Goal: Task Accomplishment & Management: Manage account settings

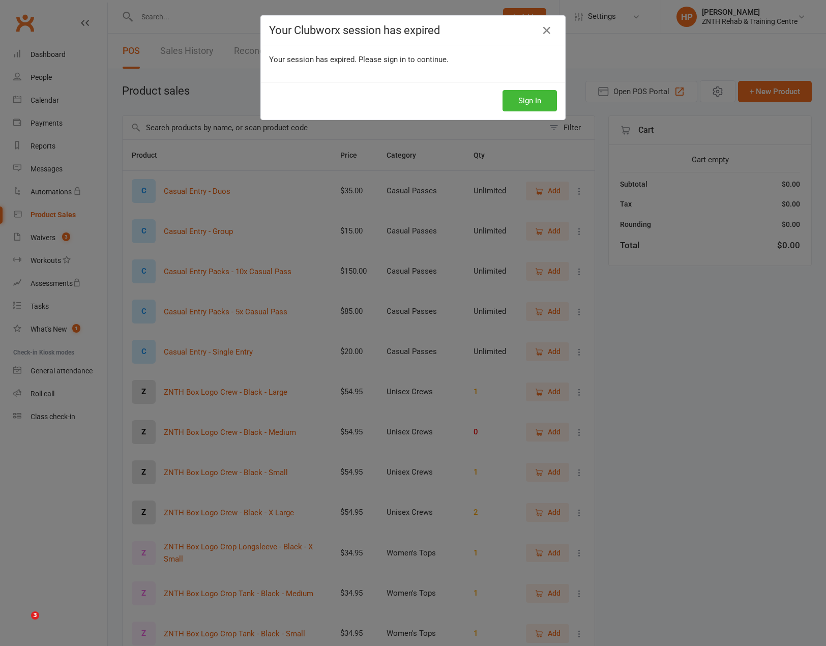
select select "100"
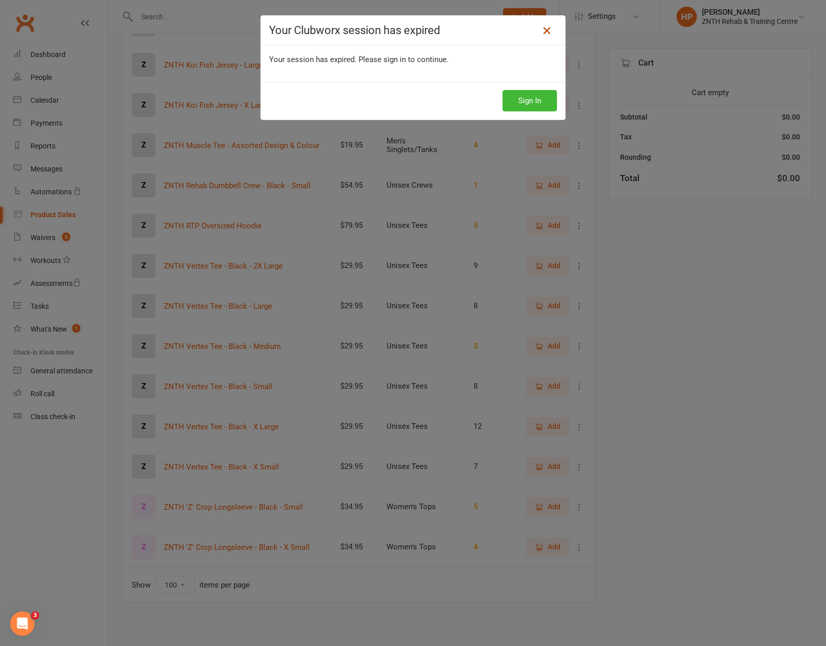
click at [544, 35] on icon at bounding box center [547, 30] width 12 height 12
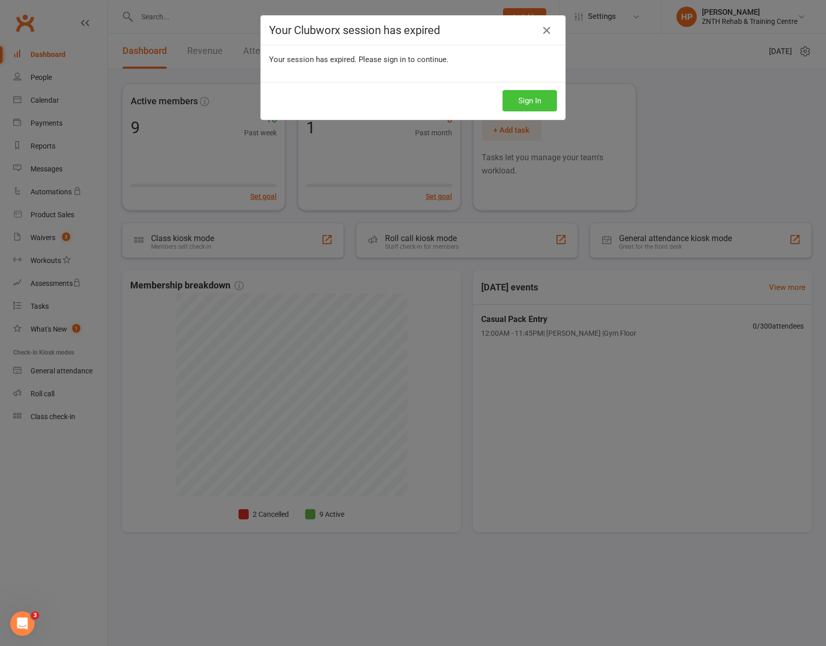
click at [532, 99] on button "Sign In" at bounding box center [529, 100] width 54 height 21
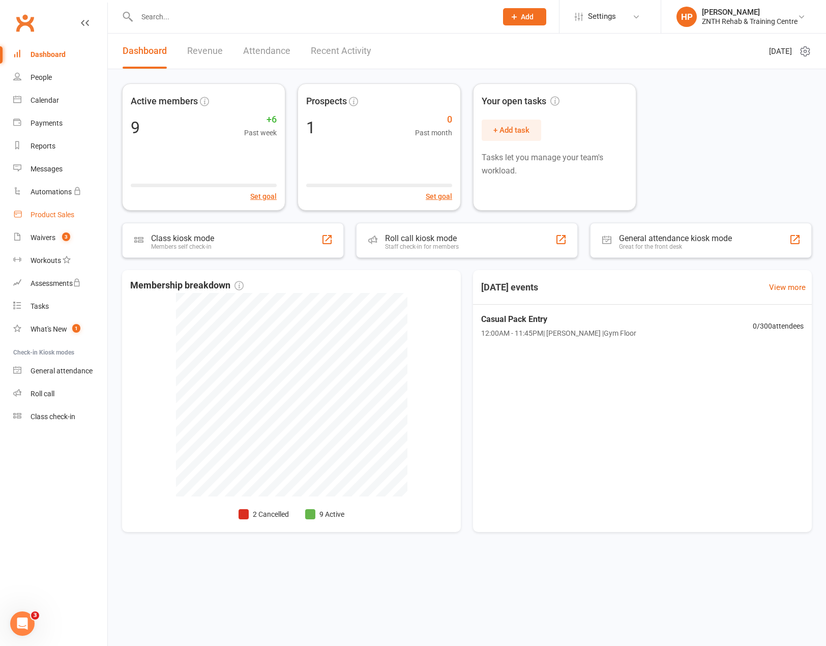
click at [46, 213] on div "Product Sales" at bounding box center [53, 215] width 44 height 8
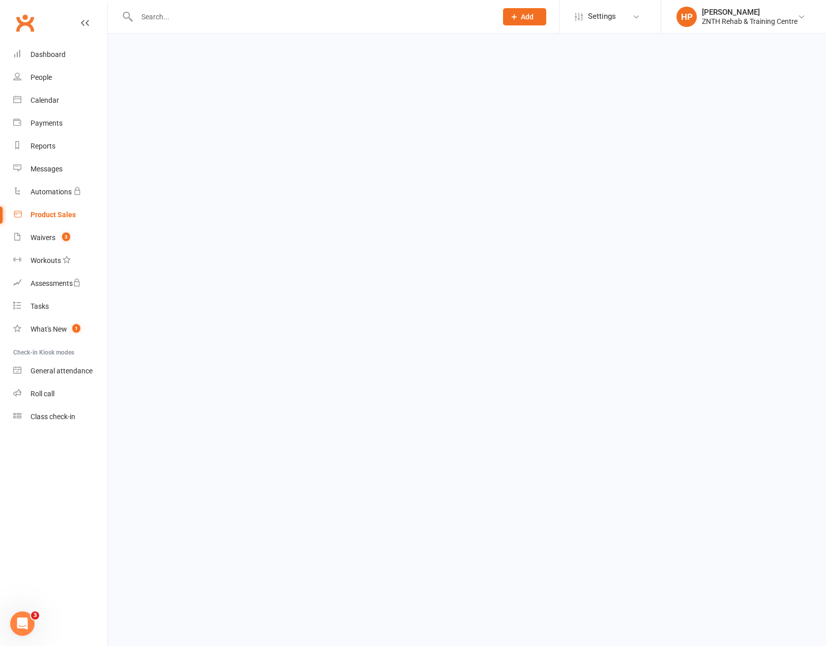
select select "100"
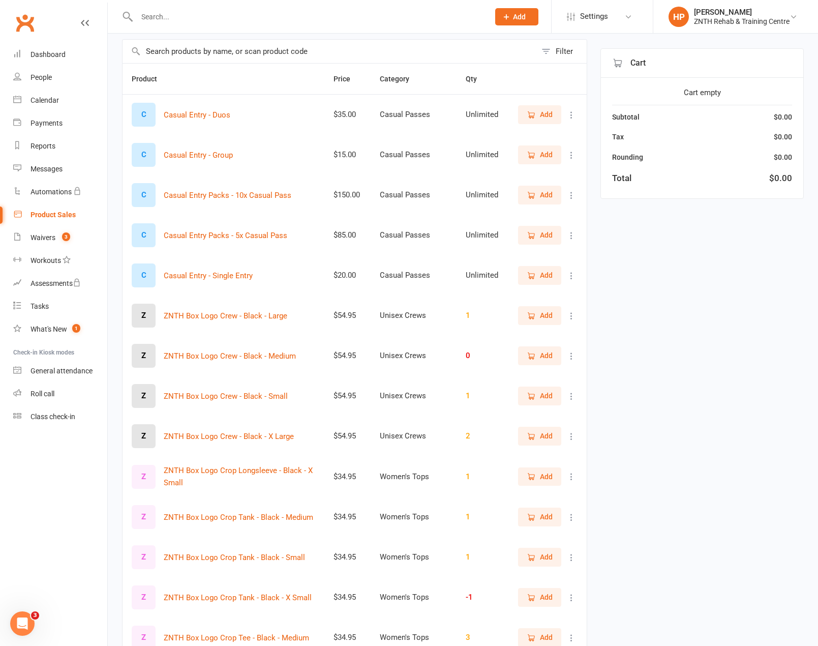
scroll to position [102, 0]
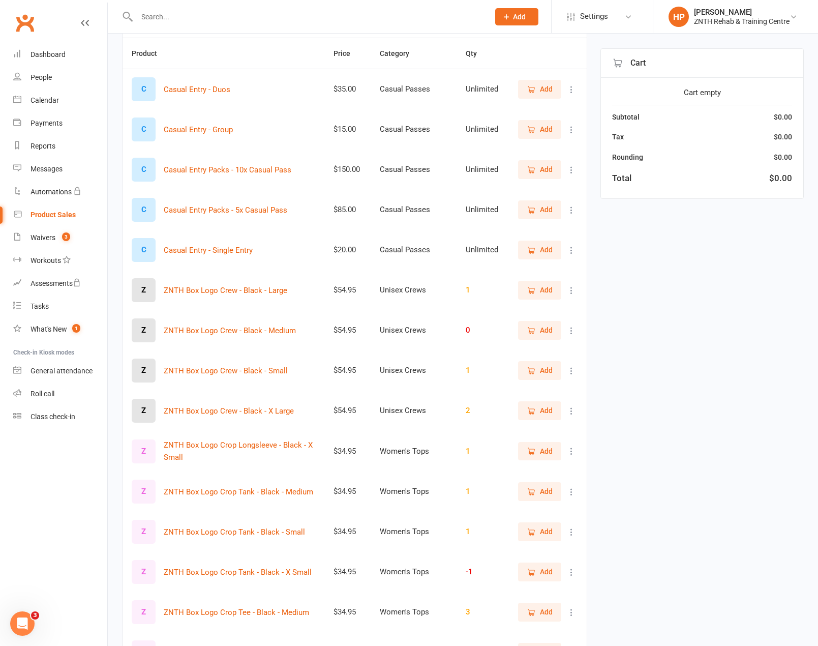
click at [620, 4] on li "Settings Membership Plans Event Templates Appointment Types Mobile App Website …" at bounding box center [602, 16] width 102 height 33
click at [617, 12] on link "Settings" at bounding box center [602, 16] width 71 height 23
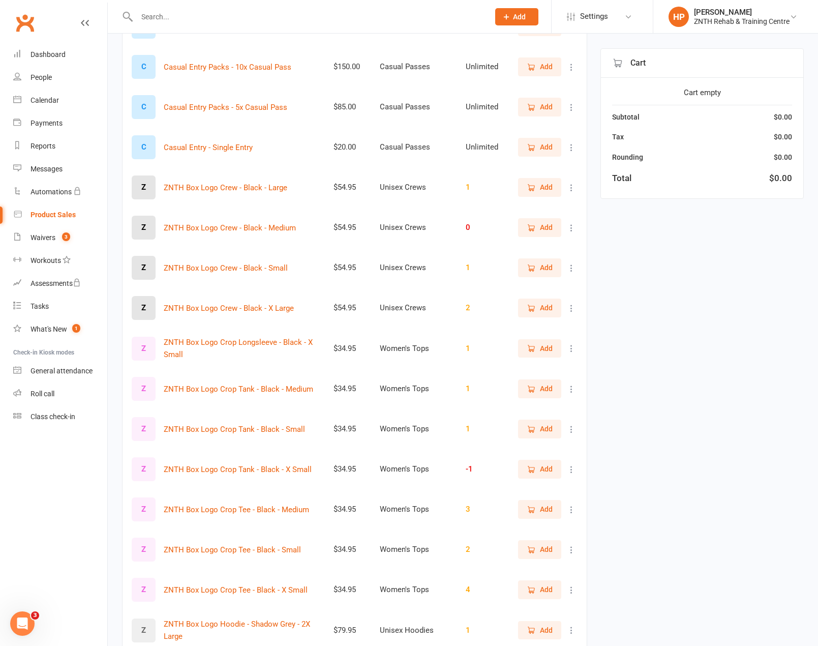
scroll to position [254, 0]
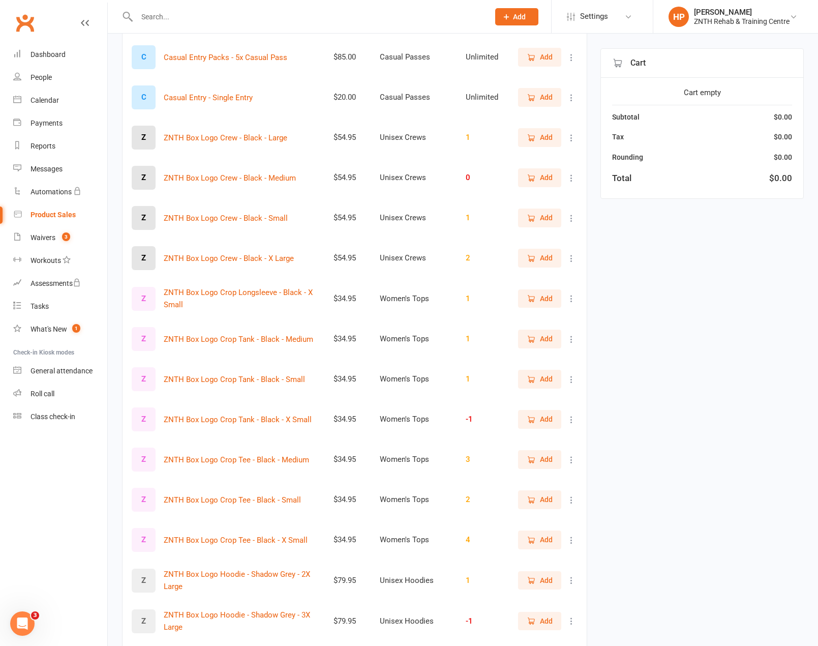
click at [573, 422] on icon at bounding box center [572, 419] width 10 height 10
click at [517, 439] on link "View / Edit" at bounding box center [519, 439] width 101 height 20
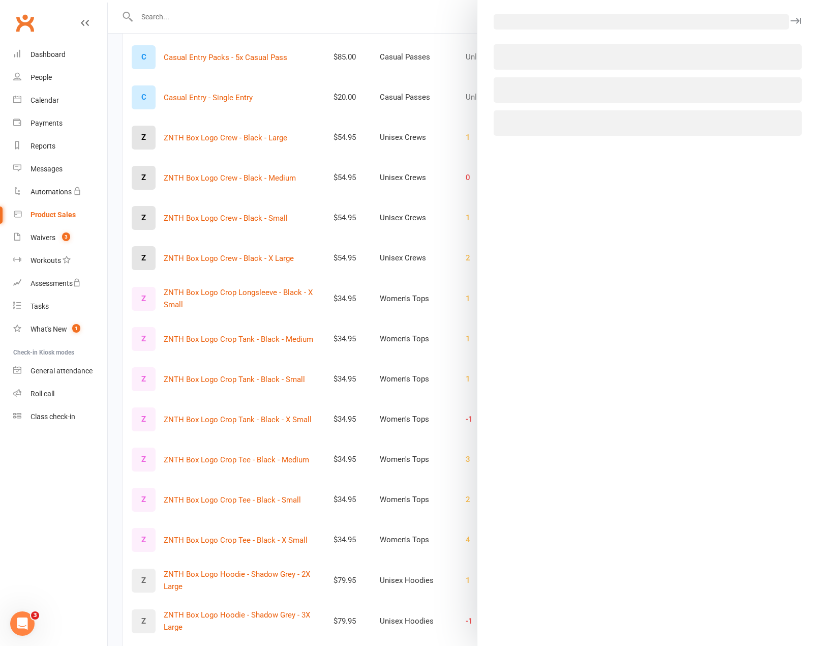
select select "4038"
select select "1793"
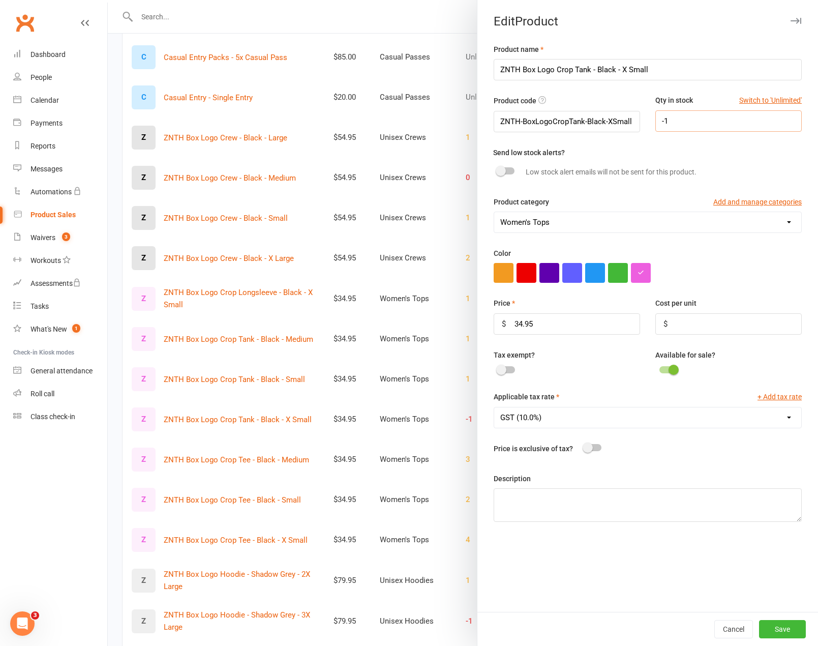
click at [685, 121] on input "-1" at bounding box center [729, 120] width 146 height 21
type input "1"
click at [778, 625] on button "Save" at bounding box center [782, 629] width 47 height 18
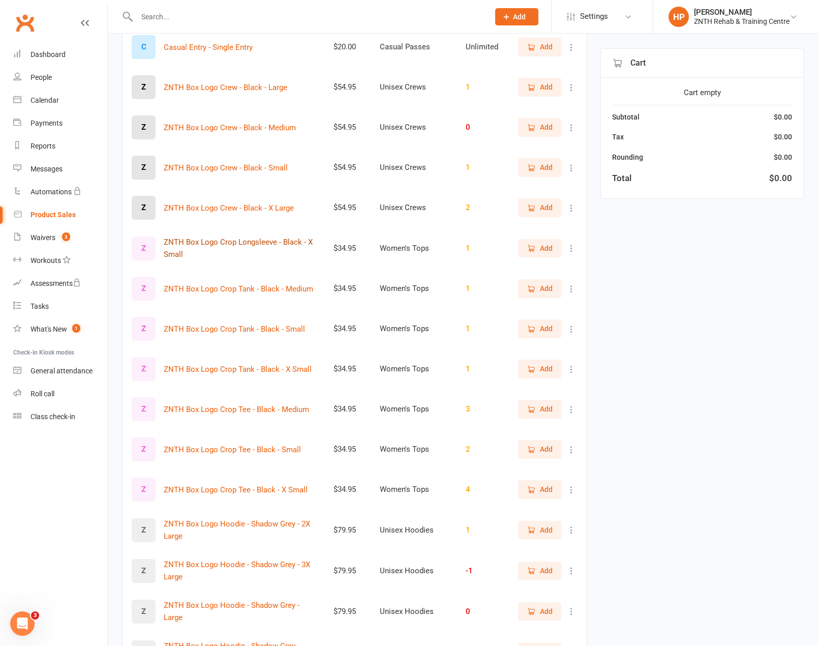
scroll to position [305, 0]
click at [573, 328] on icon at bounding box center [572, 328] width 10 height 10
click at [551, 348] on link "View / Edit" at bounding box center [519, 348] width 101 height 20
select select "4038"
select select "1793"
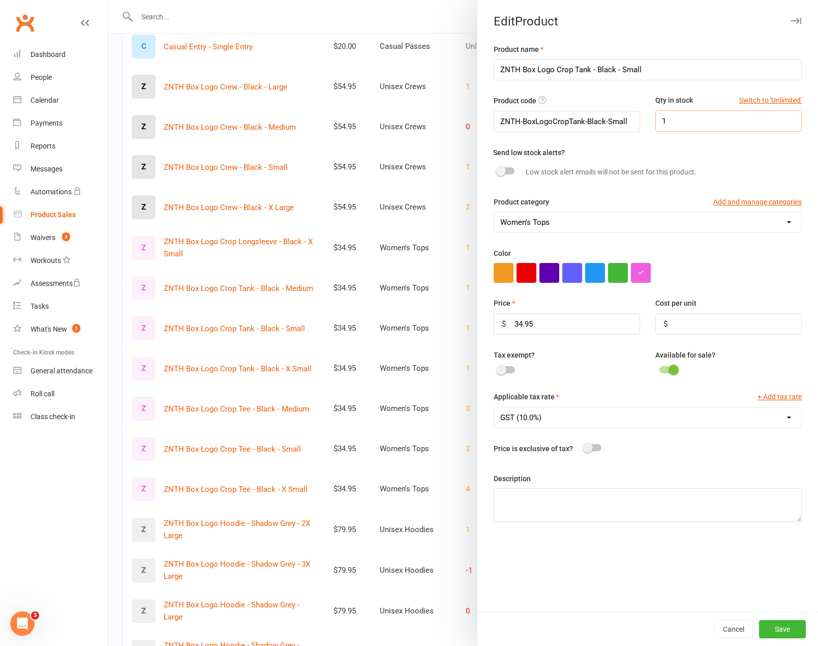
click at [686, 125] on input "1" at bounding box center [729, 120] width 146 height 21
click at [791, 630] on button "Save" at bounding box center [782, 629] width 47 height 18
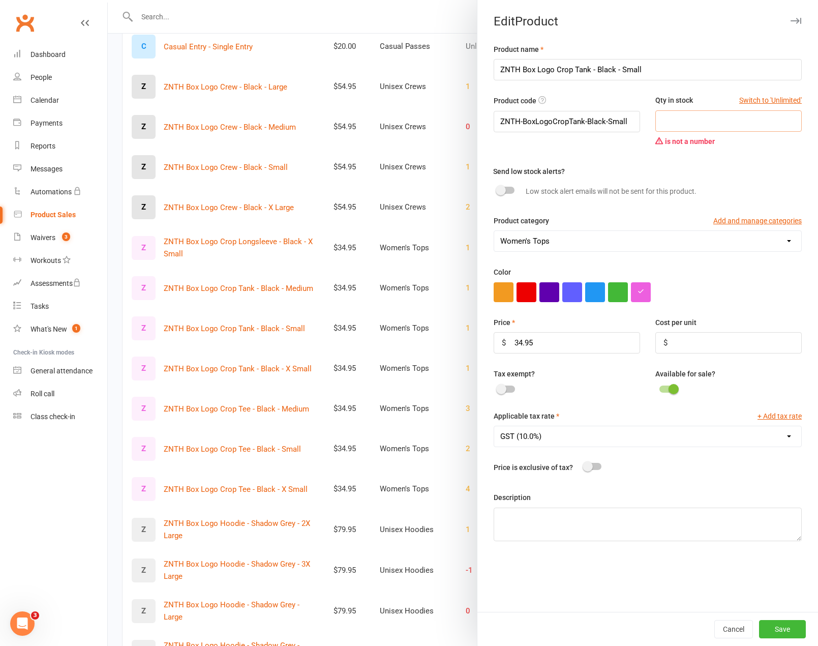
click at [718, 127] on input "number" at bounding box center [729, 120] width 146 height 21
type input "0"
click at [752, 159] on div "Product code ZNTH-BoxLogoCropTank-Black-Small Qty in stock Switch to 'Unlimited…" at bounding box center [647, 130] width 323 height 71
click at [775, 626] on button "Save" at bounding box center [782, 629] width 47 height 18
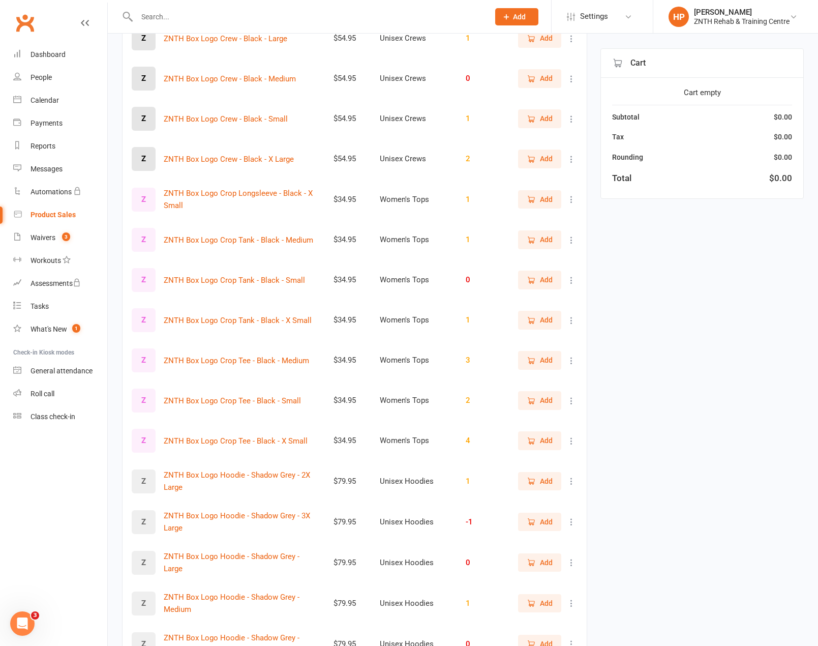
scroll to position [356, 0]
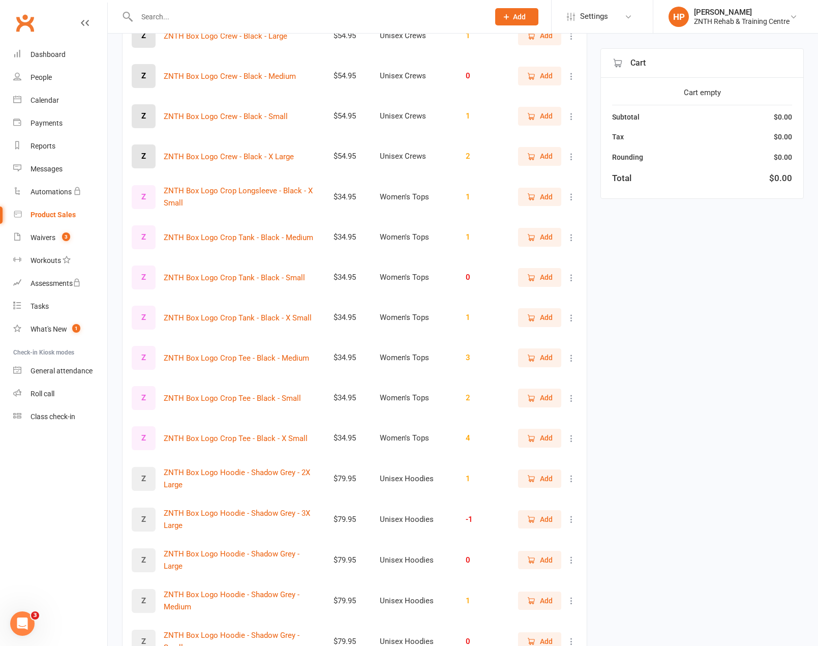
click at [572, 357] on icon at bounding box center [572, 358] width 10 height 10
click at [522, 378] on link "View / Edit" at bounding box center [519, 378] width 101 height 20
select select "4038"
select select "1793"
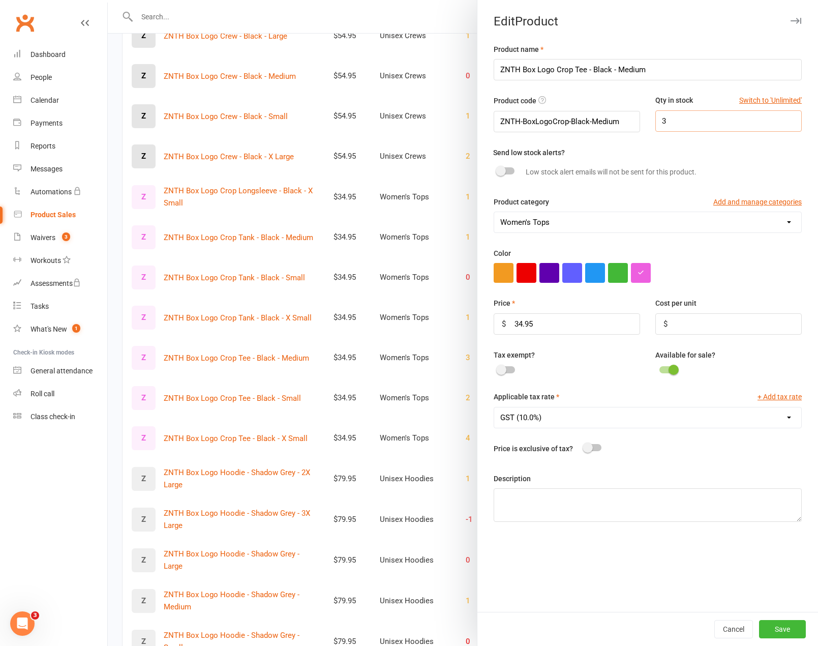
click at [659, 123] on input "3" at bounding box center [729, 120] width 146 height 21
click at [667, 121] on input "3" at bounding box center [729, 120] width 146 height 21
type input "2"
click at [777, 631] on button "Save" at bounding box center [782, 629] width 47 height 18
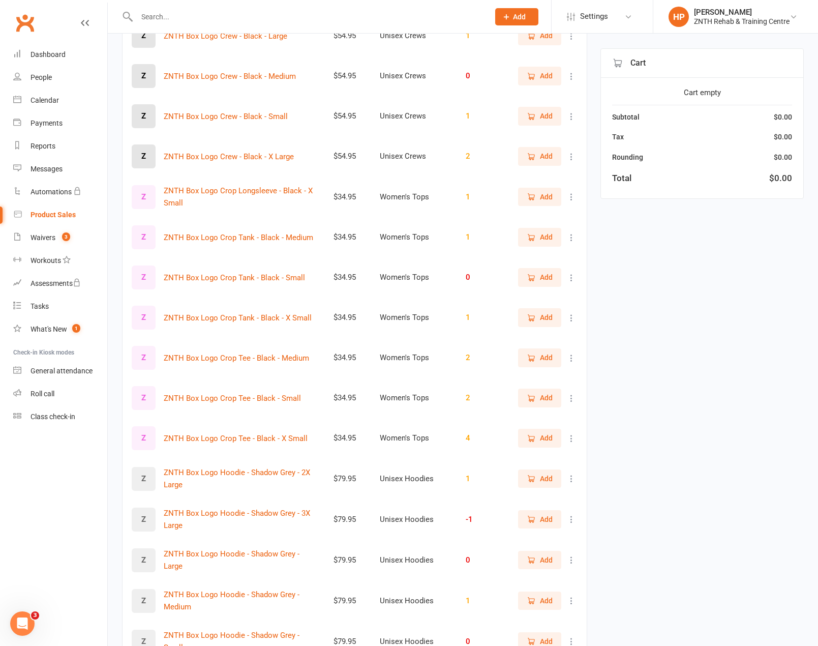
click at [574, 397] on icon at bounding box center [572, 398] width 10 height 10
click at [527, 423] on link "View / Edit" at bounding box center [519, 418] width 101 height 20
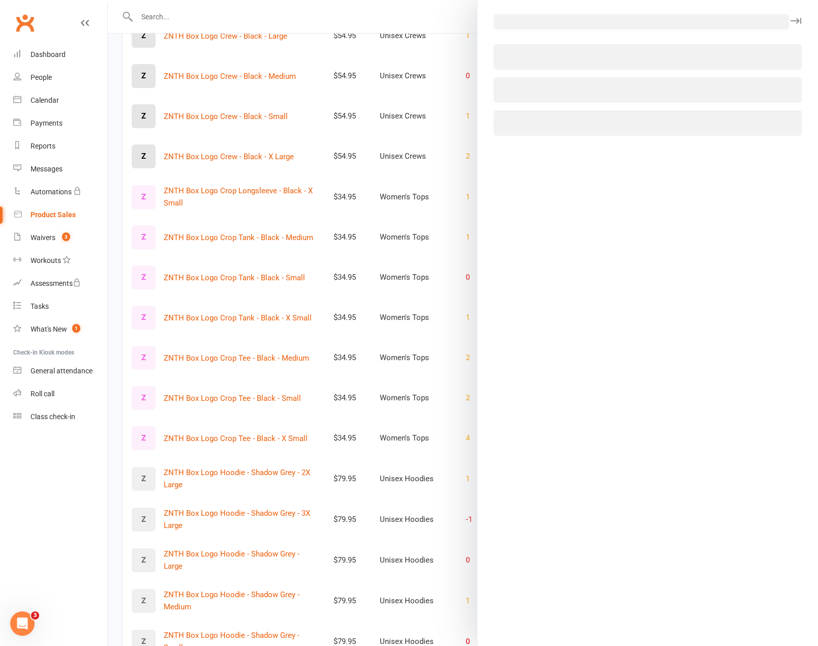
select select "4038"
select select "1793"
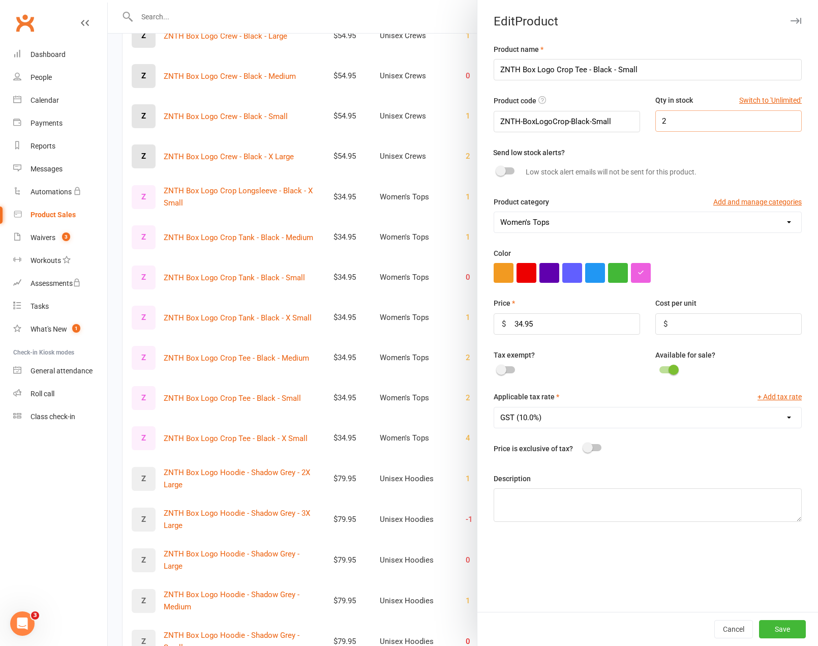
click at [706, 124] on input "2" at bounding box center [729, 120] width 146 height 21
type input "3"
click at [786, 626] on button "Save" at bounding box center [782, 629] width 47 height 18
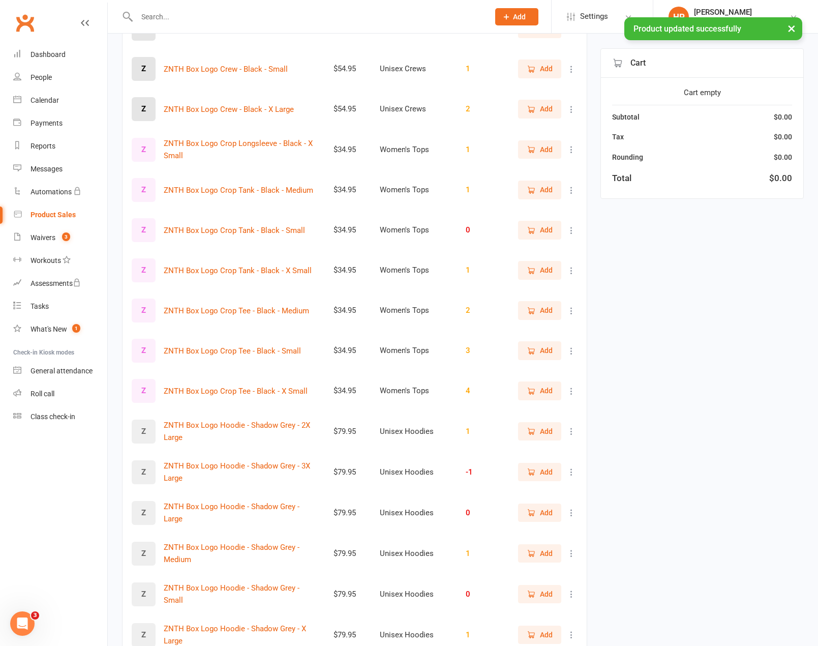
scroll to position [407, 0]
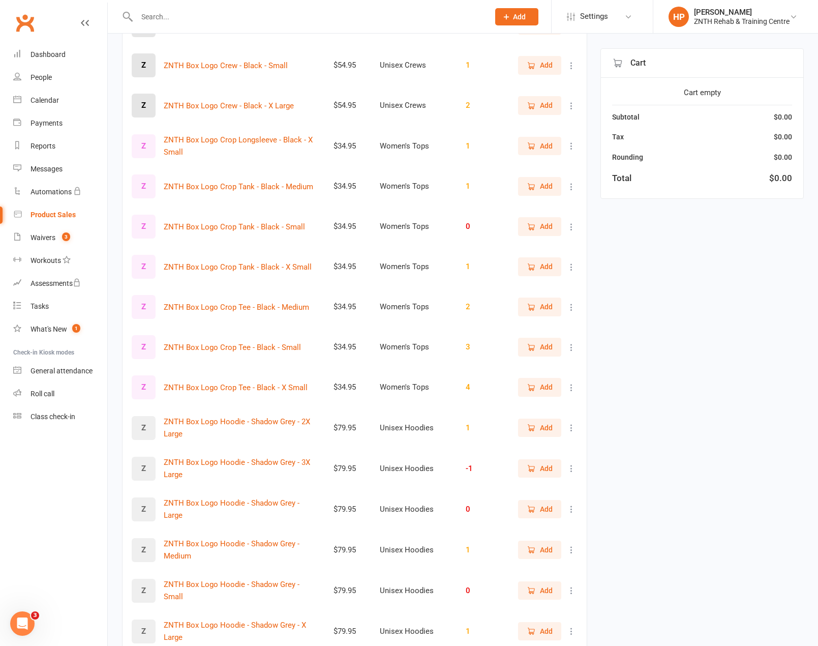
click at [577, 392] on button at bounding box center [572, 387] width 12 height 12
click at [556, 406] on link "View / Edit" at bounding box center [519, 407] width 101 height 20
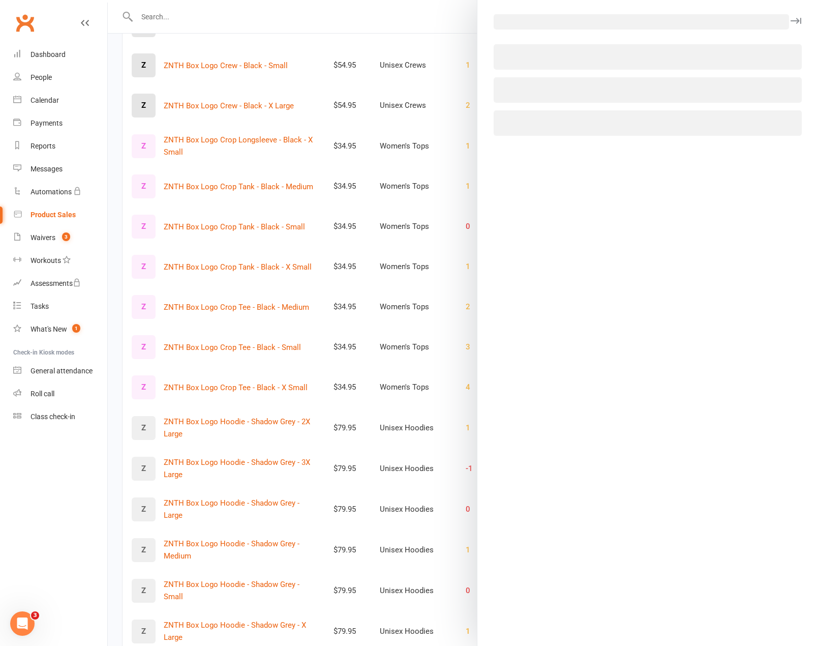
select select "4038"
select select "1793"
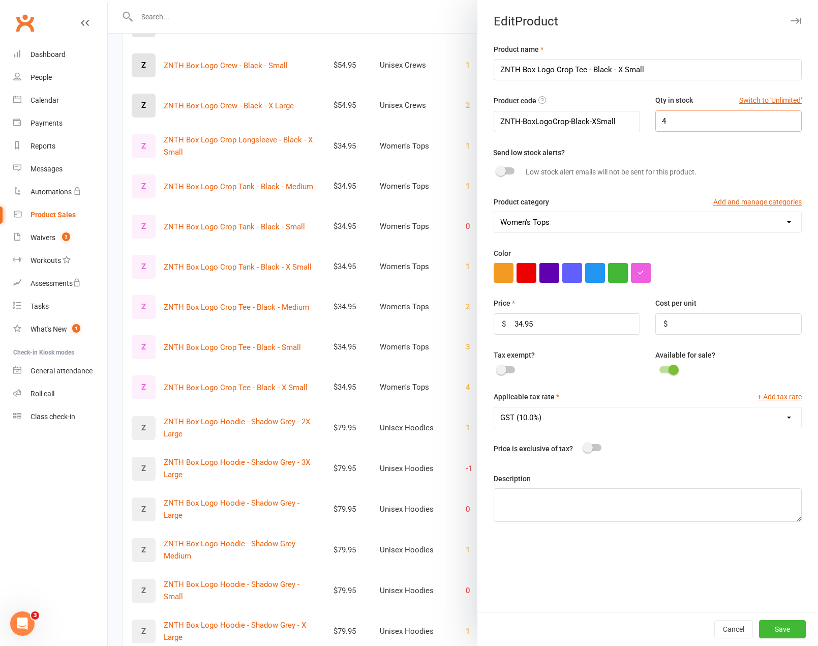
click at [687, 120] on input "4" at bounding box center [729, 120] width 146 height 21
type input "2"
click at [770, 623] on button "Save" at bounding box center [782, 629] width 47 height 18
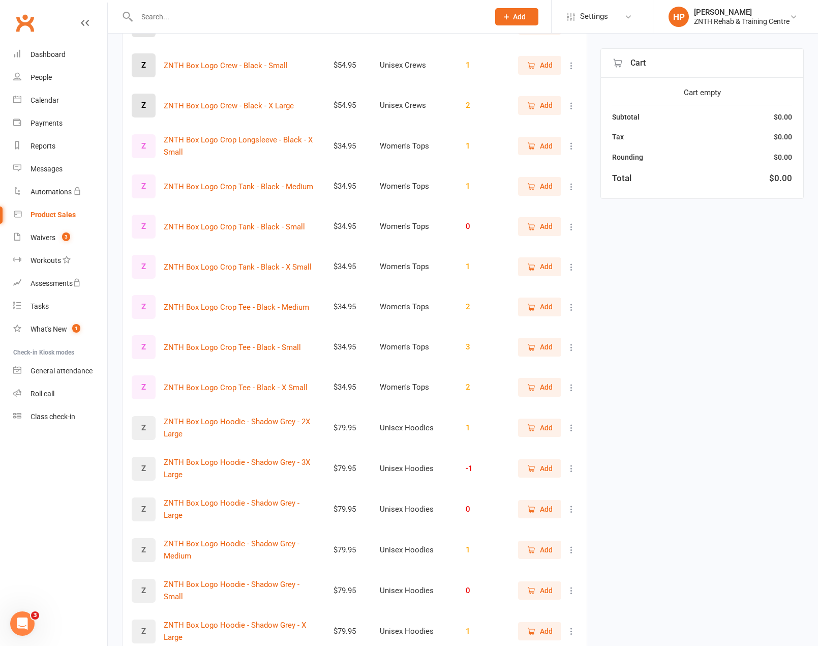
click at [572, 473] on icon at bounding box center [572, 468] width 10 height 10
click at [520, 483] on link "View / Edit" at bounding box center [519, 488] width 101 height 20
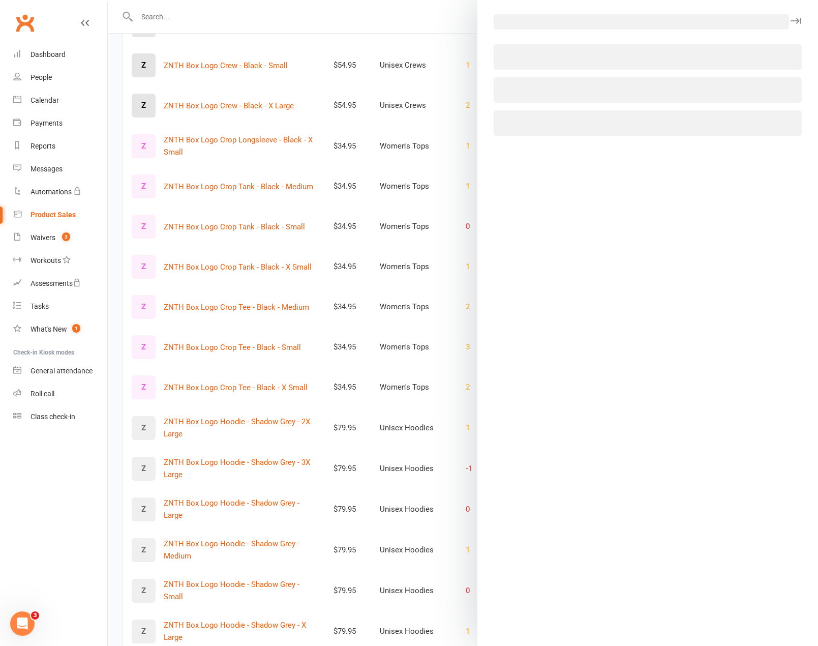
select select "4036"
select select "1793"
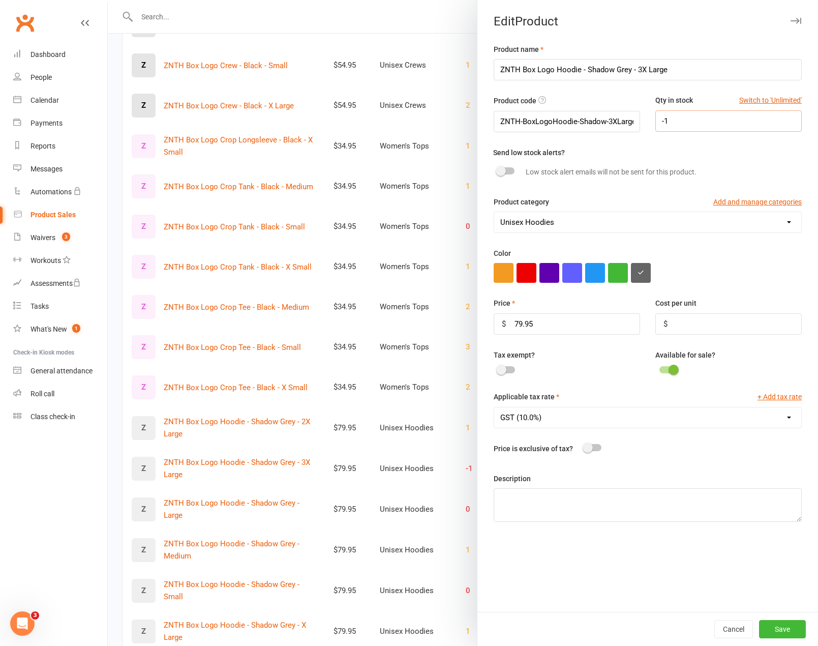
click at [675, 124] on input "-1" at bounding box center [729, 120] width 146 height 21
type input "1"
click at [772, 633] on button "Save" at bounding box center [782, 629] width 47 height 18
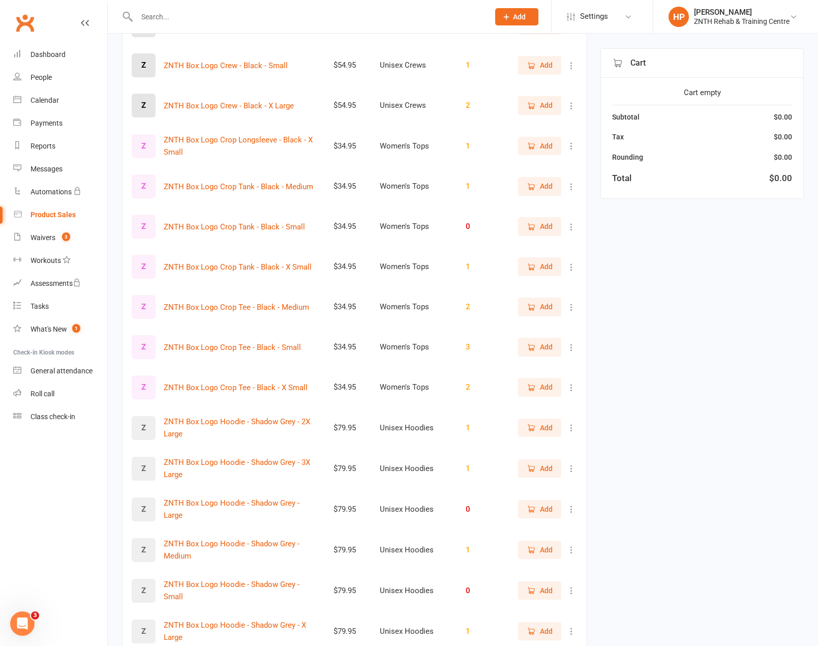
scroll to position [458, 0]
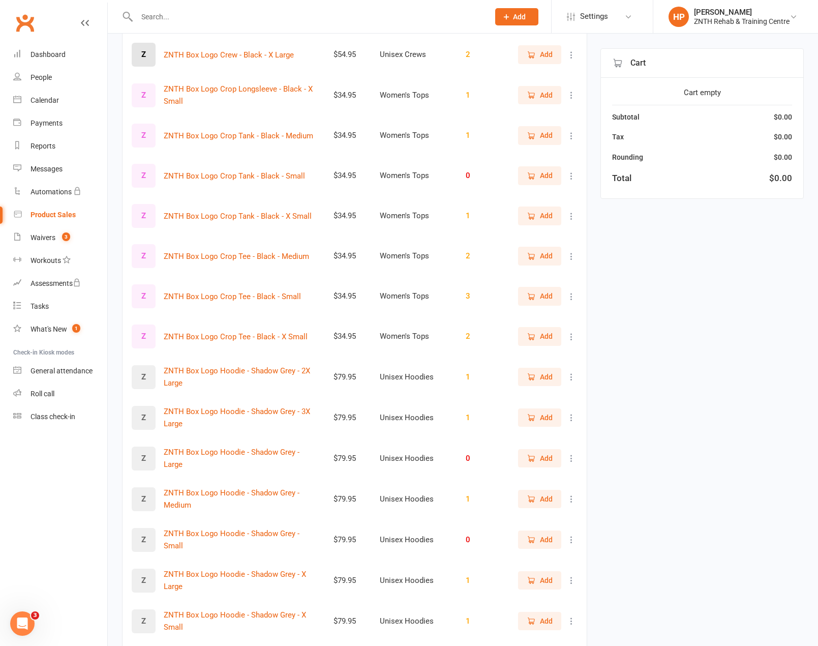
click at [567, 497] on icon at bounding box center [572, 499] width 10 height 10
click at [541, 513] on link "View / Edit" at bounding box center [519, 519] width 101 height 20
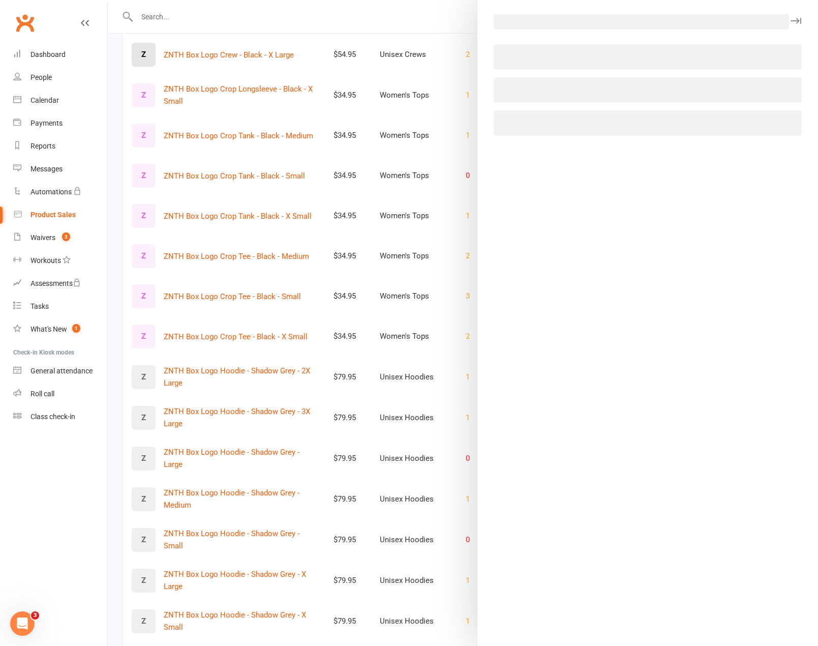
select select "4036"
select select "1793"
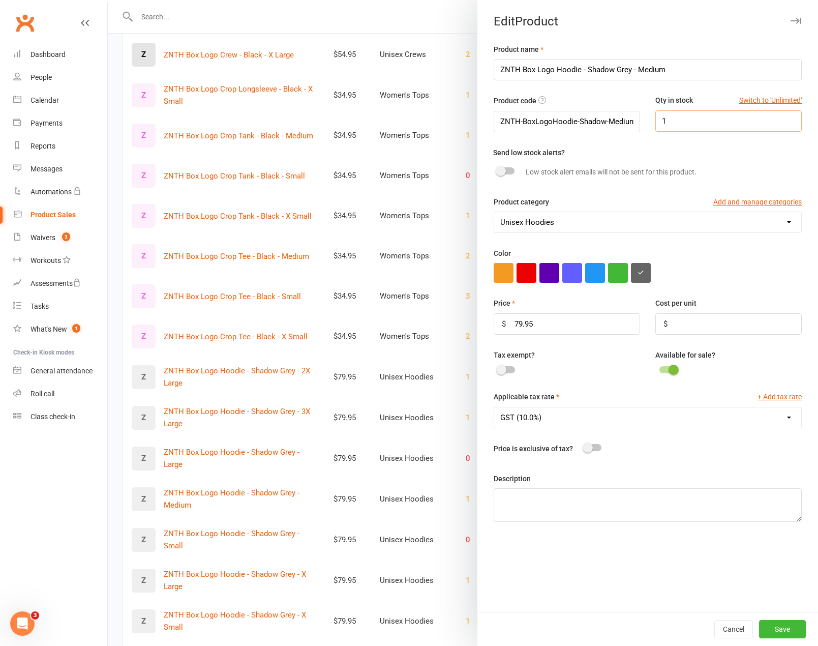
click at [731, 121] on input "1" at bounding box center [729, 120] width 146 height 21
type input "0"
click at [787, 636] on button "Save" at bounding box center [782, 629] width 47 height 18
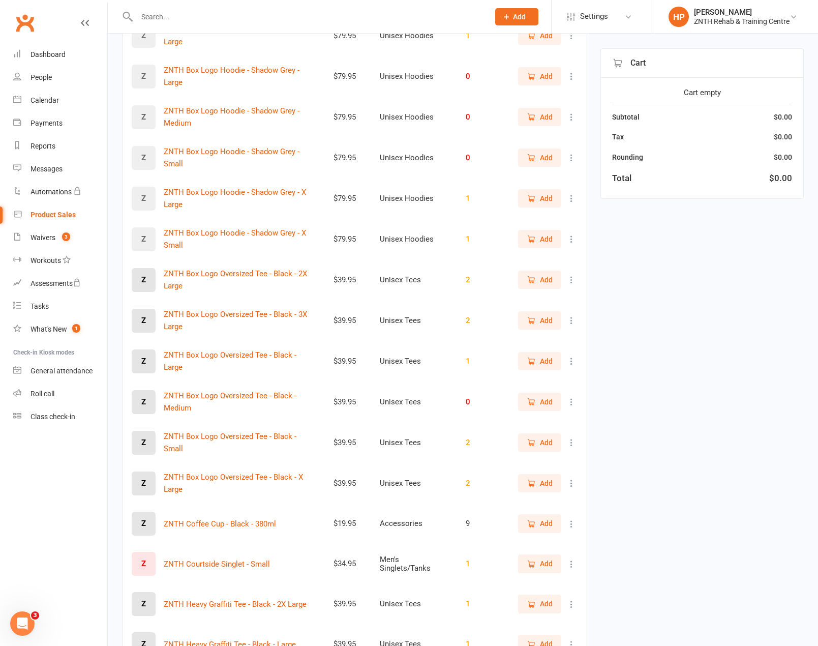
scroll to position [865, 0]
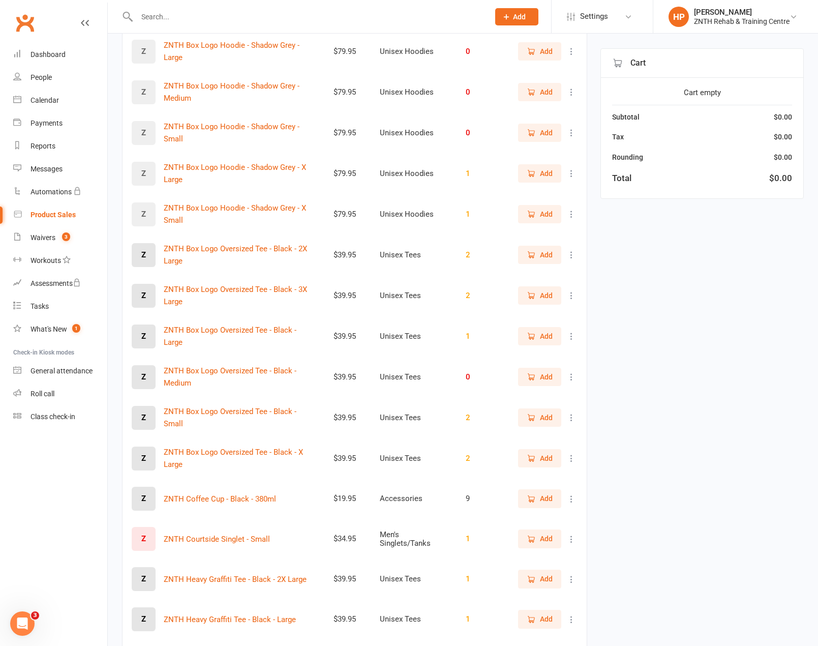
click at [576, 413] on icon at bounding box center [572, 417] width 10 height 10
click at [540, 434] on link "View / Edit" at bounding box center [519, 437] width 101 height 20
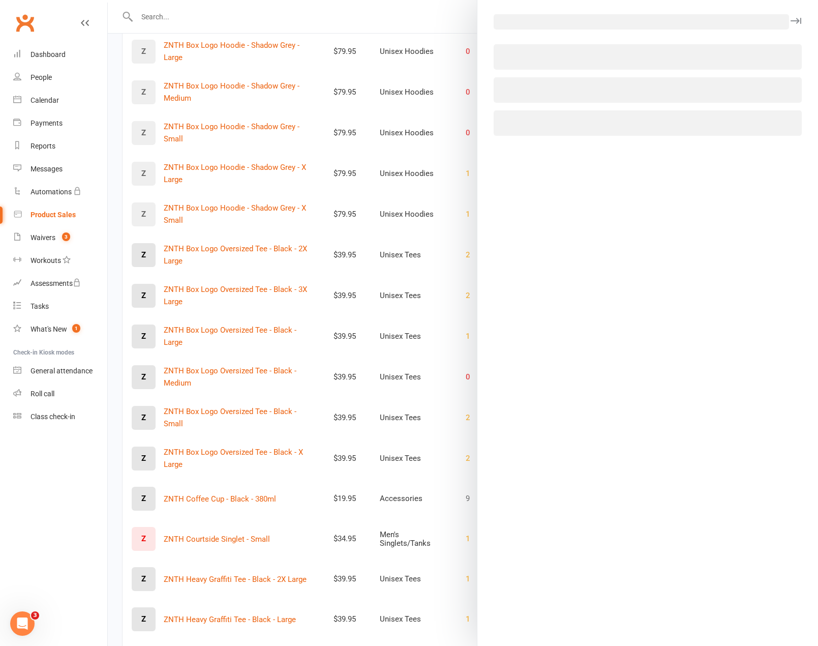
select select "3898"
select select "1793"
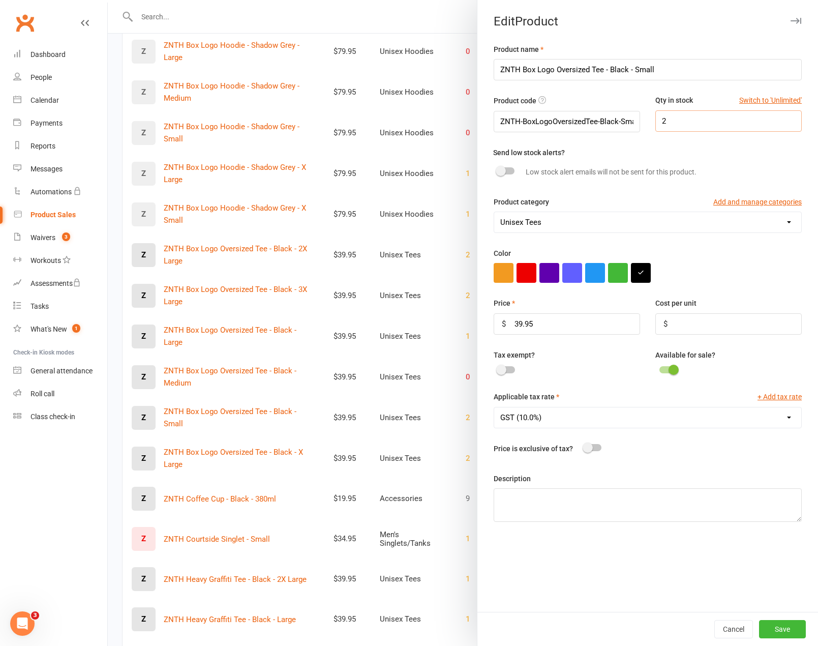
click at [682, 120] on input "2" at bounding box center [729, 120] width 146 height 21
type input "1"
click at [776, 626] on button "Save" at bounding box center [782, 629] width 47 height 18
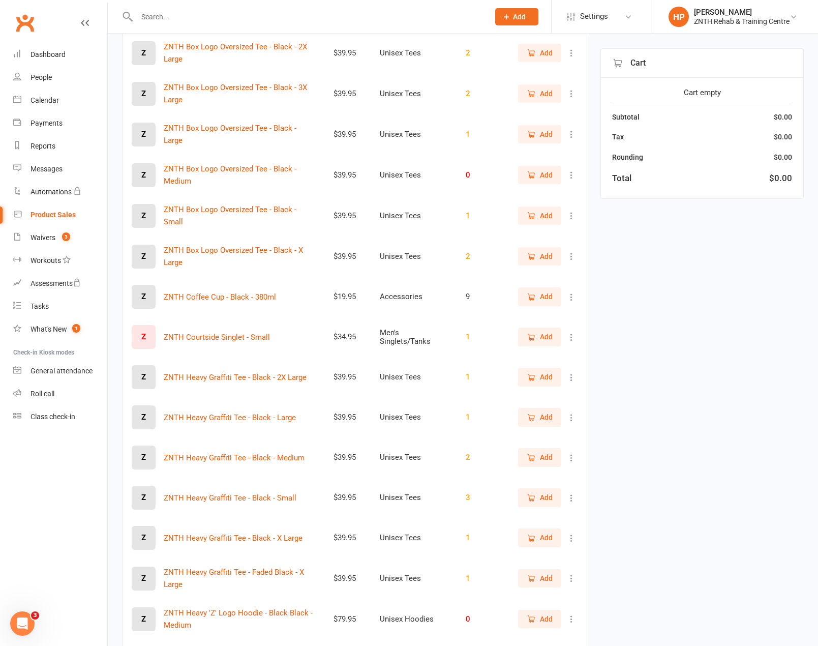
scroll to position [1068, 0]
click at [574, 376] on icon at bounding box center [572, 376] width 10 height 10
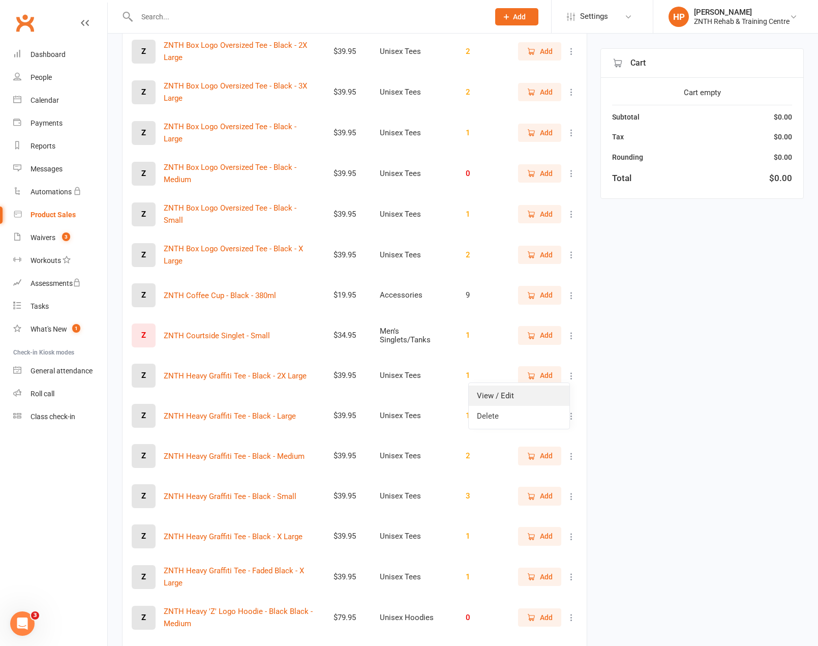
click at [529, 389] on link "View / Edit" at bounding box center [519, 395] width 101 height 20
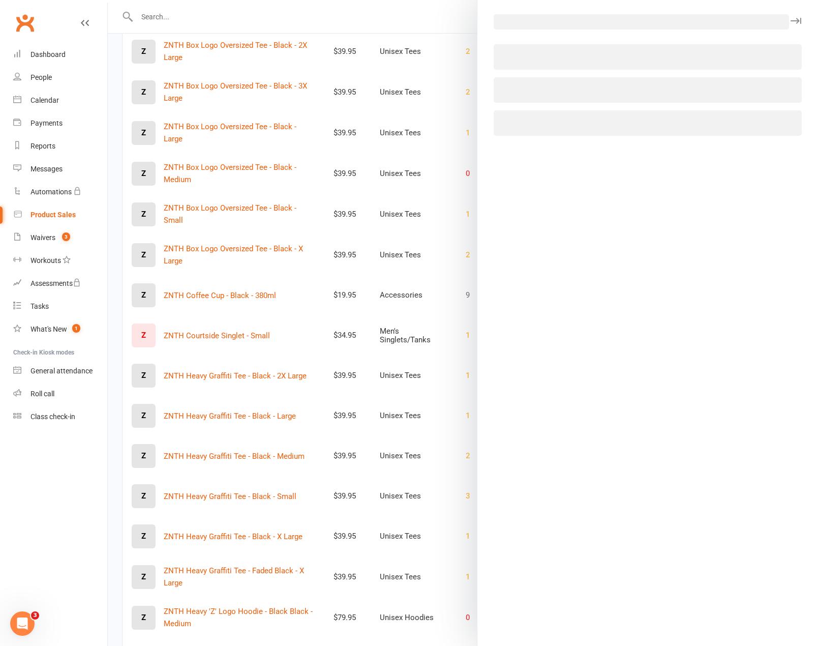
select select "3898"
select select "1793"
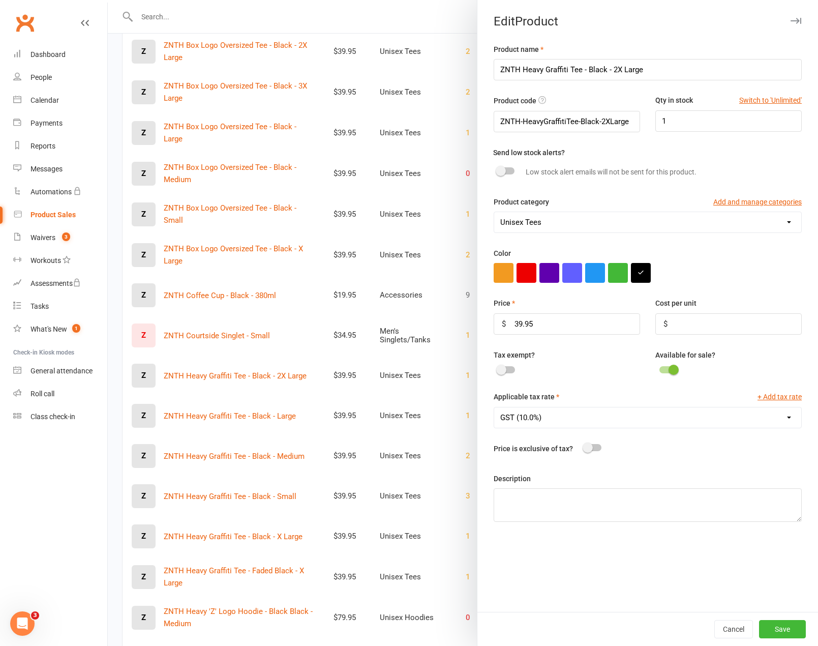
click at [701, 133] on div "Product code ZNTH-HeavyGraffitiTee-Black-2XLarge Qty in stock Switch to 'Unlimi…" at bounding box center [647, 120] width 323 height 51
click at [706, 127] on input "1" at bounding box center [729, 120] width 146 height 21
type input "2"
click at [780, 628] on button "Save" at bounding box center [782, 629] width 47 height 18
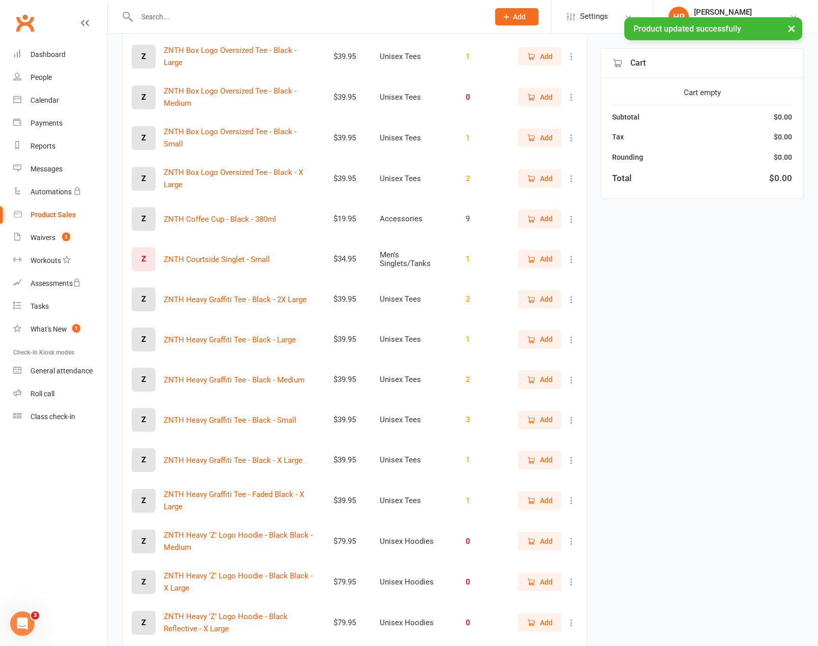
scroll to position [1170, 0]
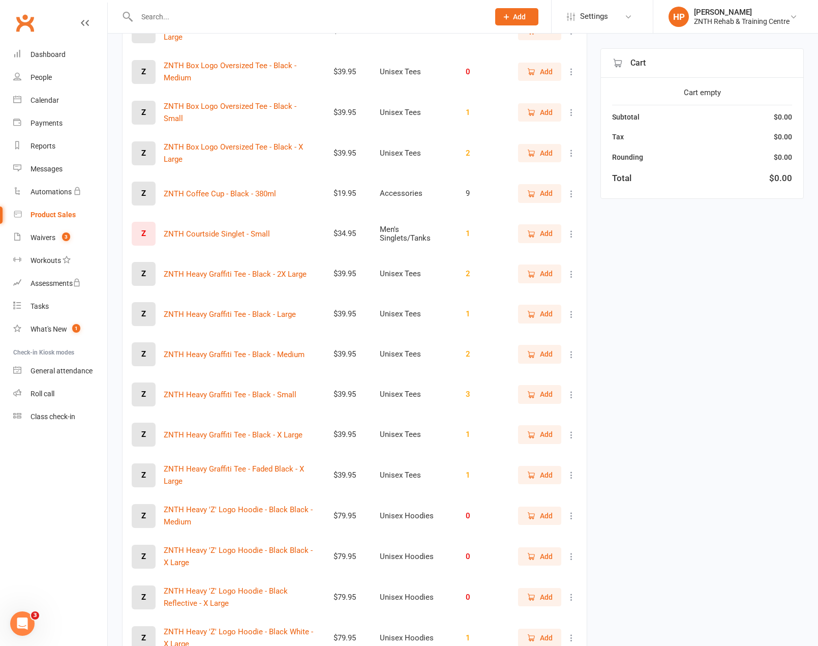
click at [578, 392] on td "Add" at bounding box center [547, 394] width 79 height 40
click at [571, 391] on icon at bounding box center [572, 395] width 10 height 10
click at [538, 419] on link "View / Edit" at bounding box center [519, 414] width 101 height 20
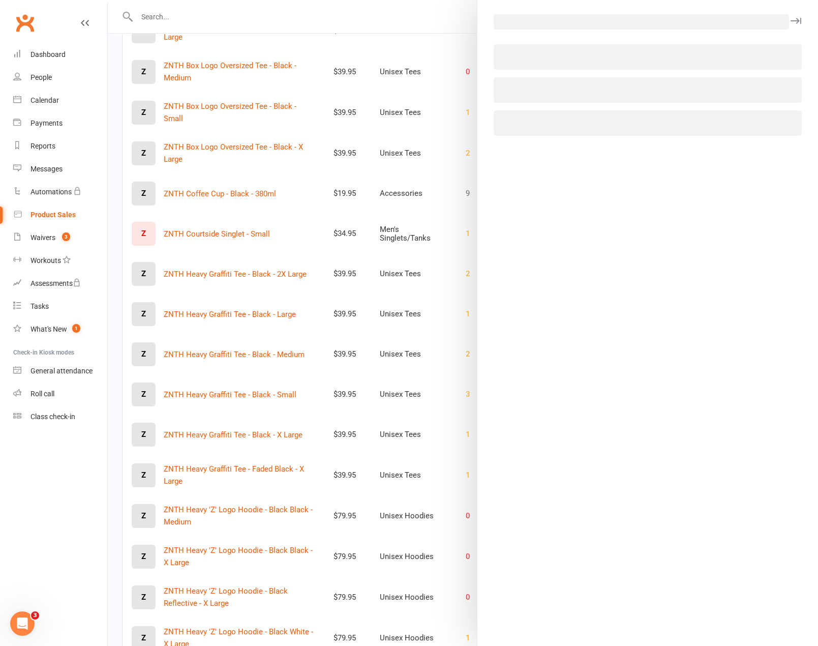
select select "3898"
select select "1793"
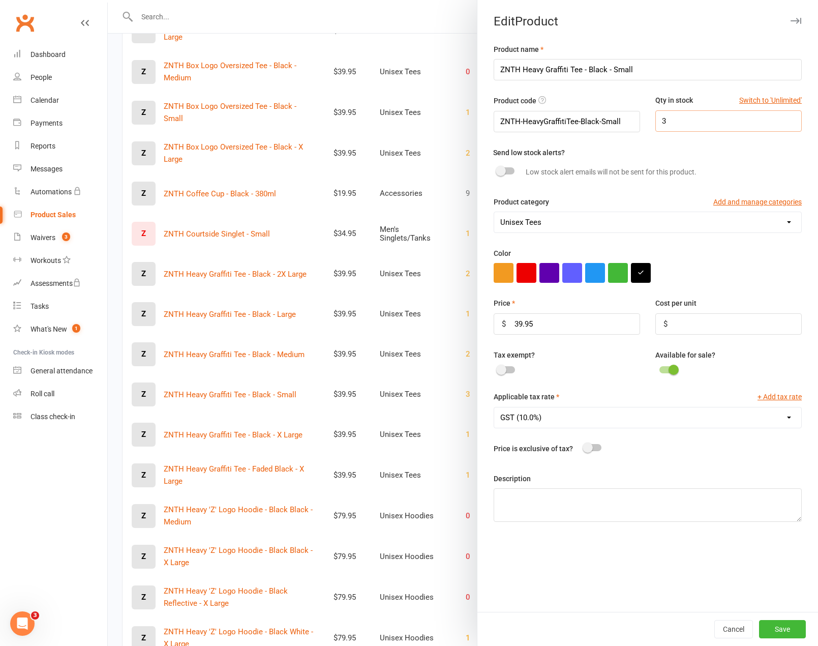
click at [688, 123] on input "3" at bounding box center [729, 120] width 146 height 21
type input "1"
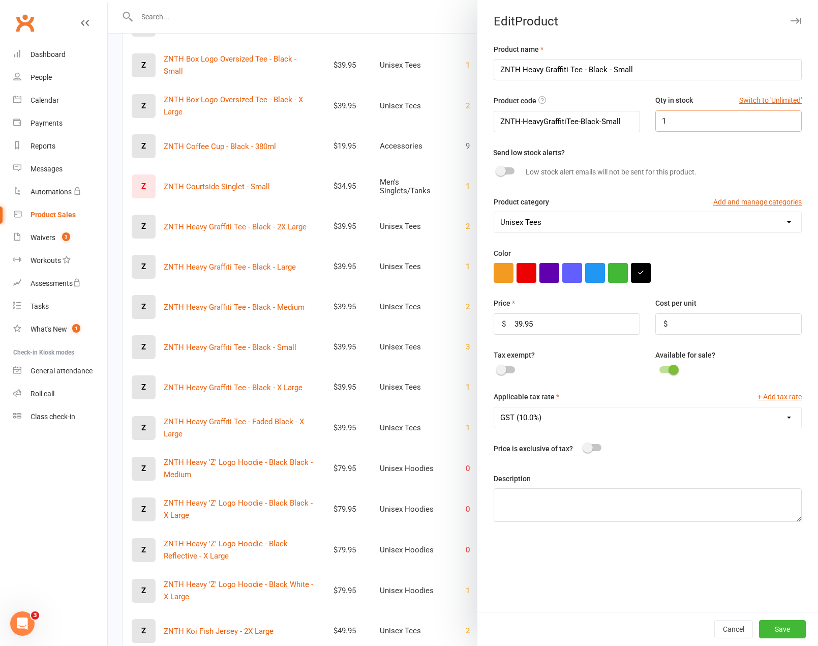
scroll to position [1221, 0]
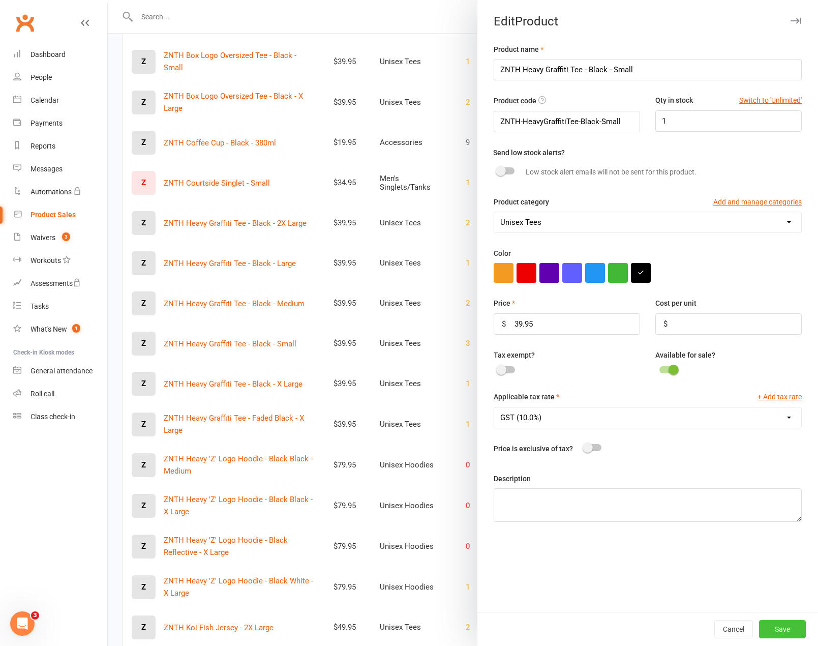
click at [775, 622] on button "Save" at bounding box center [782, 629] width 47 height 18
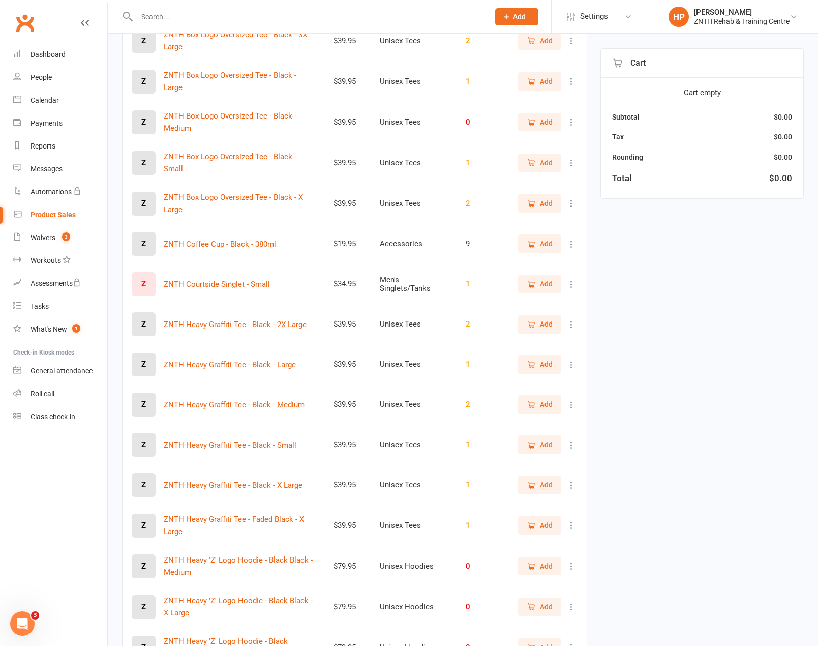
scroll to position [1119, 0]
click at [570, 447] on icon at bounding box center [572, 445] width 10 height 10
click at [500, 473] on link "View / Edit" at bounding box center [519, 465] width 101 height 20
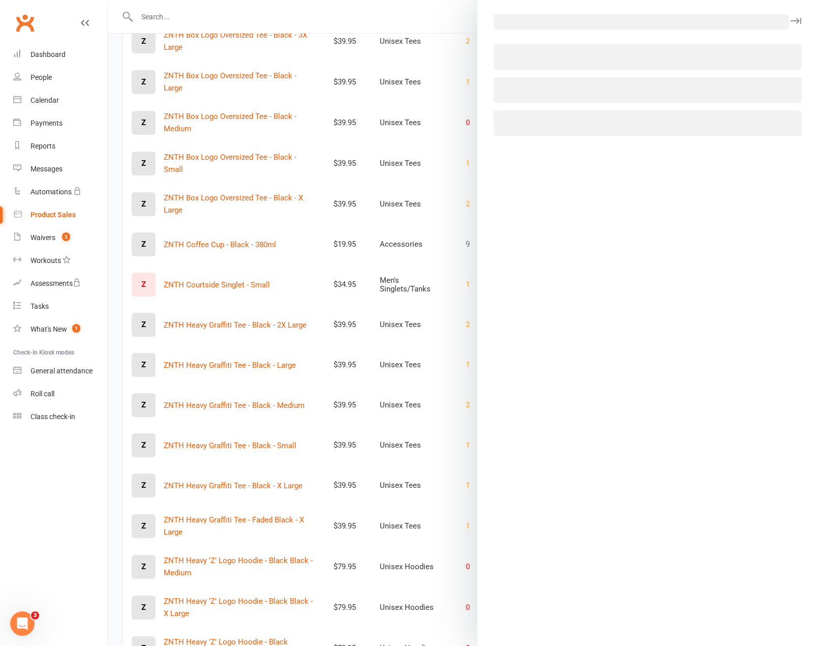
select select "3898"
select select "1793"
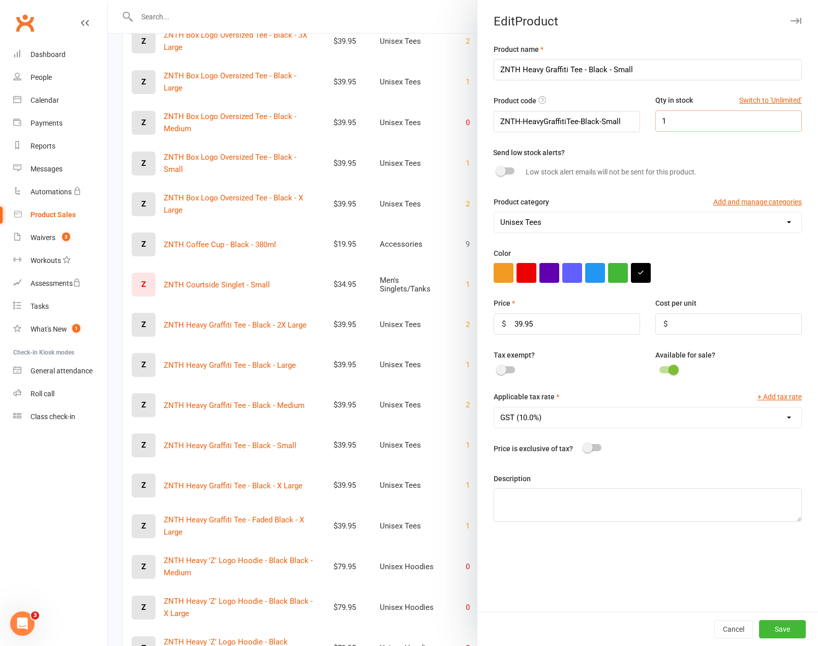
click at [695, 121] on input "1" at bounding box center [729, 120] width 146 height 21
type input "3"
click at [786, 626] on button "Save" at bounding box center [782, 629] width 47 height 18
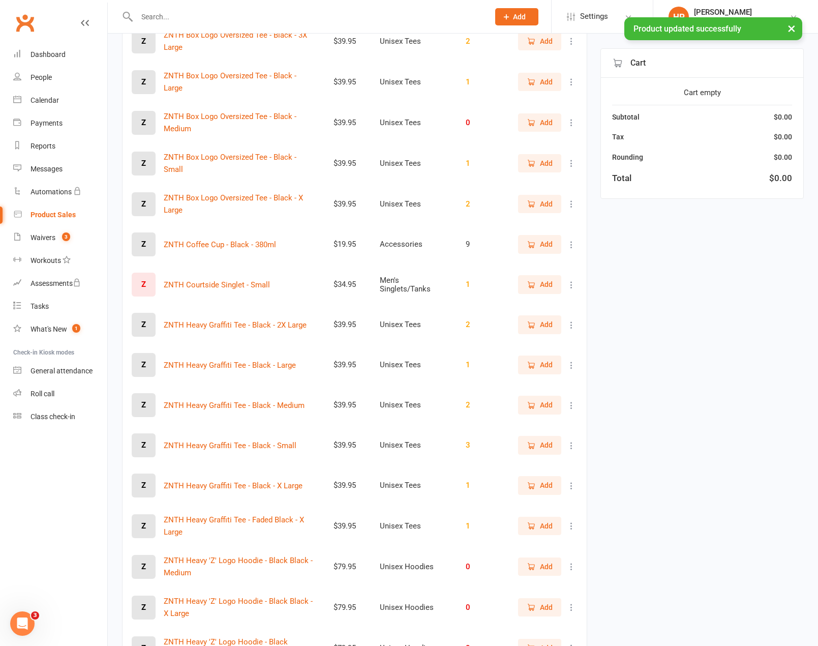
click at [572, 483] on icon at bounding box center [572, 486] width 10 height 10
click at [528, 504] on link "View / Edit" at bounding box center [519, 505] width 101 height 20
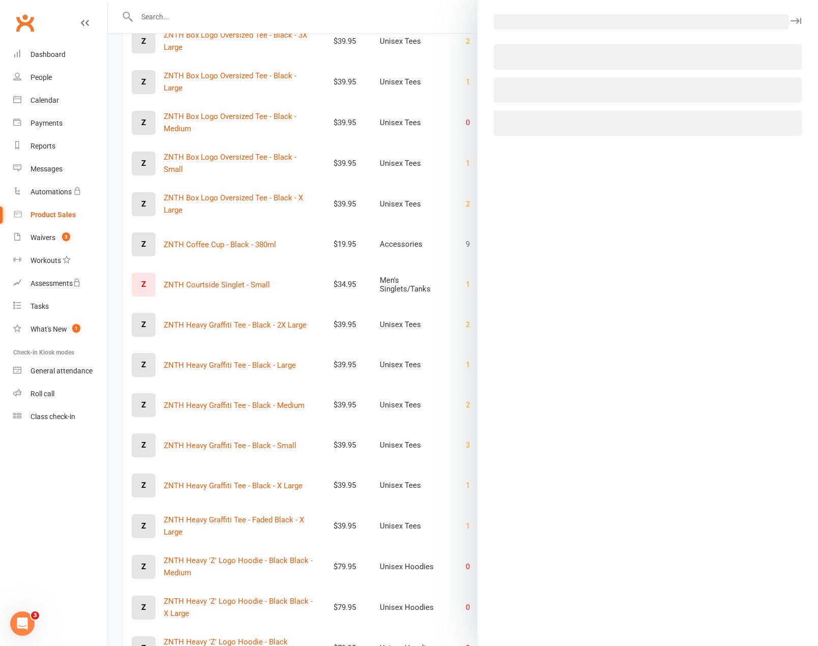
select select "3898"
select select "1793"
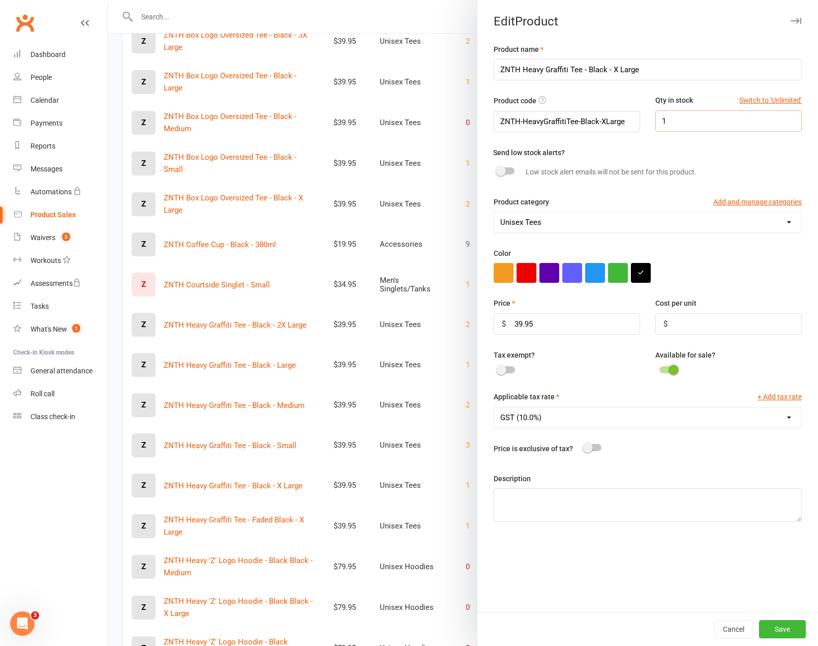
click at [677, 121] on input "1" at bounding box center [729, 120] width 146 height 21
type input "2"
click at [785, 629] on button "Save" at bounding box center [782, 629] width 47 height 18
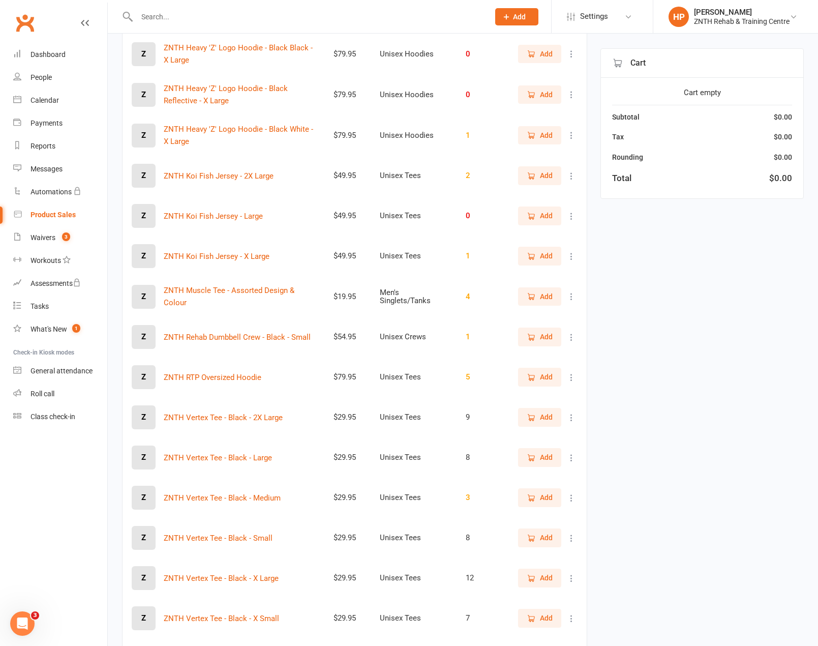
scroll to position [1671, 0]
click at [574, 381] on icon at bounding box center [572, 378] width 10 height 10
click at [524, 415] on link "Delete" at bounding box center [519, 418] width 101 height 20
click at [573, 418] on icon at bounding box center [572, 418] width 10 height 10
click at [504, 444] on link "View / Edit" at bounding box center [519, 438] width 101 height 20
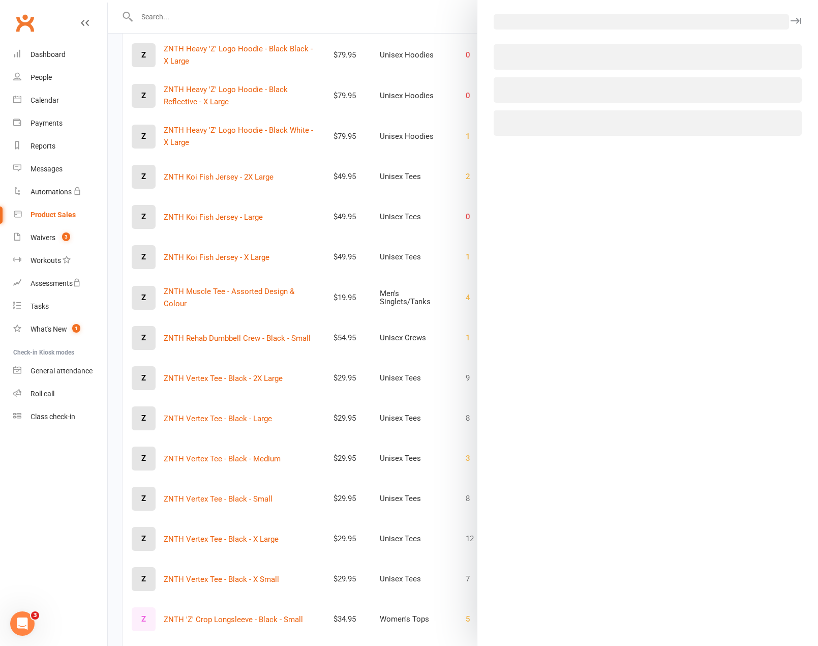
select select "3898"
select select "1793"
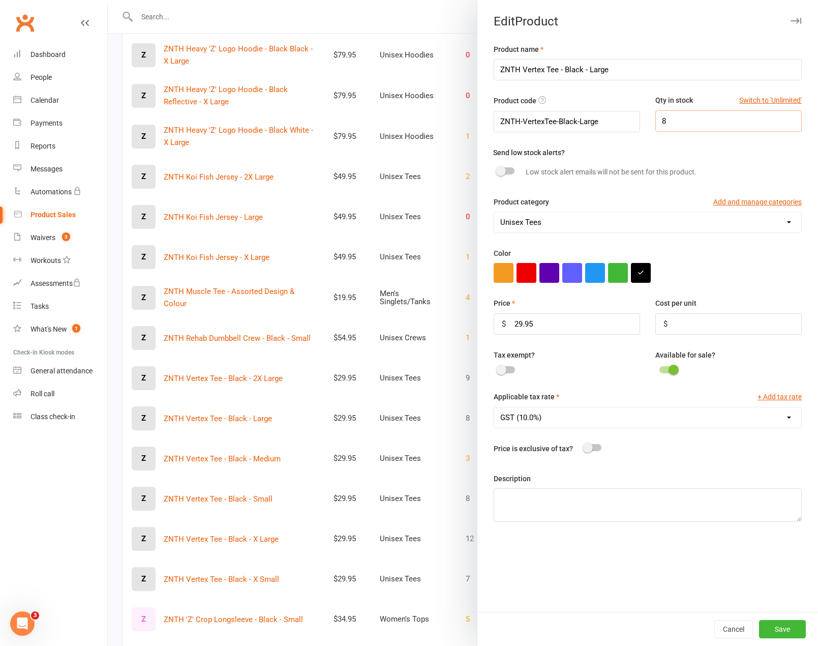
click at [708, 123] on input "8" at bounding box center [729, 120] width 146 height 21
type input "9"
click at [789, 633] on button "Save" at bounding box center [782, 629] width 47 height 18
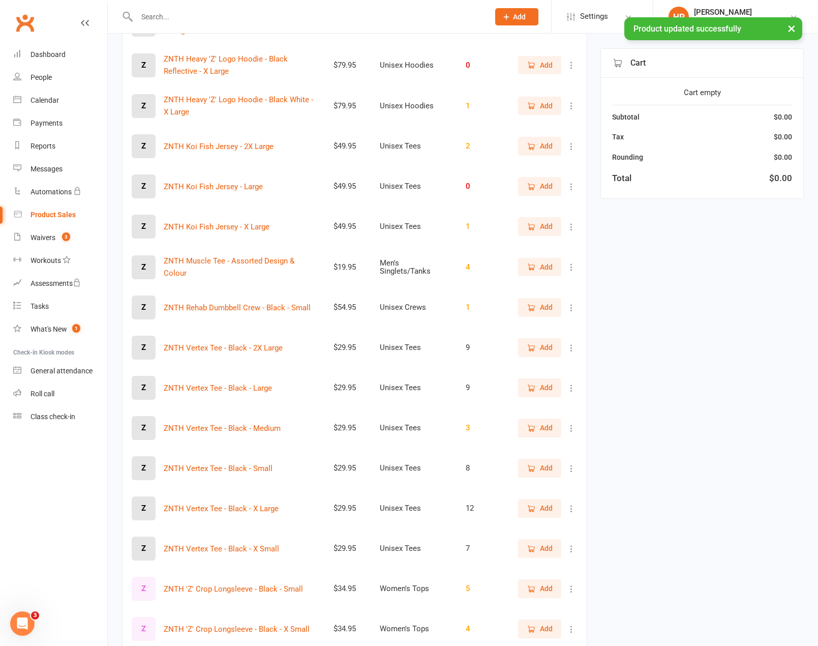
scroll to position [1722, 0]
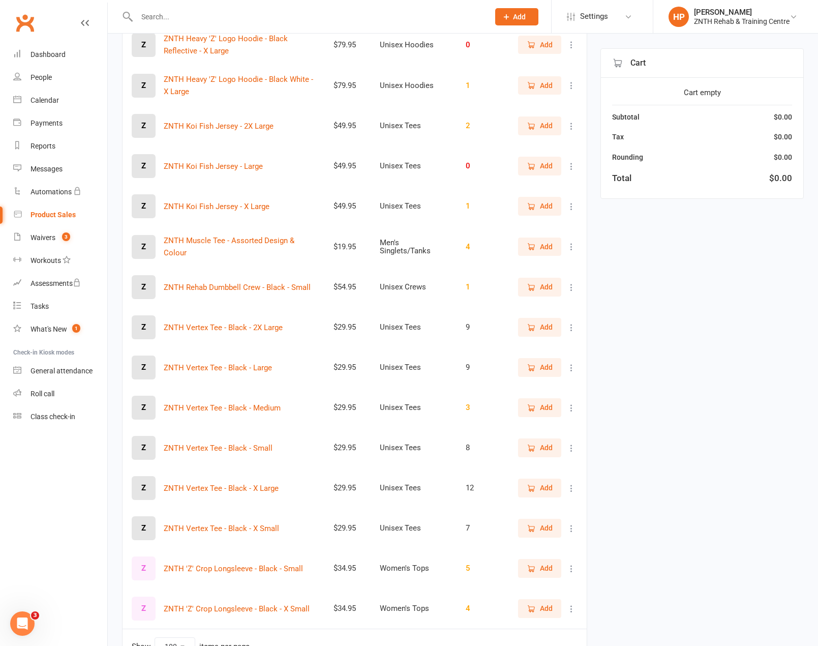
click at [576, 488] on icon at bounding box center [572, 488] width 10 height 10
click at [531, 512] on link "View / Edit" at bounding box center [519, 508] width 101 height 20
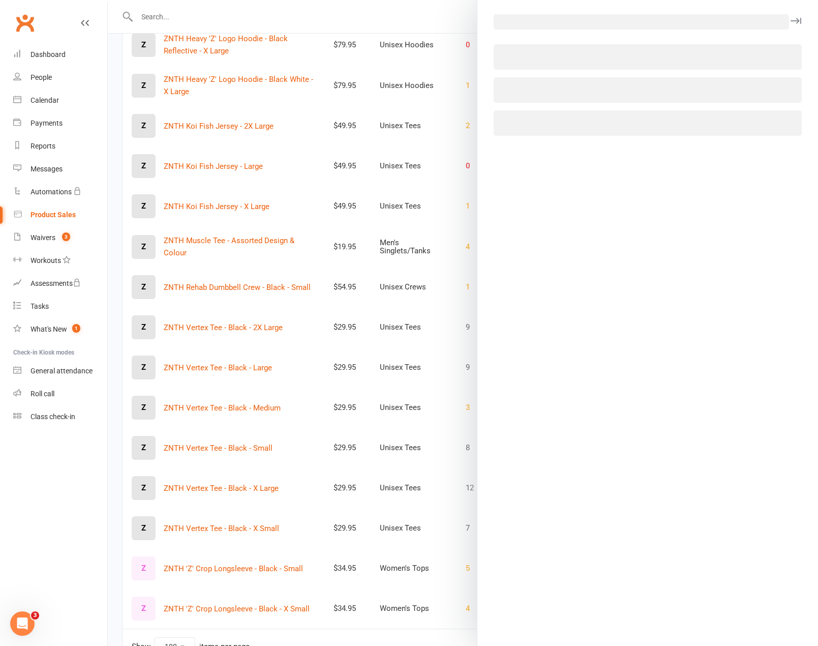
select select "3898"
select select "1793"
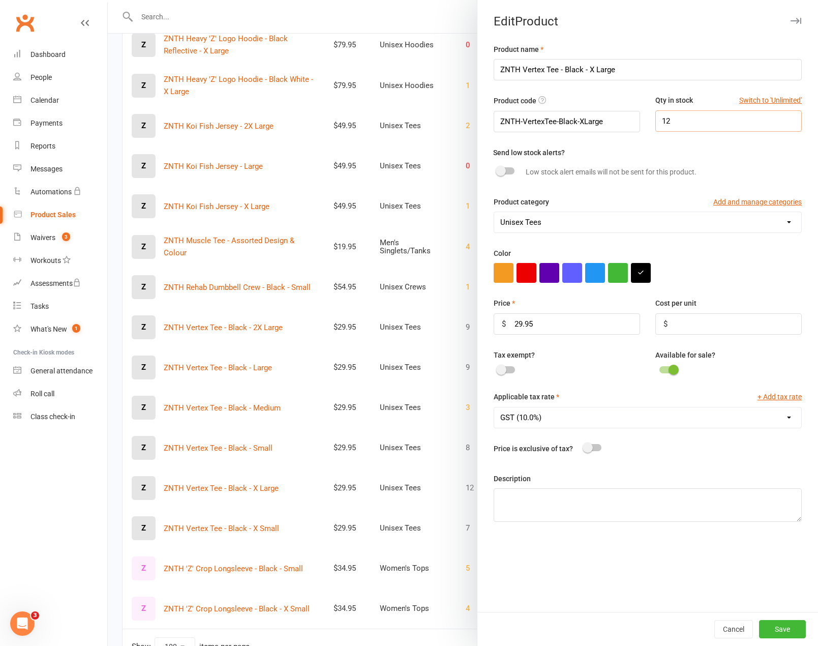
click at [693, 125] on input "12" at bounding box center [729, 120] width 146 height 21
type input "11"
click at [764, 627] on button "Save" at bounding box center [782, 629] width 47 height 18
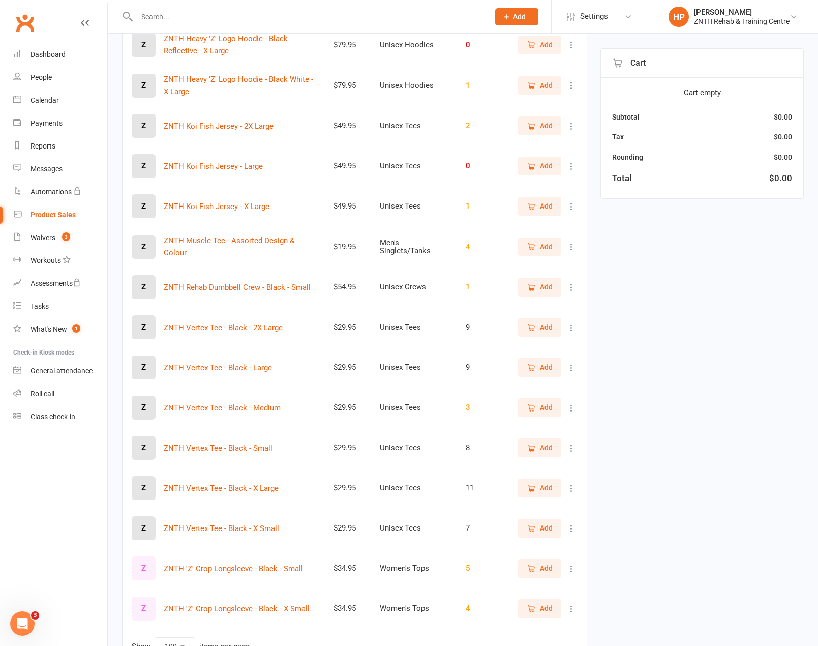
click at [573, 530] on icon at bounding box center [572, 528] width 10 height 10
click at [525, 552] on link "View / Edit" at bounding box center [519, 548] width 101 height 20
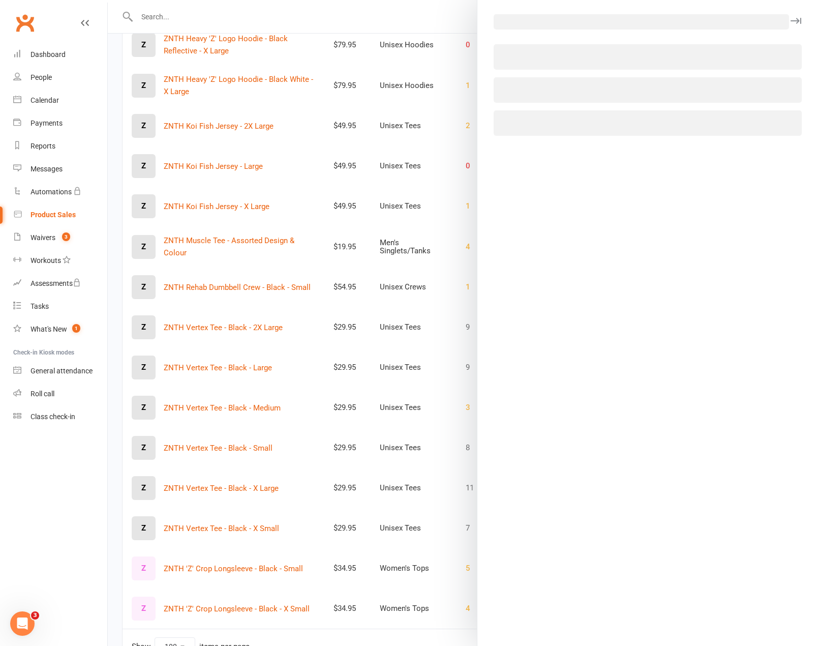
select select "3898"
select select "1793"
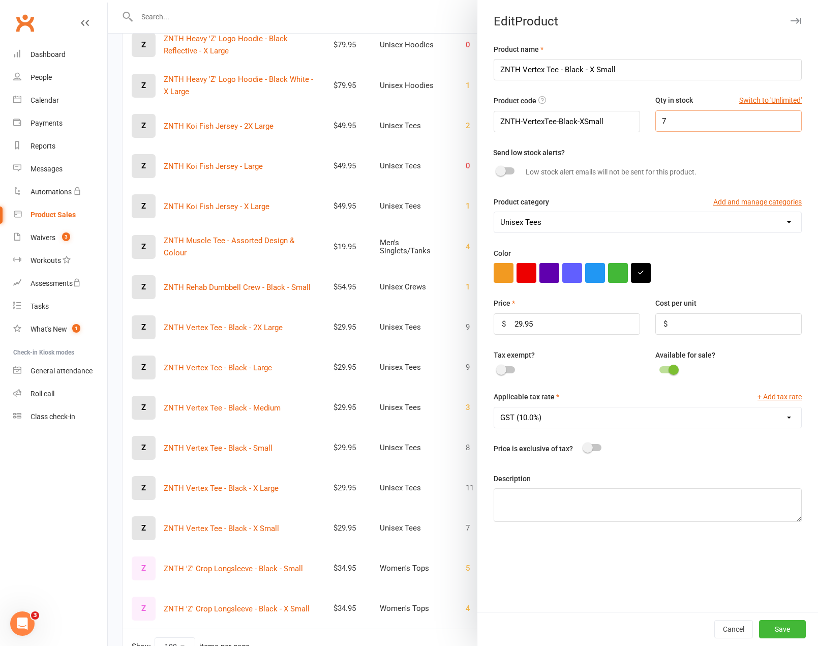
click at [690, 126] on input "7" at bounding box center [729, 120] width 146 height 21
type input "5"
click at [789, 631] on button "Save" at bounding box center [782, 629] width 47 height 18
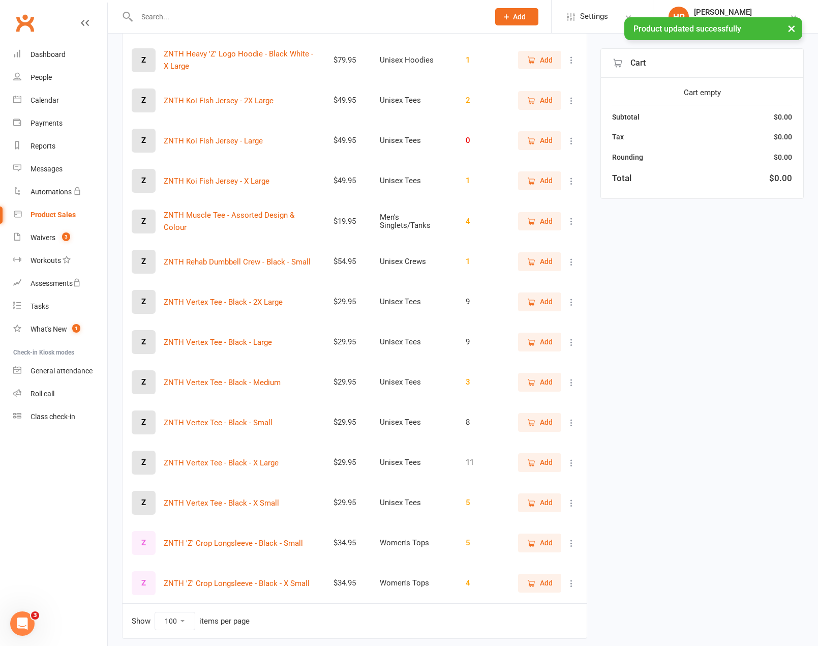
scroll to position [1773, 0]
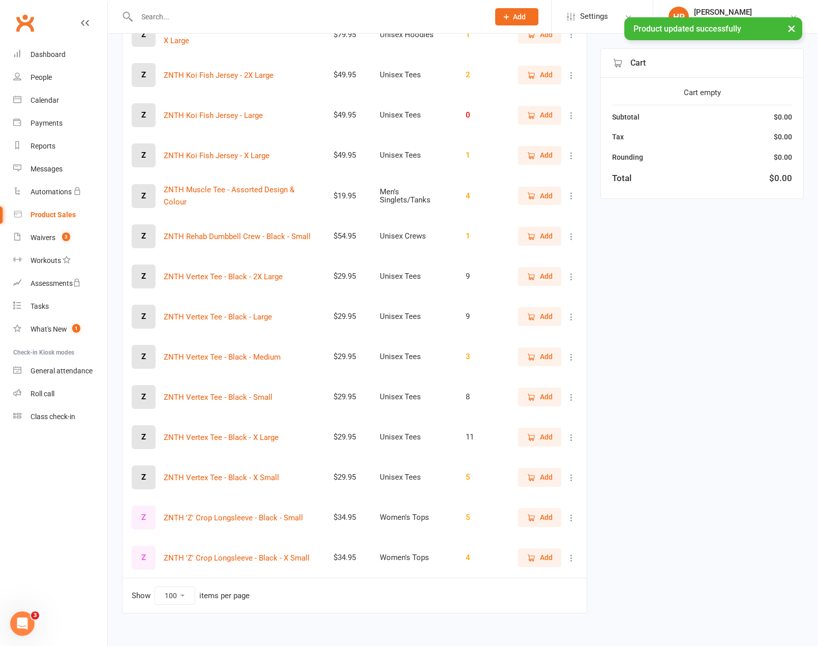
click at [571, 522] on icon at bounding box center [572, 518] width 10 height 10
click at [550, 537] on link "View / Edit" at bounding box center [519, 537] width 101 height 20
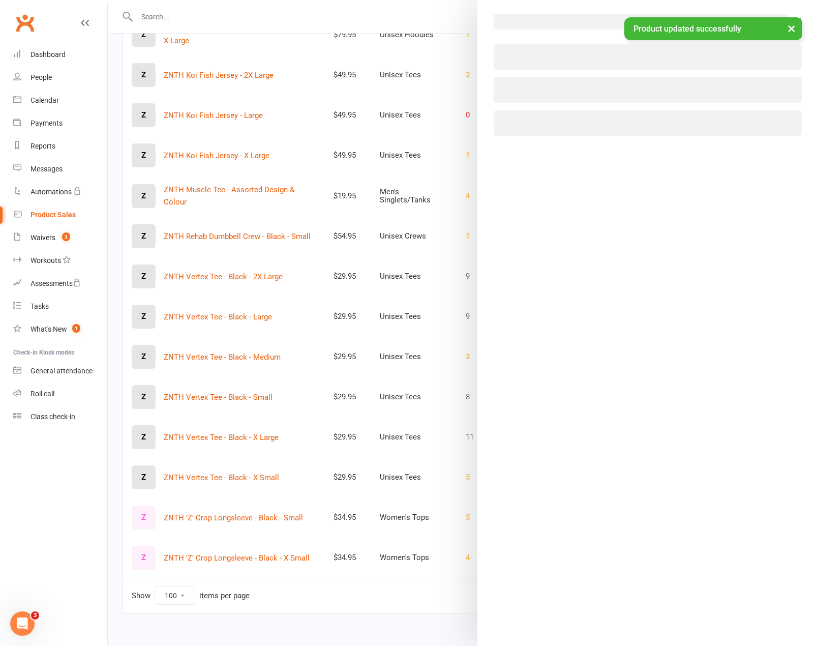
select select "4038"
select select "1793"
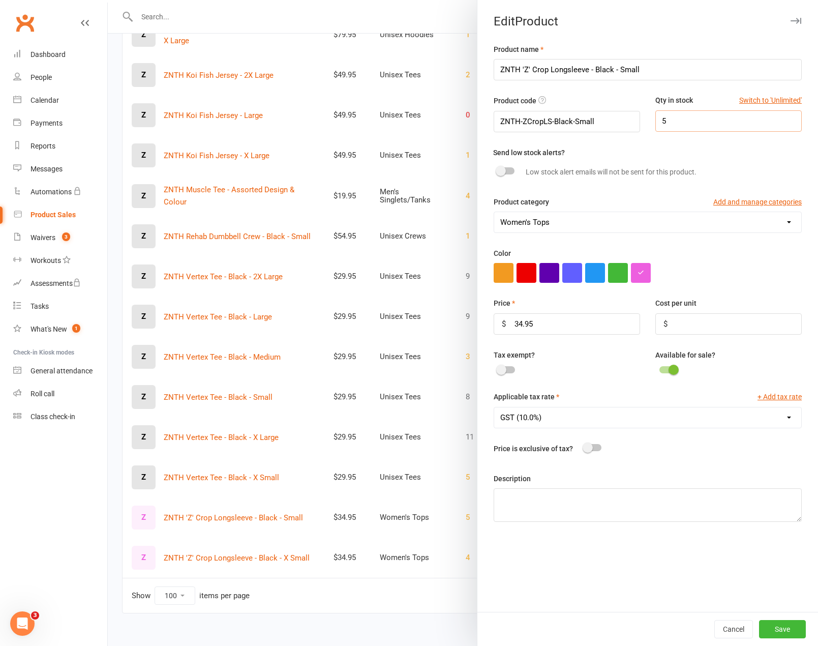
click at [698, 117] on input "5" at bounding box center [729, 120] width 146 height 21
type input "2"
click at [780, 630] on button "Save" at bounding box center [782, 629] width 47 height 18
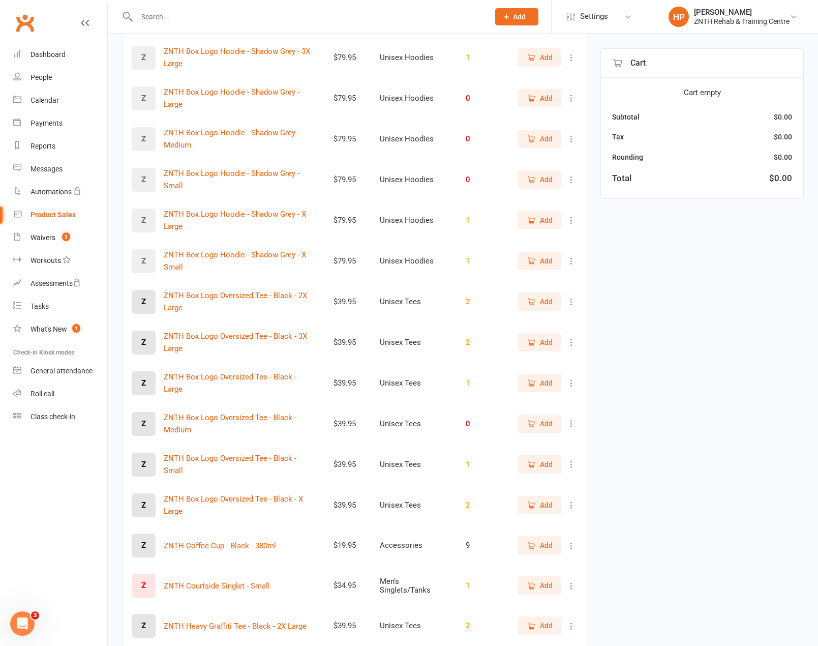
scroll to position [817, 0]
drag, startPoint x: 216, startPoint y: 473, endPoint x: 42, endPoint y: 508, distance: 177.3
click at [42, 508] on ui-view "Prospect Member Non-attending contact Class / event Appointment Task Membership…" at bounding box center [409, 391] width 818 height 2412
drag, startPoint x: 53, startPoint y: 468, endPoint x: 8, endPoint y: 484, distance: 47.3
click at [37, 476] on nav "Clubworx Dashboard People Calendar Payments Reports Messages Automations Produc…" at bounding box center [54, 326] width 108 height 646
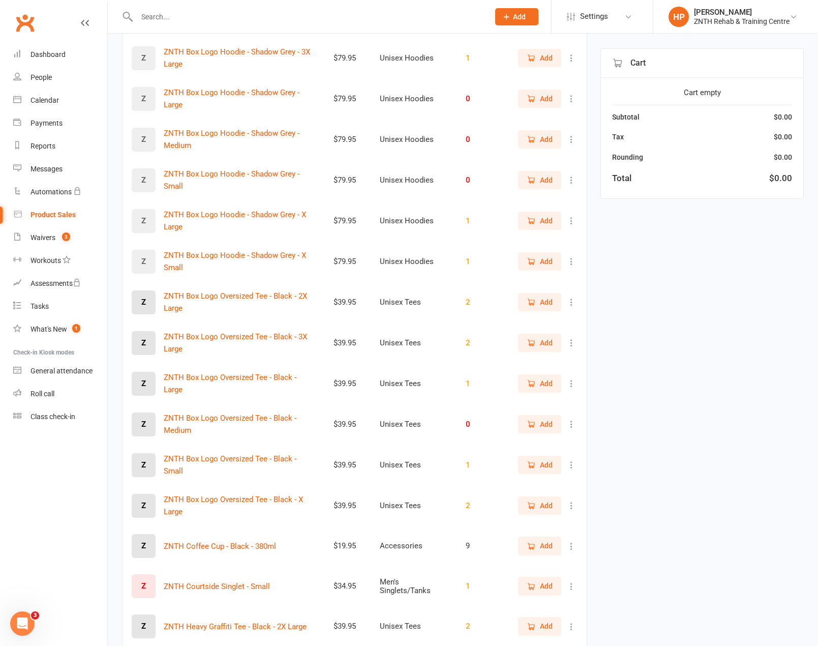
click at [715, 376] on div "Filter Product Price Category Qty C Casual Entry - Duos $35.00 Casual Passes Un…" at bounding box center [463, 440] width 682 height 2285
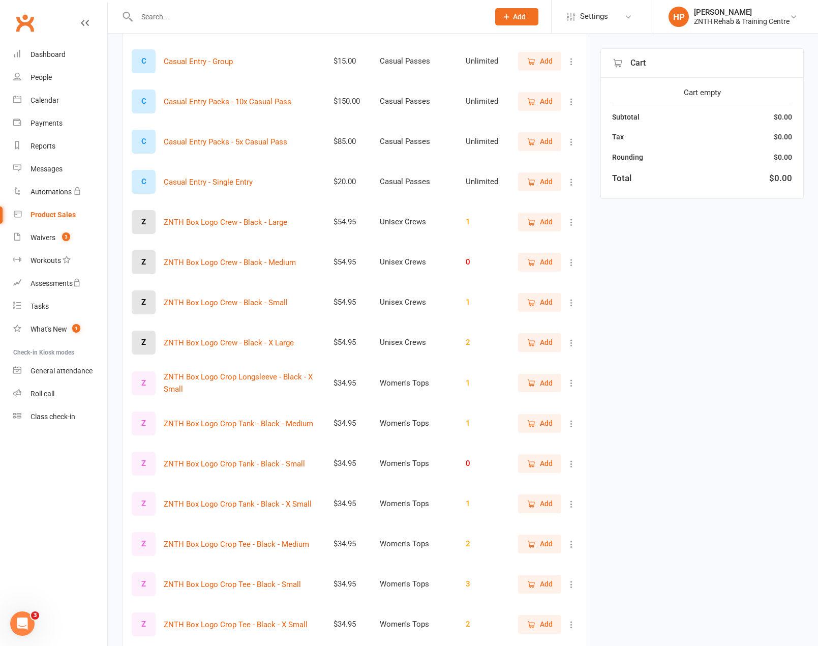
scroll to position [0, 0]
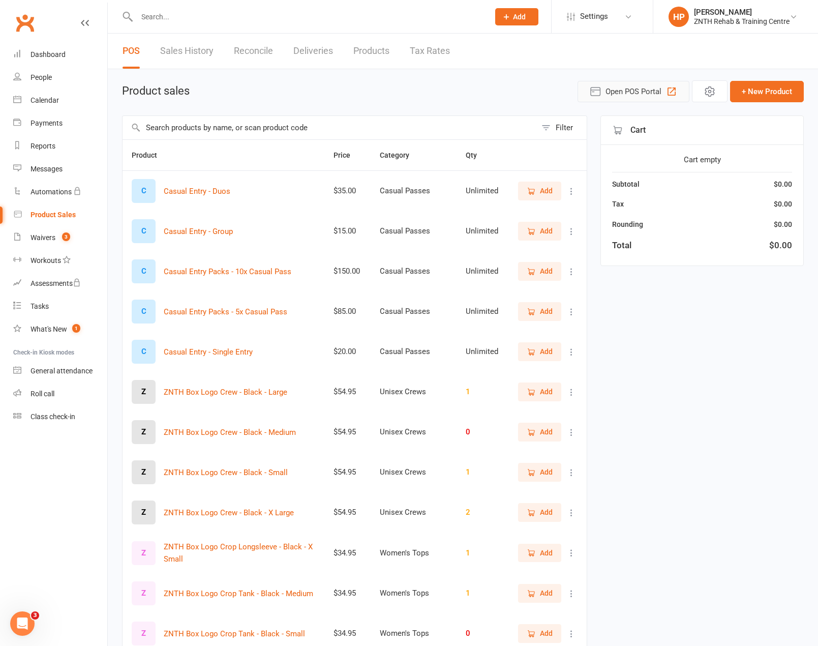
click at [617, 89] on span "Open POS Portal" at bounding box center [634, 91] width 56 height 12
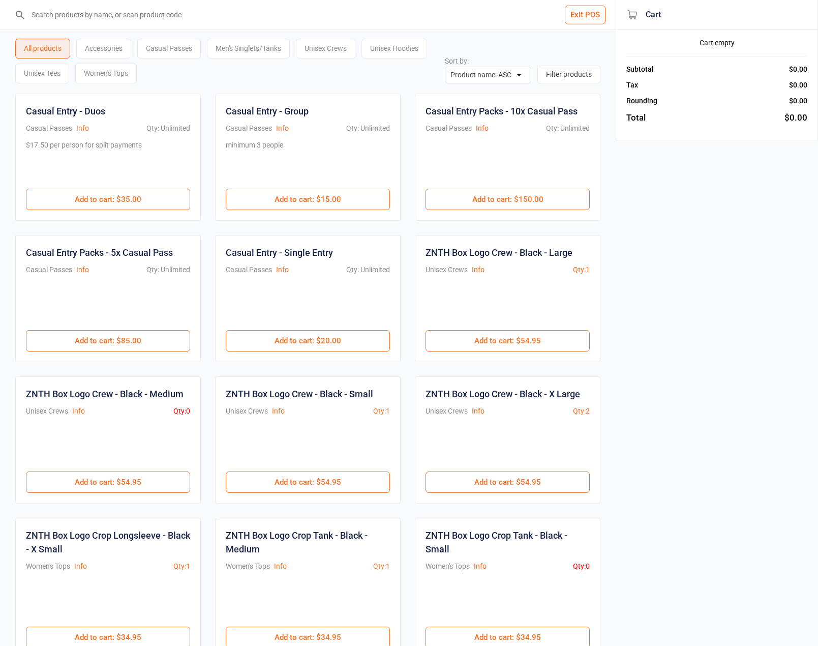
click at [139, 23] on input "search" at bounding box center [313, 14] width 575 height 29
click at [221, 13] on input "search" at bounding box center [313, 14] width 575 height 29
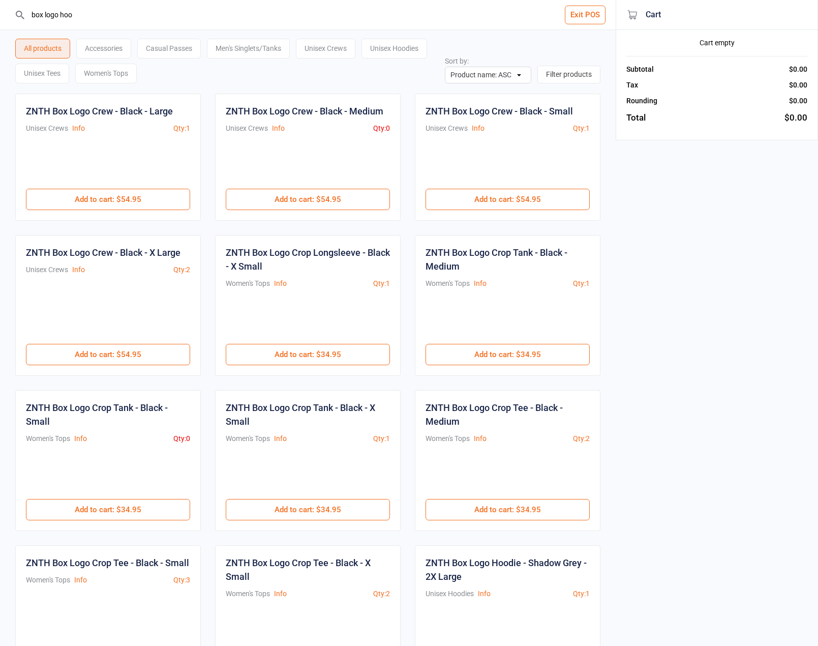
type input "box logo hood"
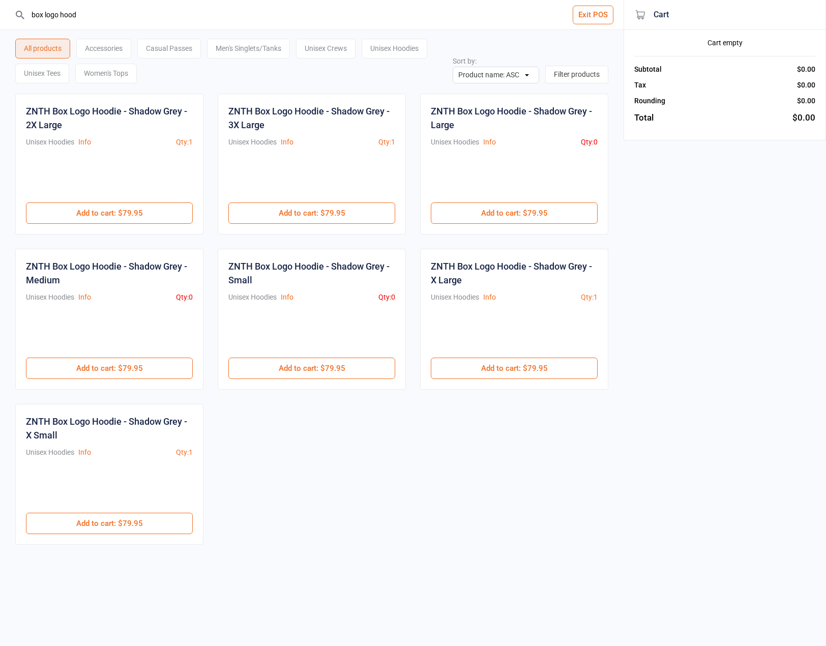
drag, startPoint x: 80, startPoint y: 14, endPoint x: -85, endPoint y: 22, distance: 165.5
click at [0, 22] on html "box logo hood Exit POS All products Accessories Casual Passes Men's Singlets/Ta…" at bounding box center [413, 323] width 826 height 646
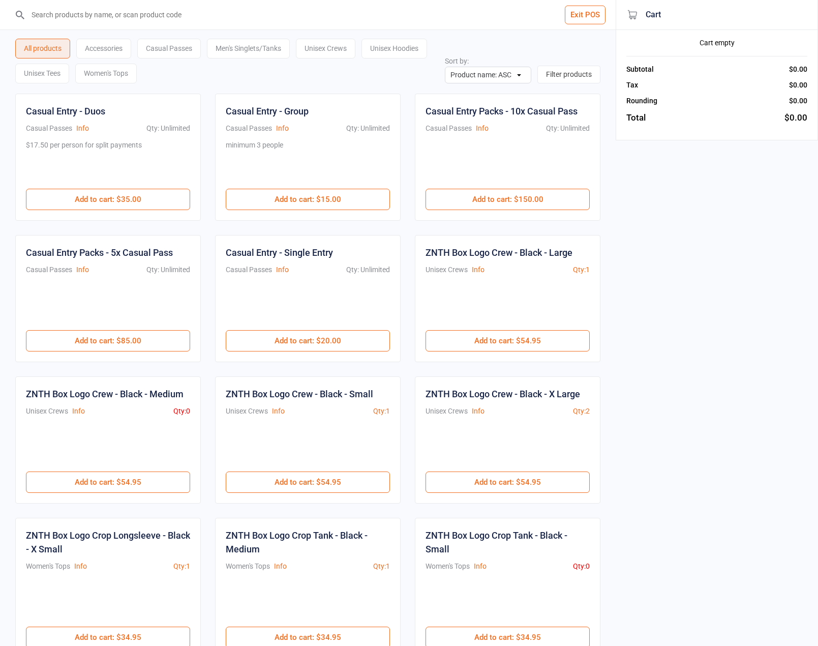
click at [711, 343] on div "Exit POS All products Accessories Casual Passes Men's Singlets/Tanks Unisex Cre…" at bounding box center [409, 434] width 818 height 869
click at [52, 55] on div "All products" at bounding box center [42, 49] width 55 height 20
click at [558, 75] on button "Filter products" at bounding box center [569, 75] width 63 height 18
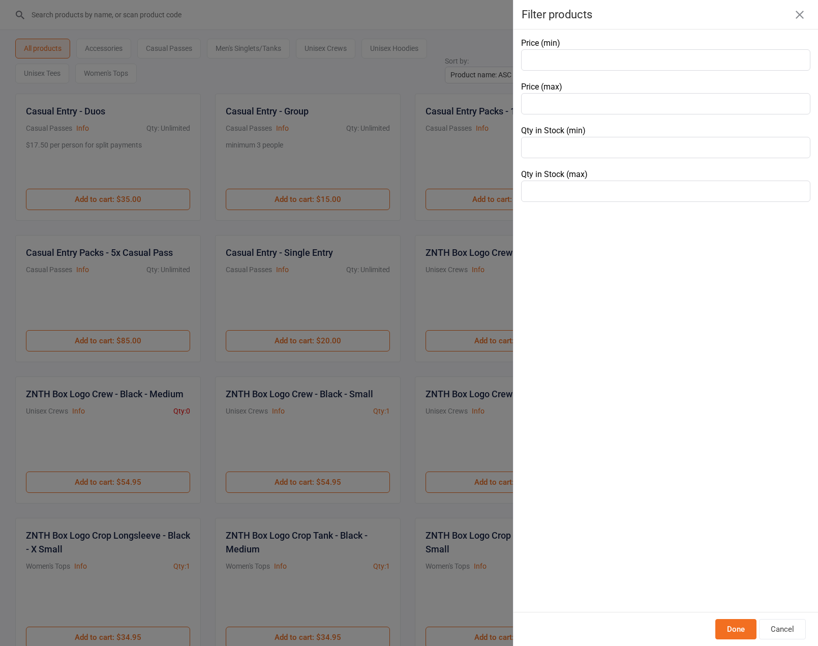
click at [392, 27] on div at bounding box center [409, 323] width 818 height 646
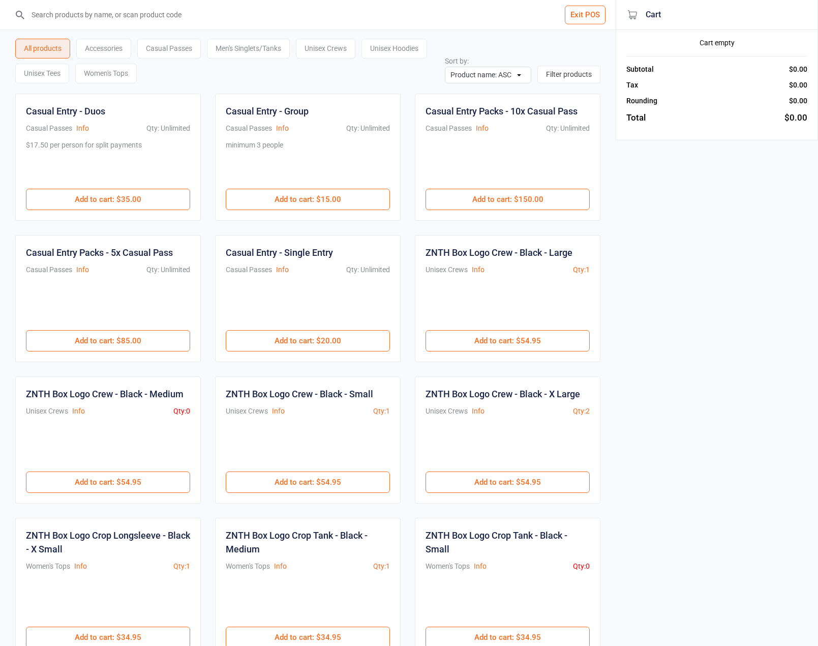
click at [568, 79] on button "Filter products" at bounding box center [569, 75] width 63 height 18
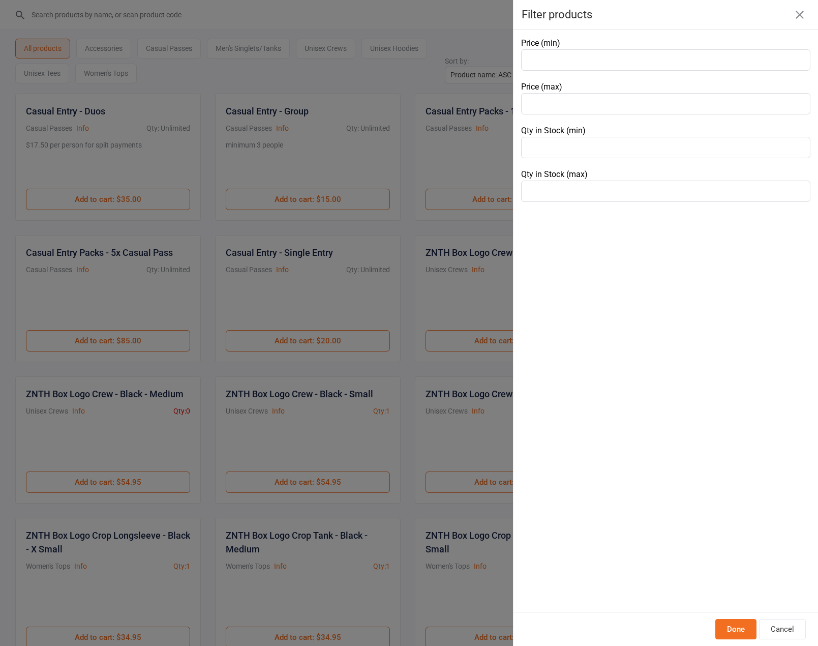
click at [798, 14] on icon "button" at bounding box center [800, 15] width 8 height 8
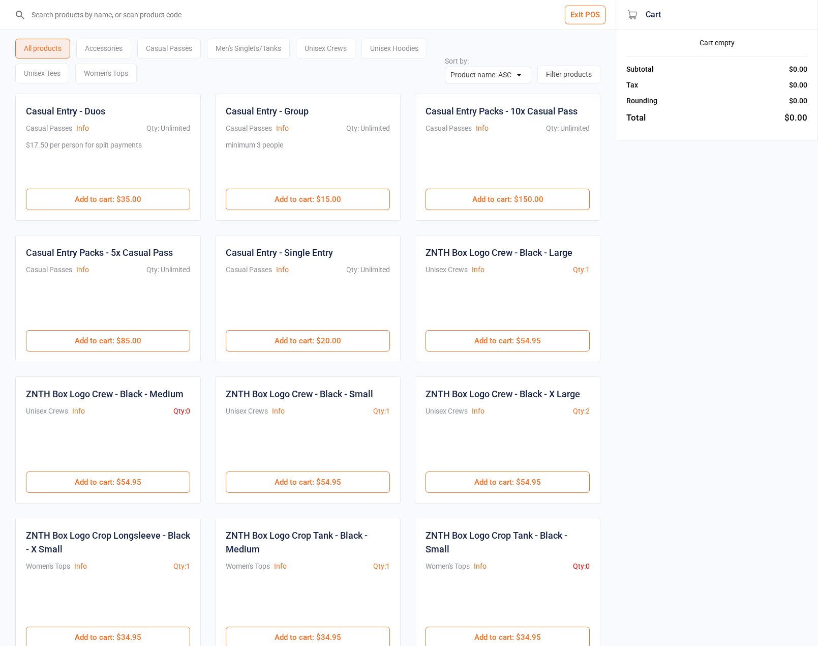
click at [594, 12] on button "Exit POS" at bounding box center [585, 15] width 41 height 19
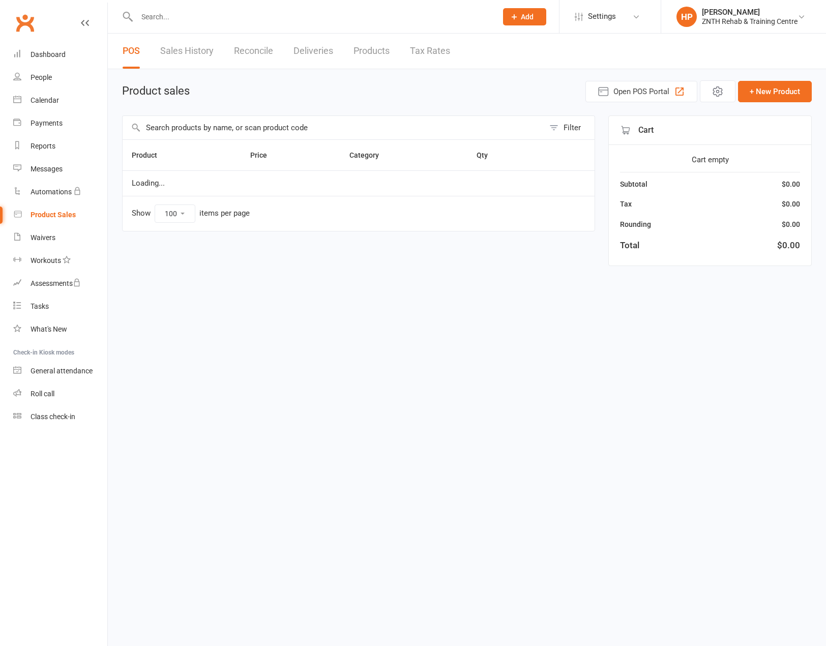
select select "100"
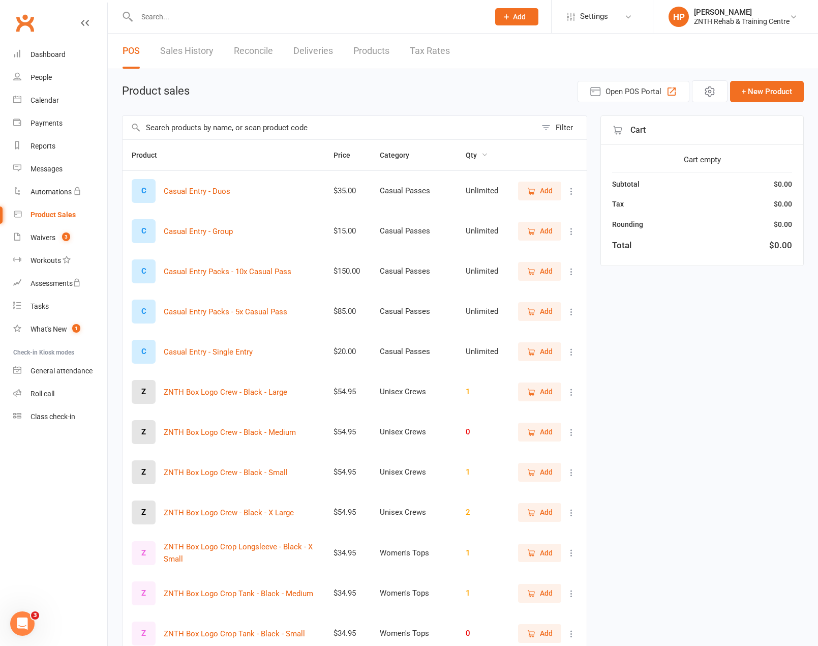
click at [474, 159] on span "Qty" at bounding box center [477, 155] width 22 height 8
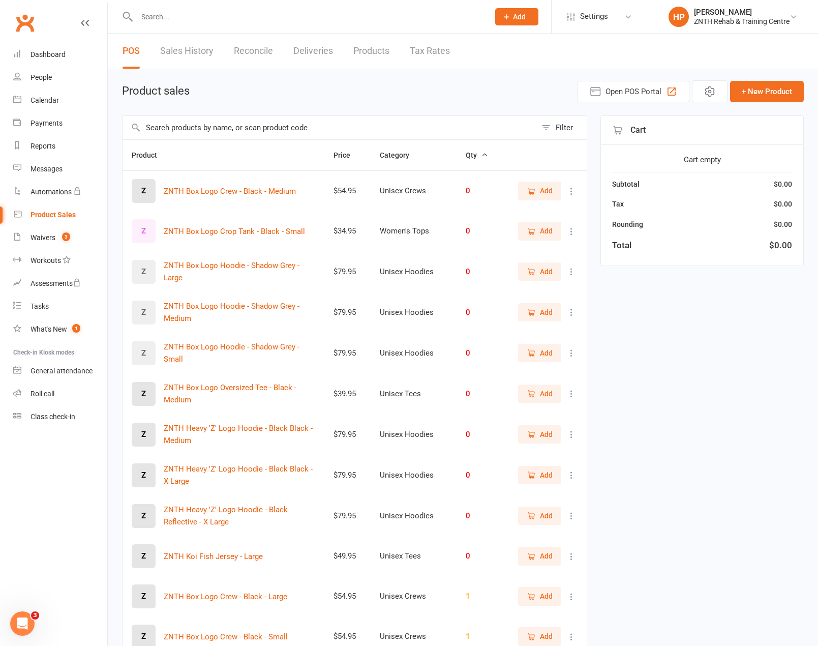
click at [481, 154] on icon "button" at bounding box center [484, 154] width 7 height 7
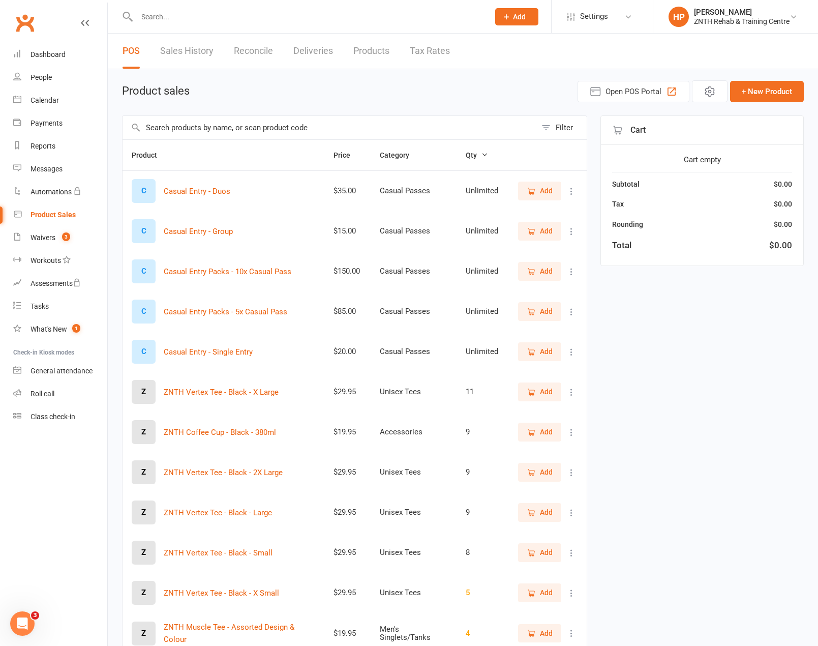
click at [481, 154] on icon "button" at bounding box center [484, 154] width 7 height 7
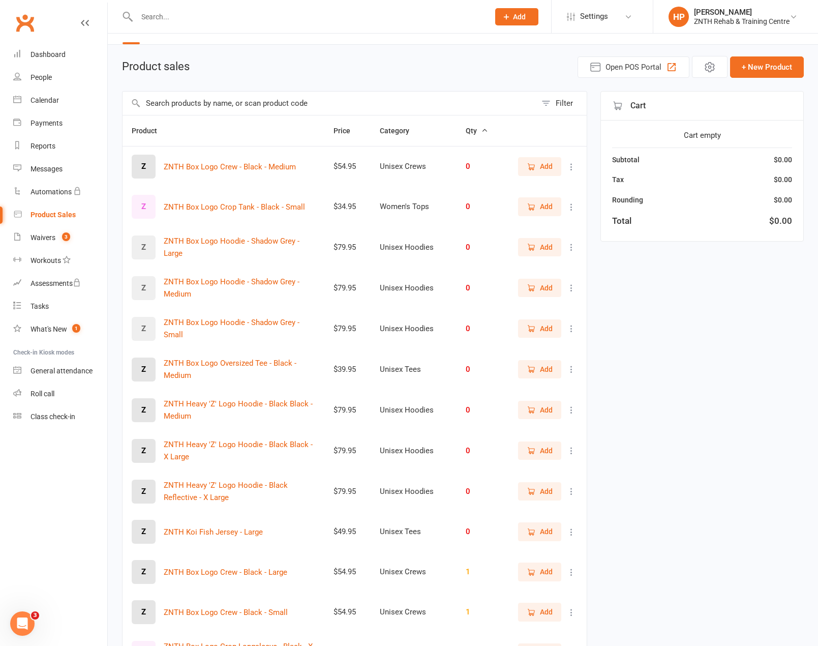
scroll to position [51, 0]
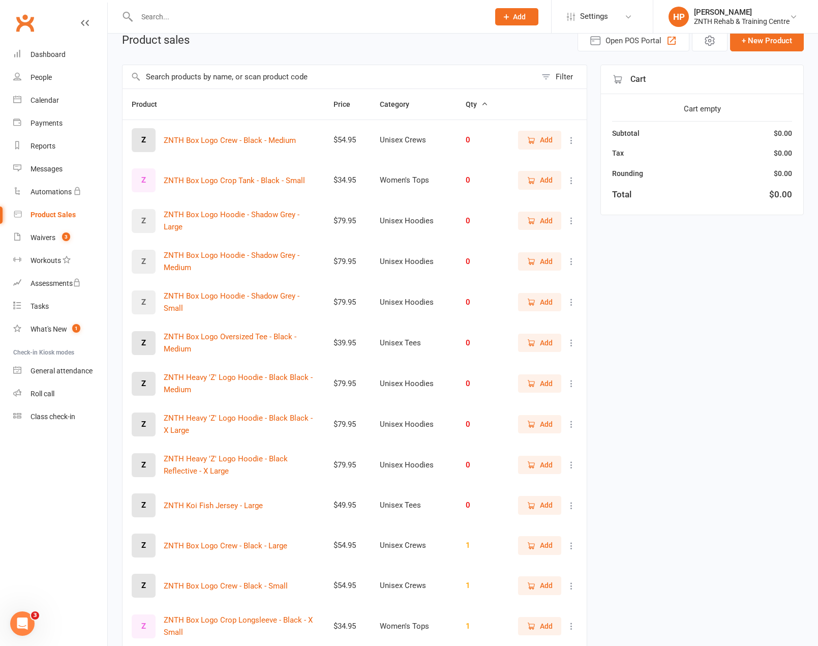
click at [476, 103] on span "Qty" at bounding box center [477, 104] width 22 height 8
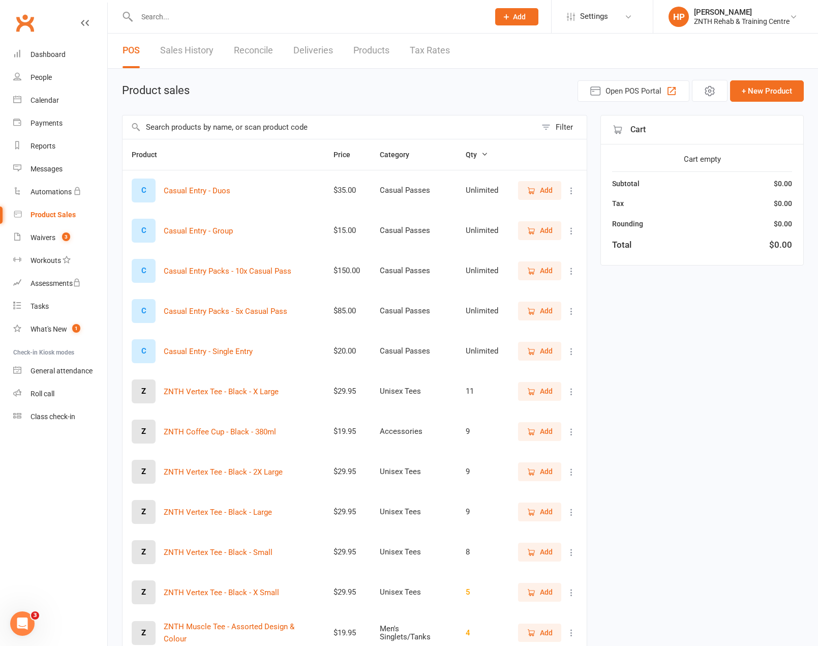
scroll to position [0, 0]
click at [198, 61] on link "Sales History" at bounding box center [186, 51] width 53 height 35
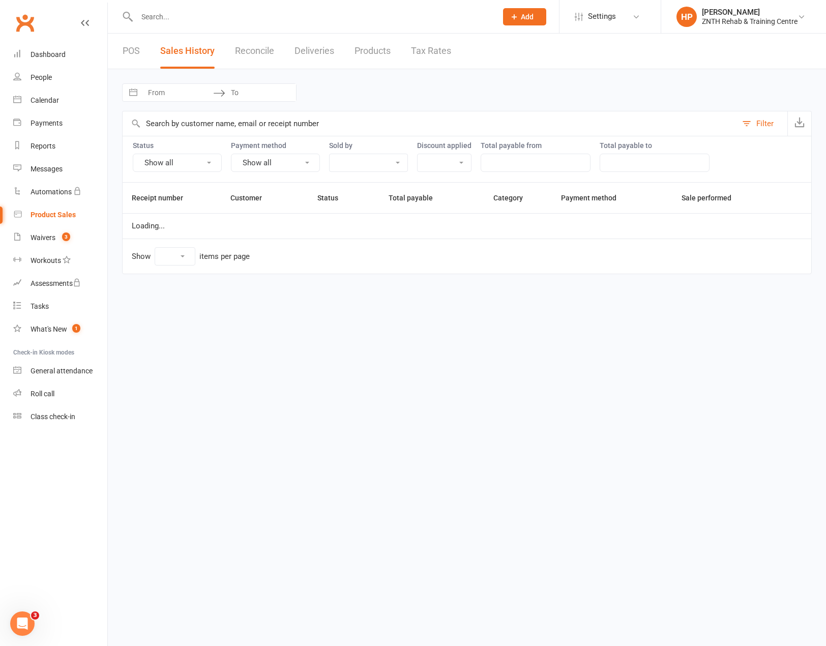
select select "100"
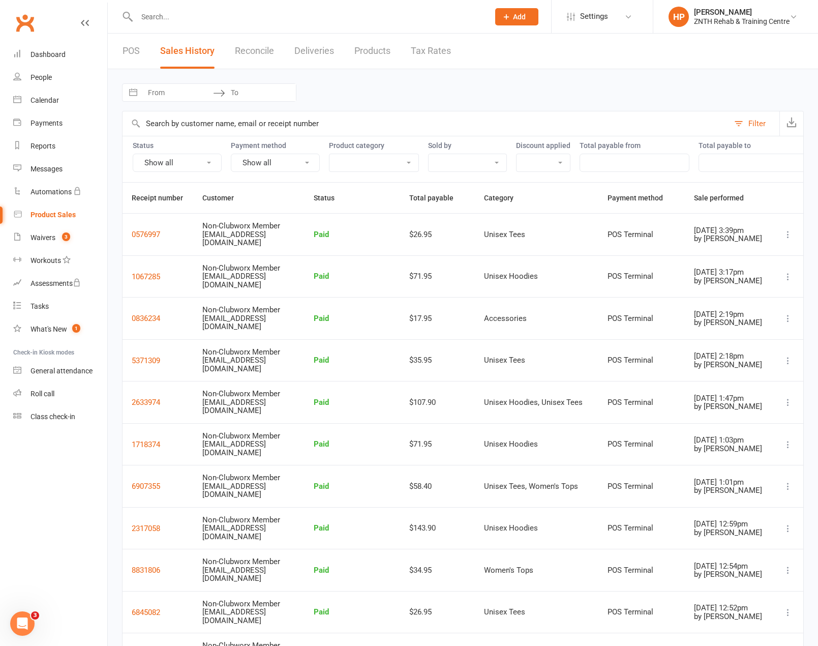
click at [502, 200] on th "Category" at bounding box center [537, 198] width 124 height 31
click at [374, 161] on select "Accessories Casual Passes Men's Singlets/Tanks Unisex Crews Unisex Hoodies Unis…" at bounding box center [374, 162] width 89 height 17
click at [395, 125] on input "text" at bounding box center [426, 123] width 607 height 24
click at [54, 140] on link "Reports" at bounding box center [60, 146] width 94 height 23
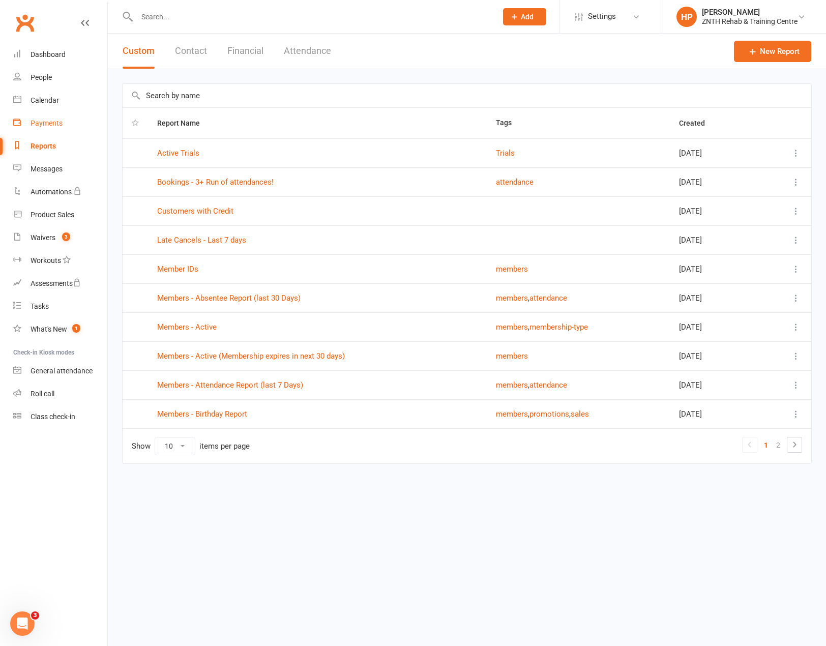
click at [53, 123] on div "Payments" at bounding box center [47, 123] width 32 height 8
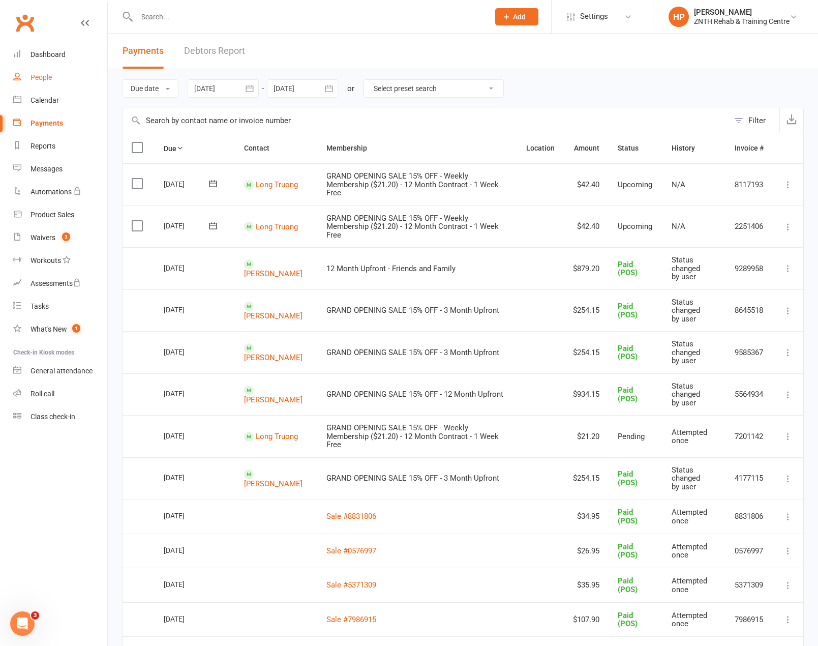
click at [51, 78] on div "People" at bounding box center [41, 77] width 21 height 8
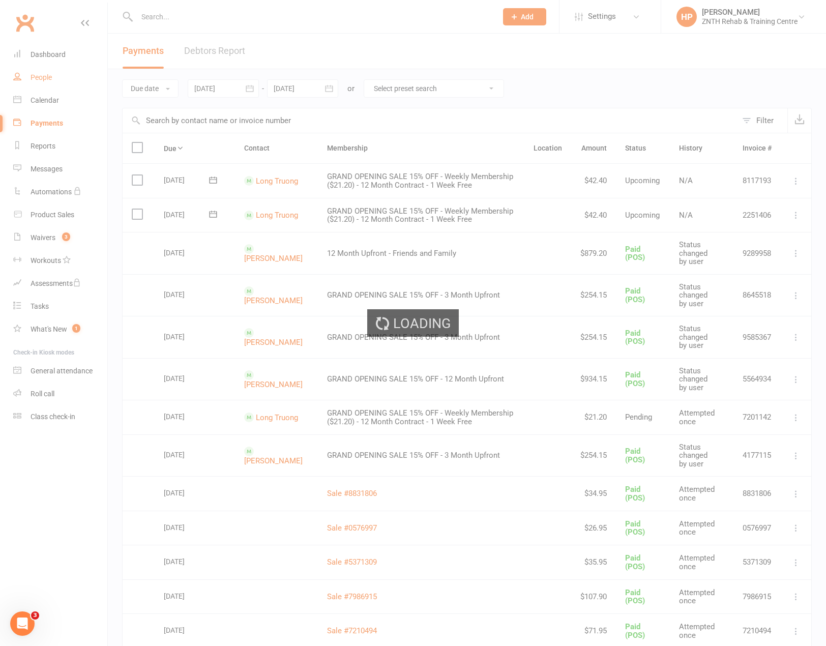
select select "50"
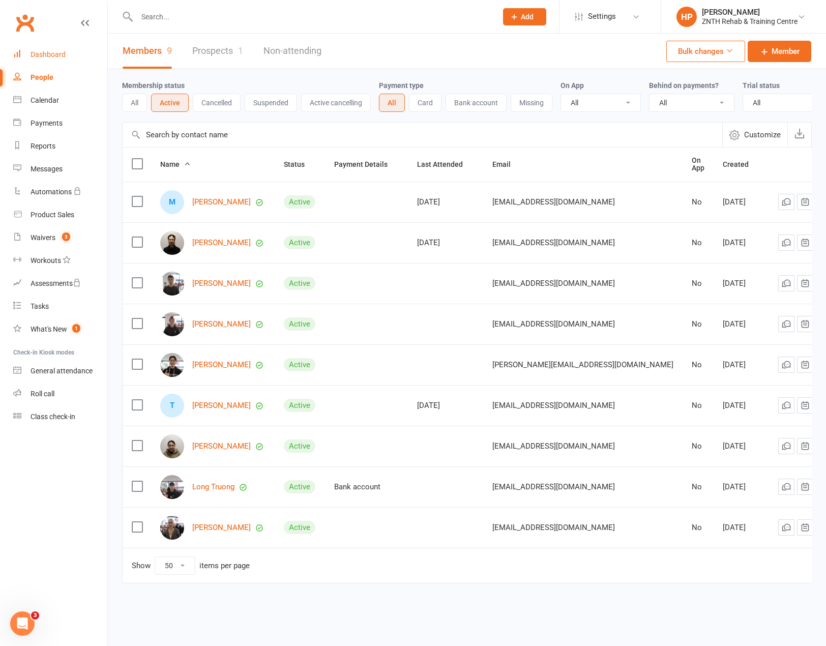
click at [65, 55] on link "Dashboard" at bounding box center [60, 54] width 94 height 23
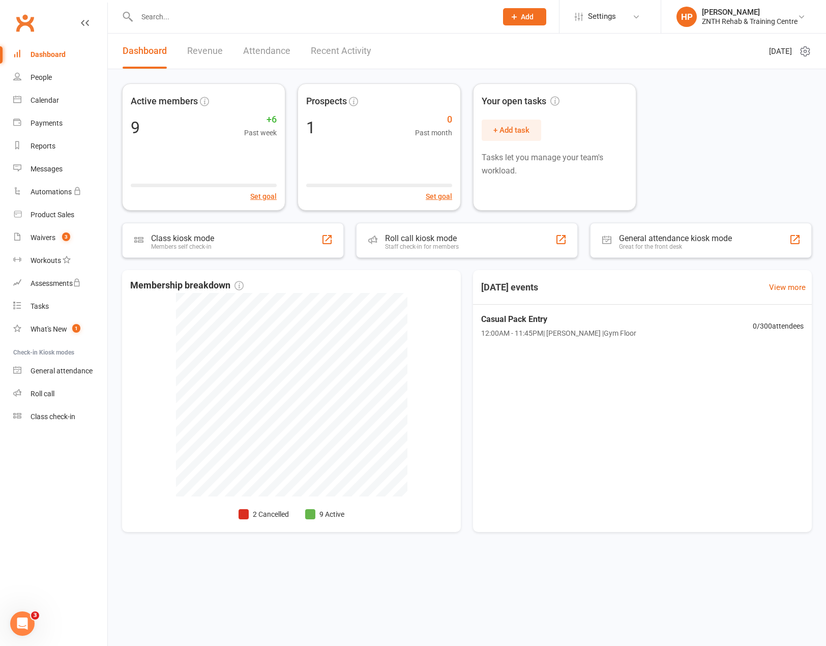
click at [480, 585] on html "Prospect Member Non-attending contact Class / event Appointment Task Membership…" at bounding box center [413, 292] width 826 height 585
click at [64, 526] on nav "Clubworx Dashboard People Calendar Payments Reports Messages Automations Produc…" at bounding box center [54, 326] width 108 height 646
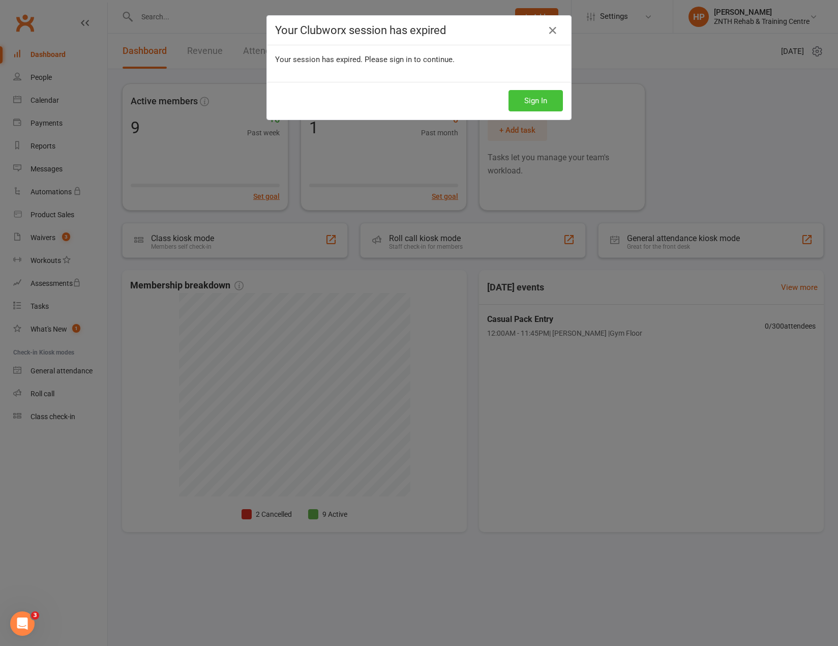
drag, startPoint x: 530, startPoint y: 103, endPoint x: 508, endPoint y: 125, distance: 31.3
click at [530, 103] on button "Sign In" at bounding box center [536, 100] width 54 height 21
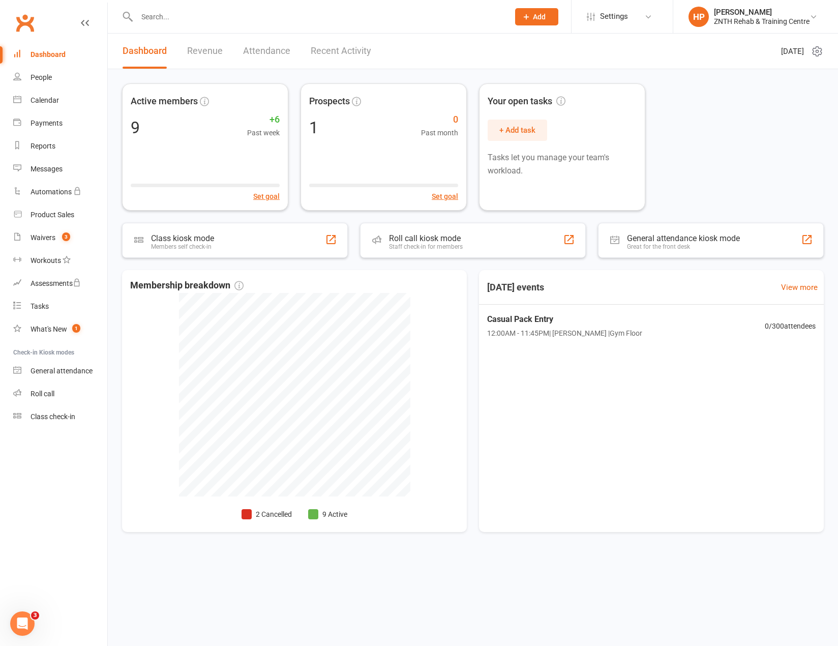
click at [555, 25] on button "Add" at bounding box center [536, 16] width 43 height 17
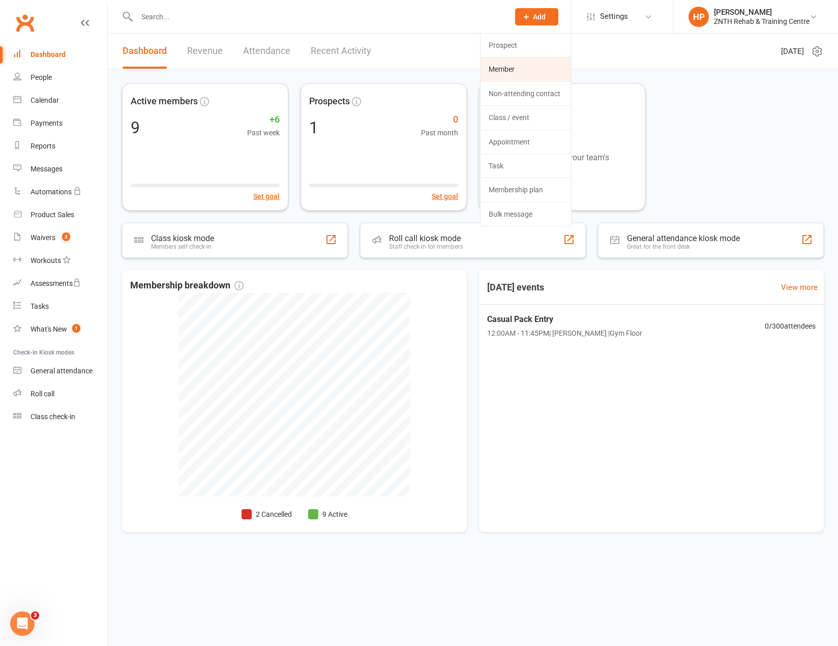
click at [530, 69] on link "Member" at bounding box center [526, 68] width 91 height 23
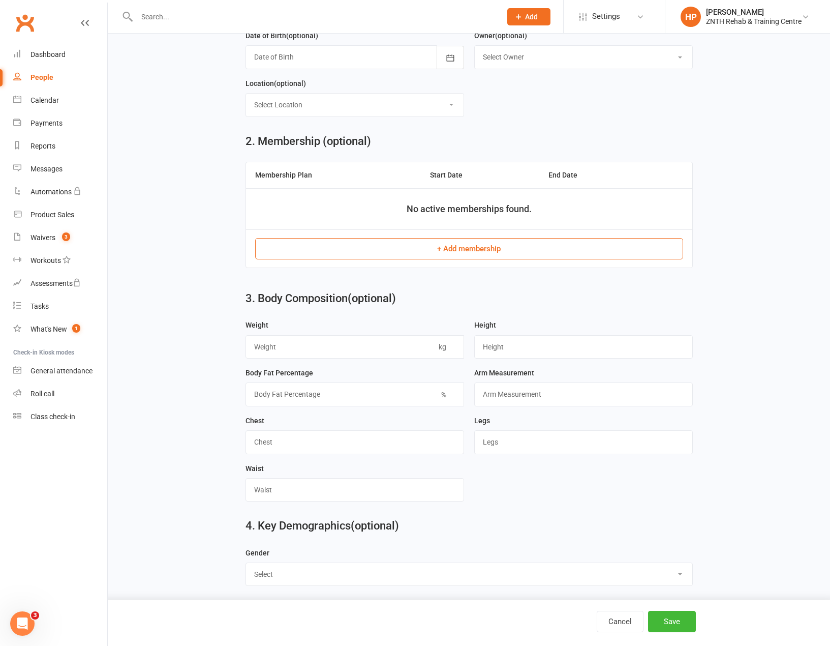
scroll to position [305, 0]
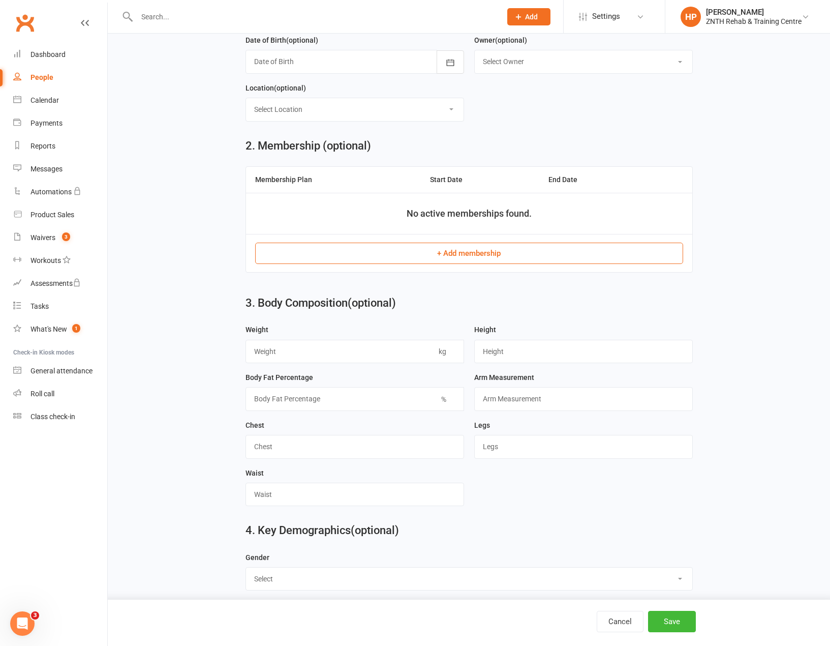
click at [494, 259] on button "+ Add membership" at bounding box center [469, 253] width 428 height 21
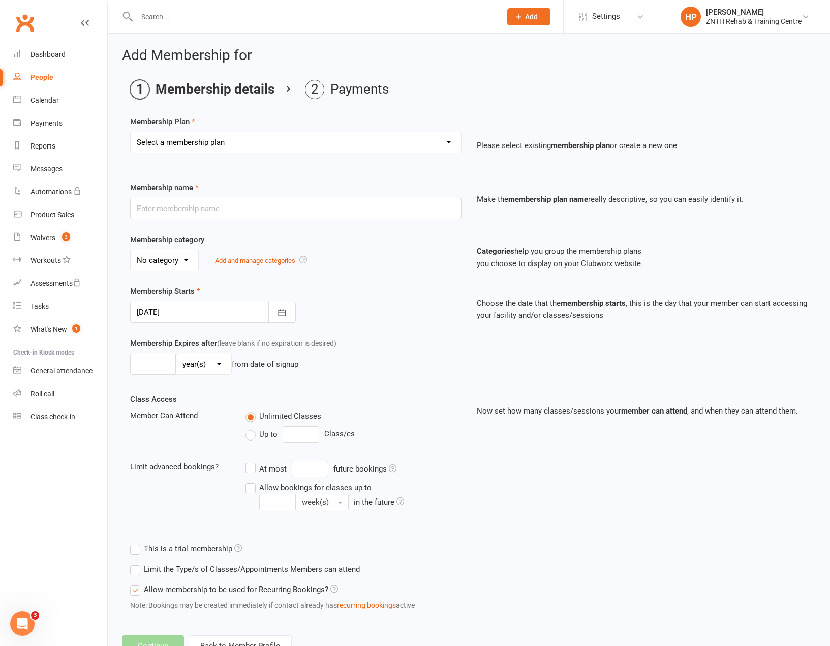
click at [245, 139] on select "Select a membership plan Create new Membership Plan GRAND OPENING SALE 15% OFF …" at bounding box center [296, 142] width 331 height 20
click at [519, 85] on ol "Membership details Payments" at bounding box center [469, 89] width 678 height 19
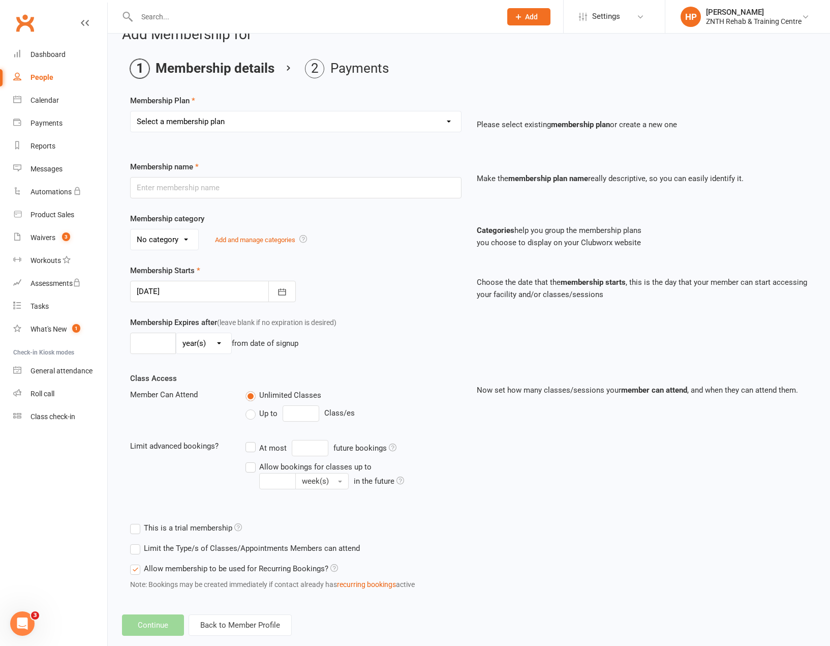
scroll to position [40, 0]
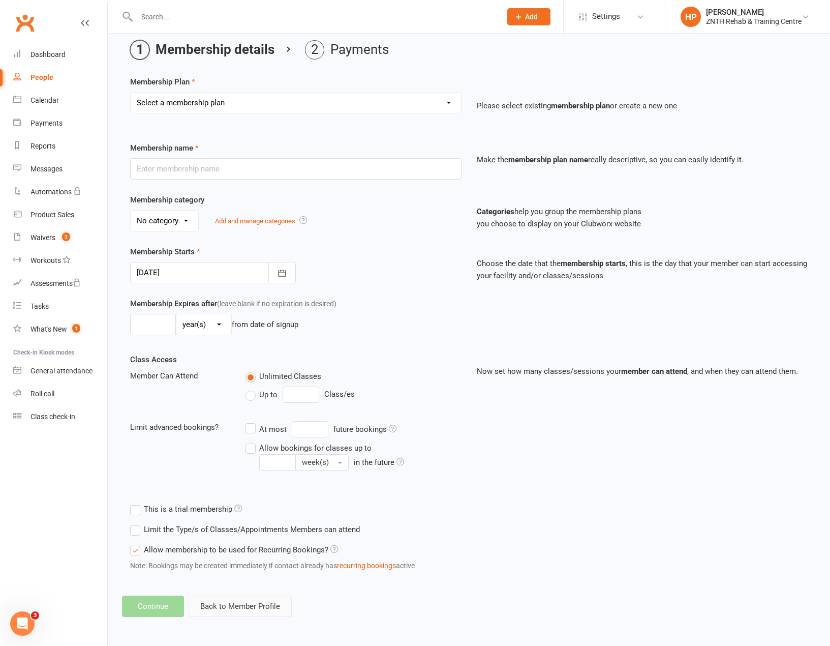
click at [260, 609] on button "Back to Member Profile" at bounding box center [240, 606] width 103 height 21
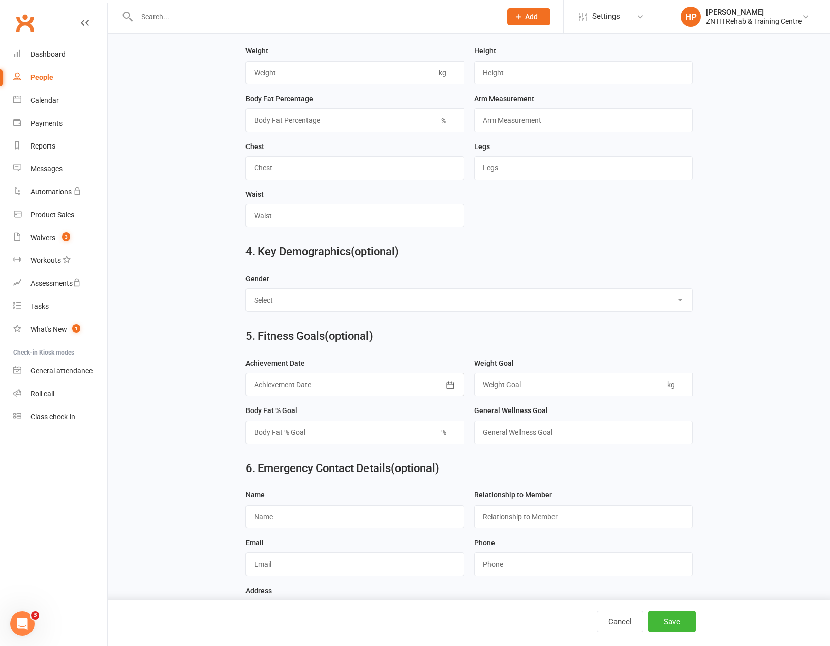
scroll to position [720, 0]
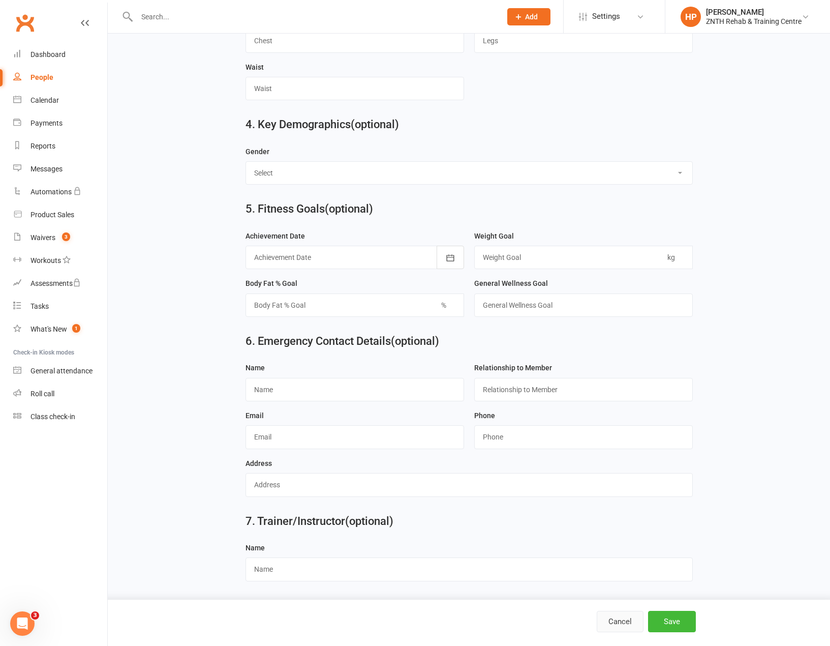
click at [618, 620] on button "Cancel" at bounding box center [620, 621] width 47 height 21
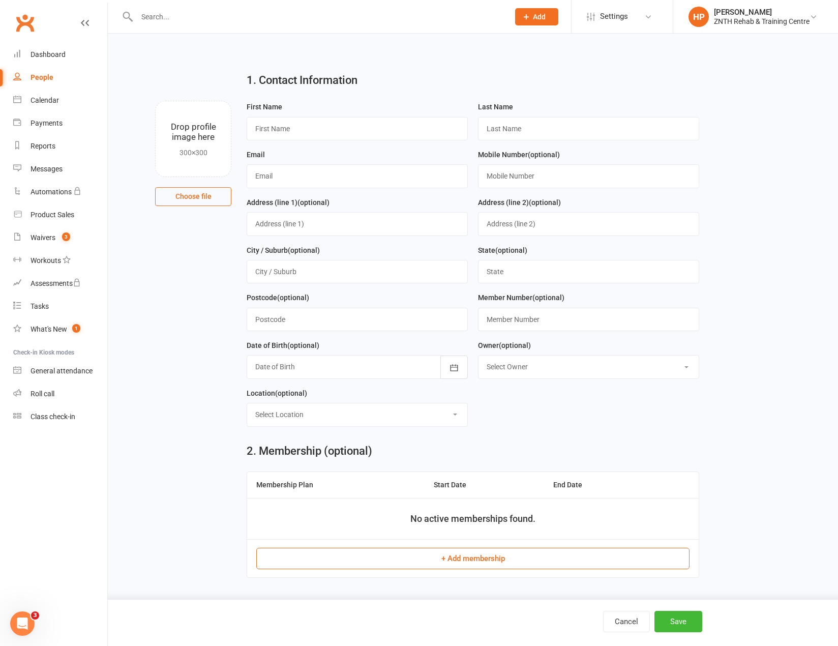
select select "50"
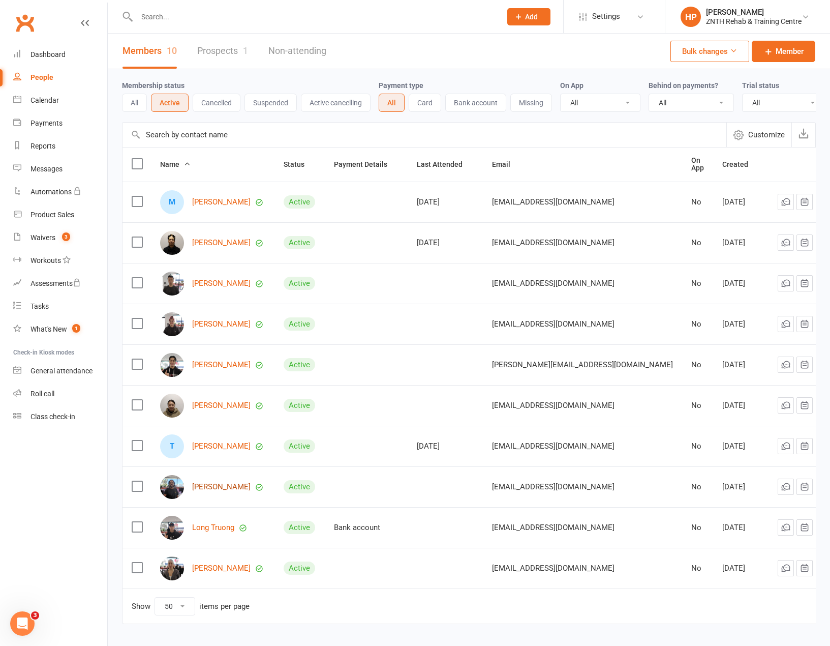
click at [230, 496] on div "[PERSON_NAME]" at bounding box center [212, 487] width 105 height 24
click at [231, 490] on link "[PERSON_NAME]" at bounding box center [221, 487] width 58 height 9
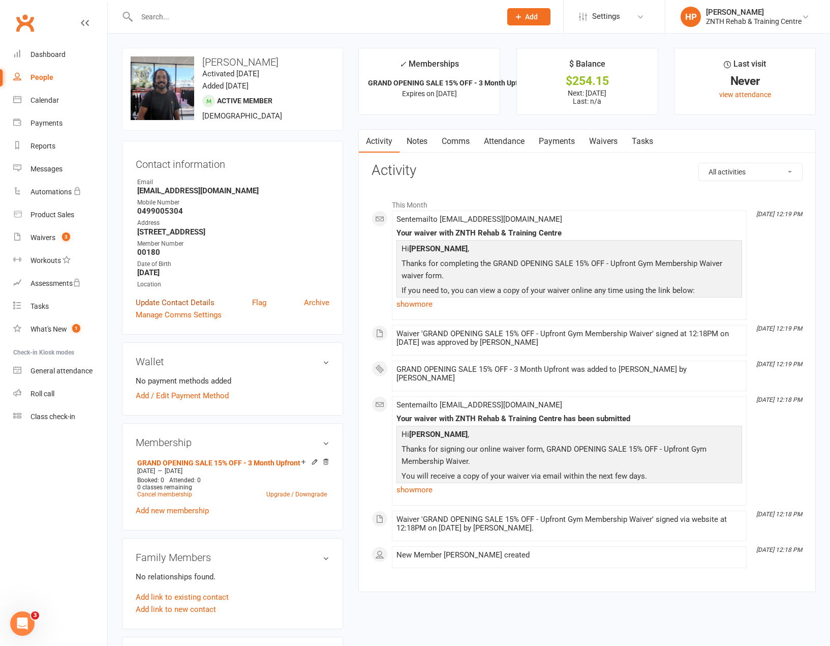
click at [196, 306] on link "Update Contact Details" at bounding box center [175, 302] width 79 height 12
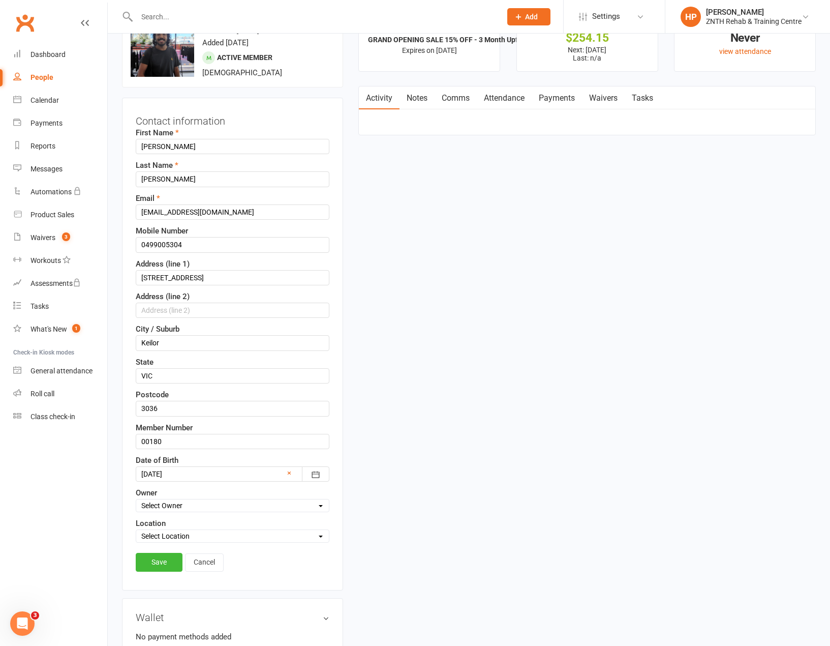
scroll to position [48, 0]
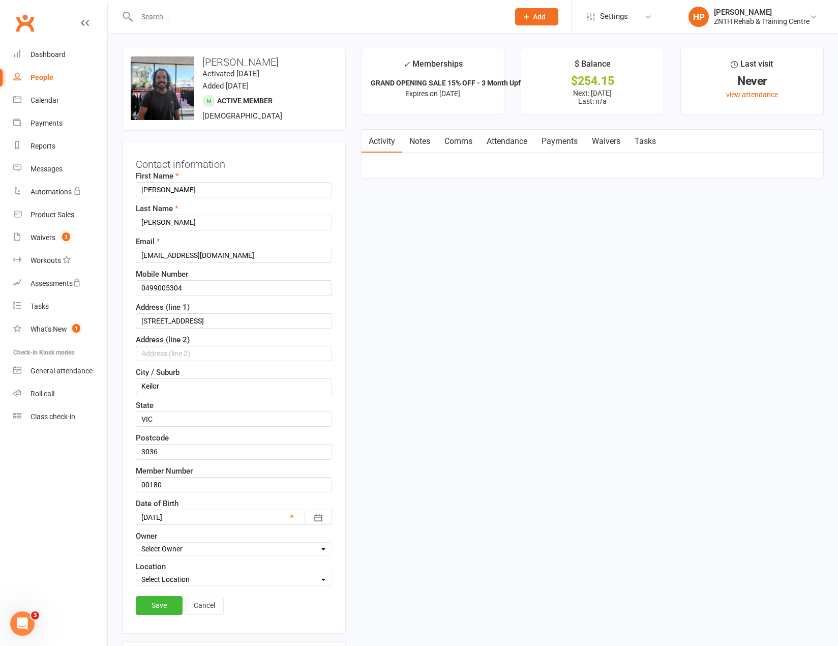
select select "50"
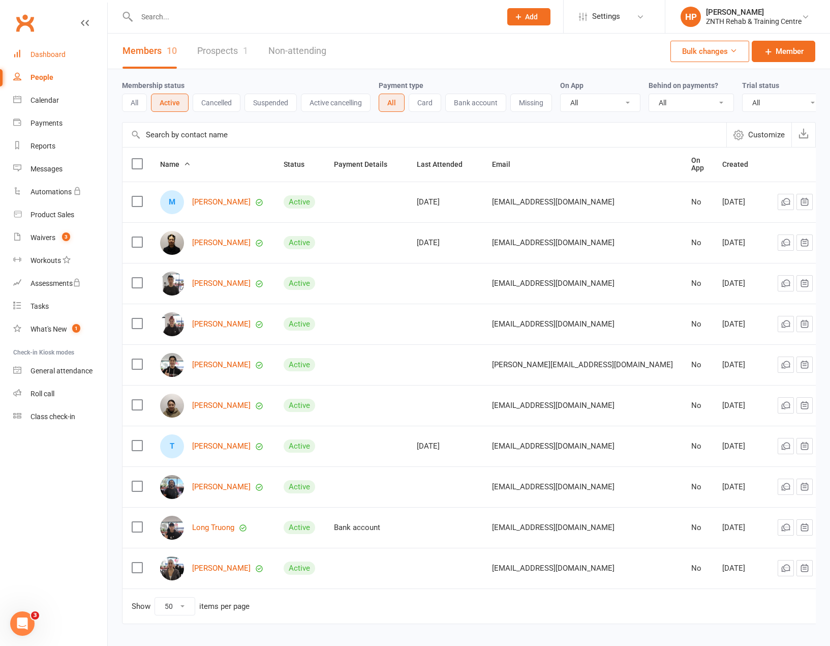
click at [76, 48] on link "Dashboard" at bounding box center [60, 54] width 94 height 23
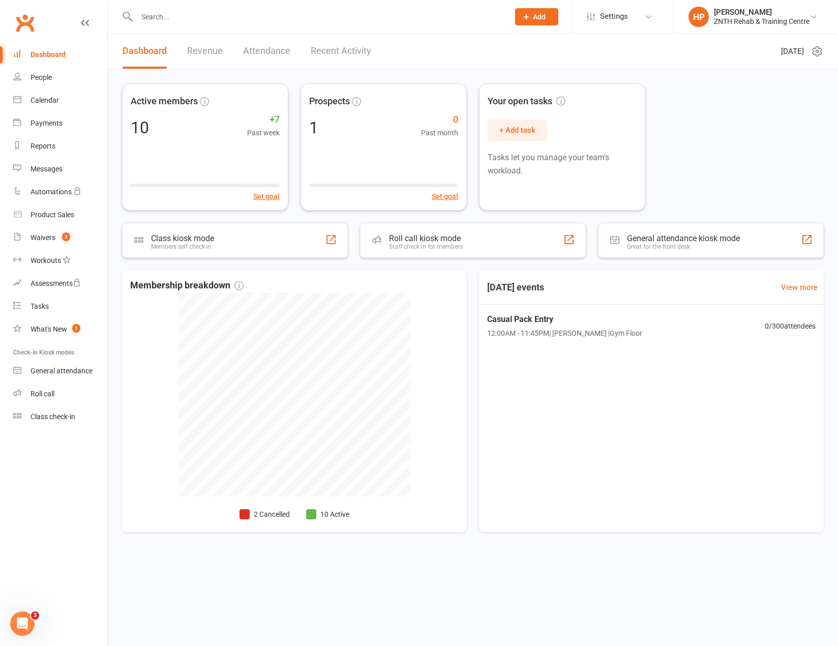
click at [253, 58] on link "Attendance" at bounding box center [266, 51] width 47 height 35
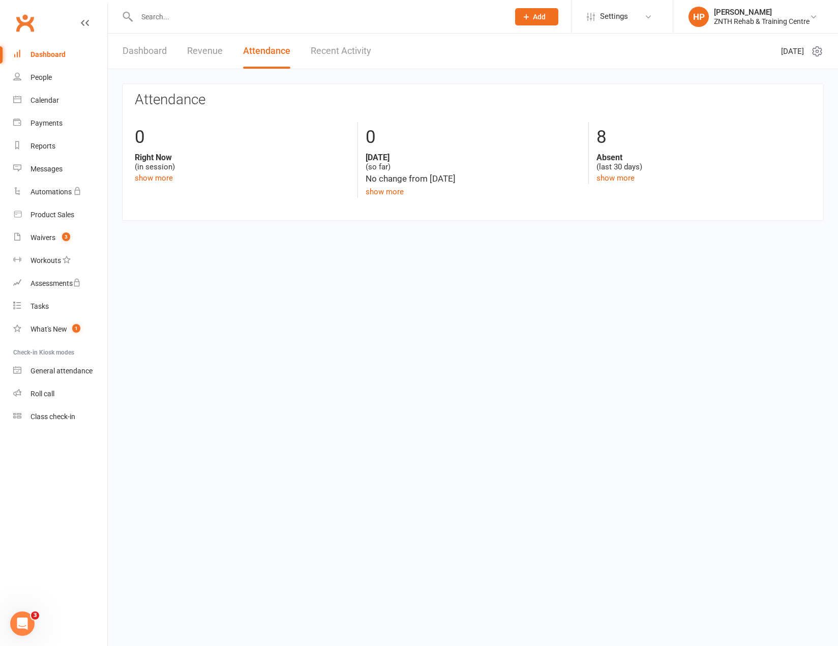
click at [143, 51] on link "Dashboard" at bounding box center [145, 51] width 44 height 35
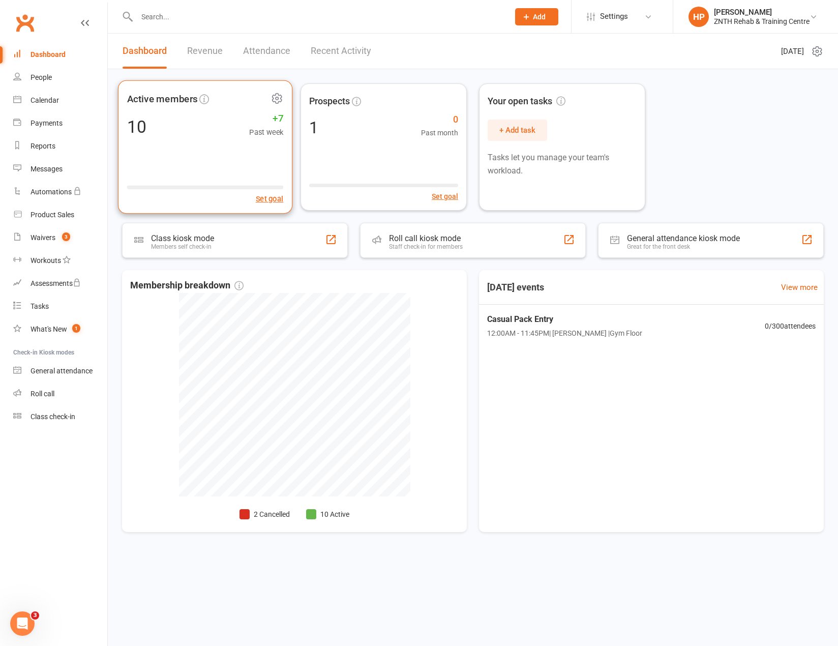
click at [143, 143] on div "Active members 10 +7 Past week Set goal" at bounding box center [205, 147] width 174 height 134
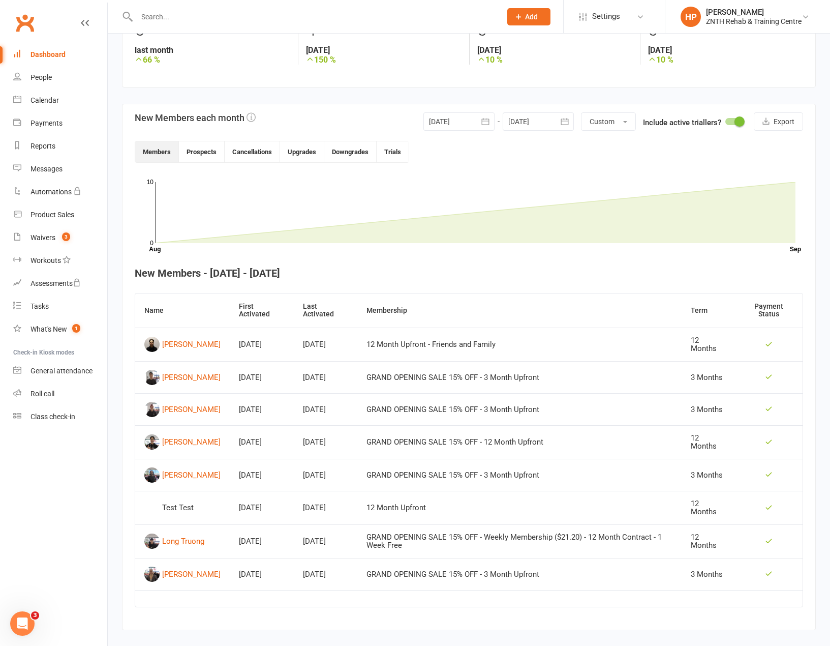
scroll to position [195, 0]
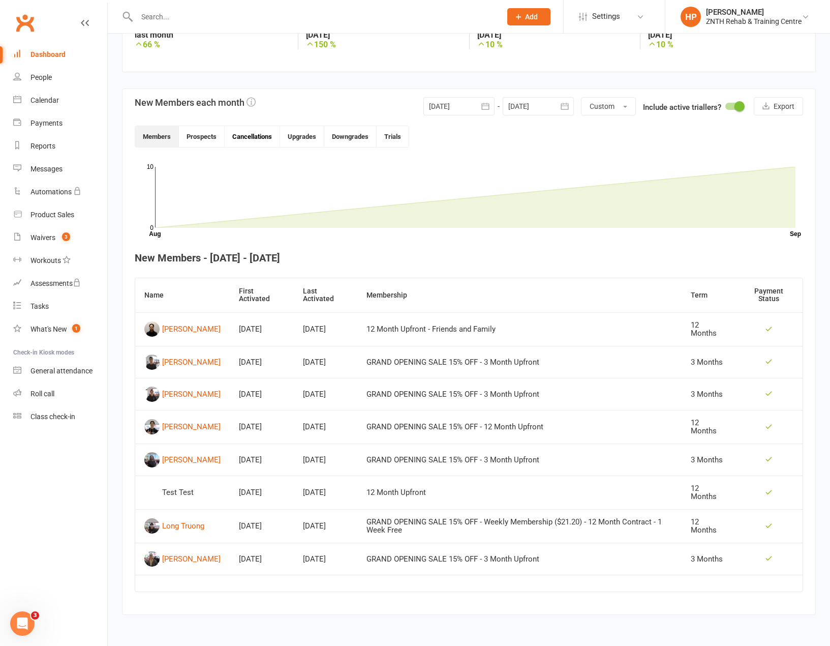
click at [264, 131] on button "Cancellations" at bounding box center [252, 136] width 55 height 21
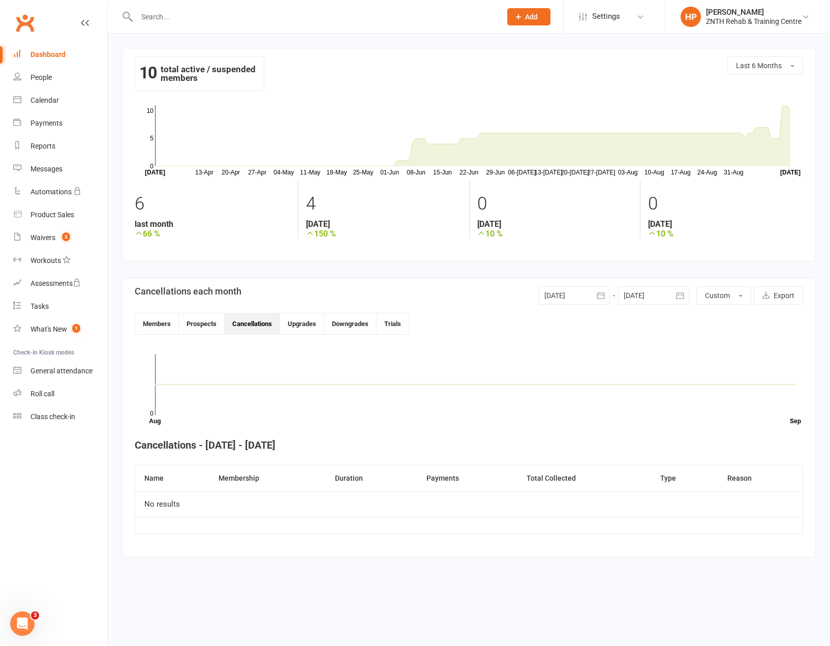
scroll to position [0, 0]
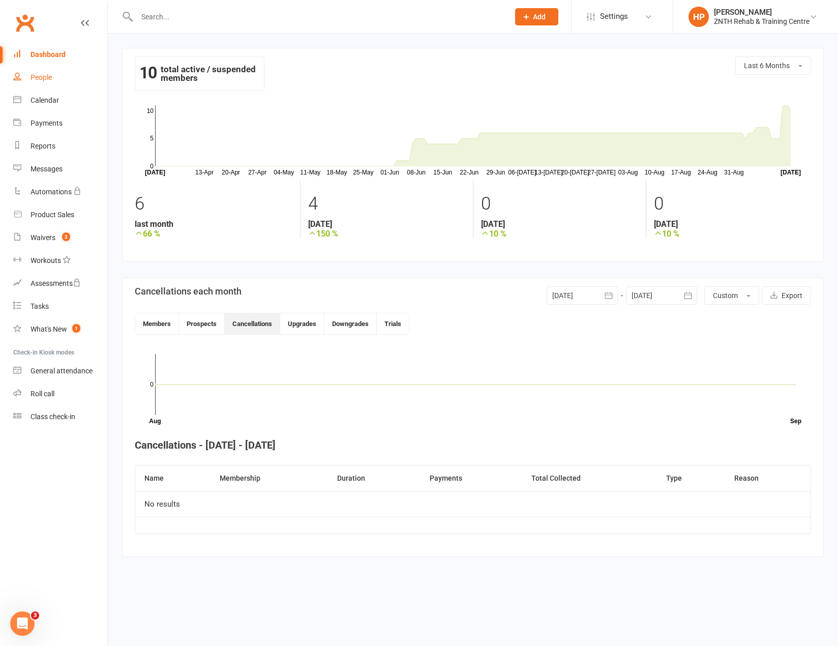
click at [58, 83] on link "People" at bounding box center [60, 77] width 94 height 23
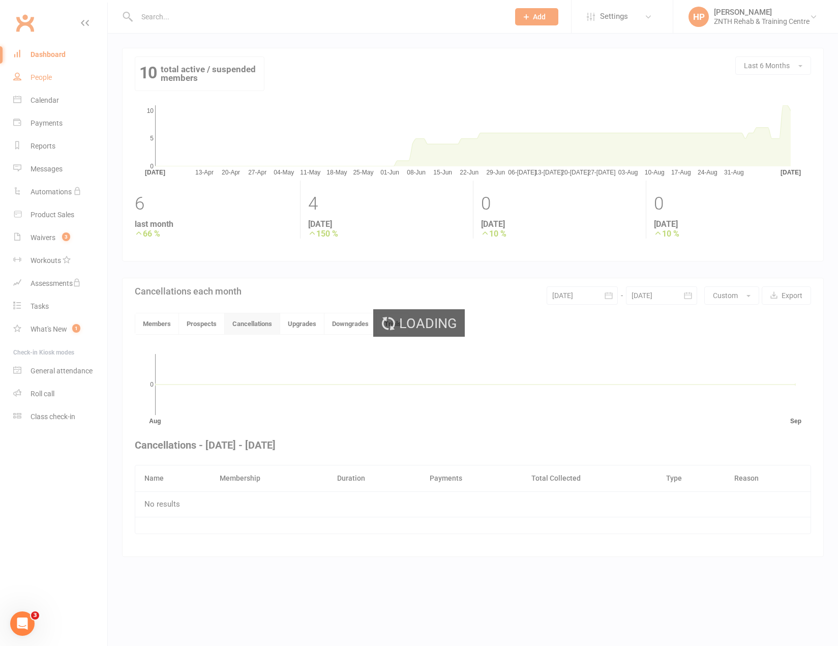
select select "50"
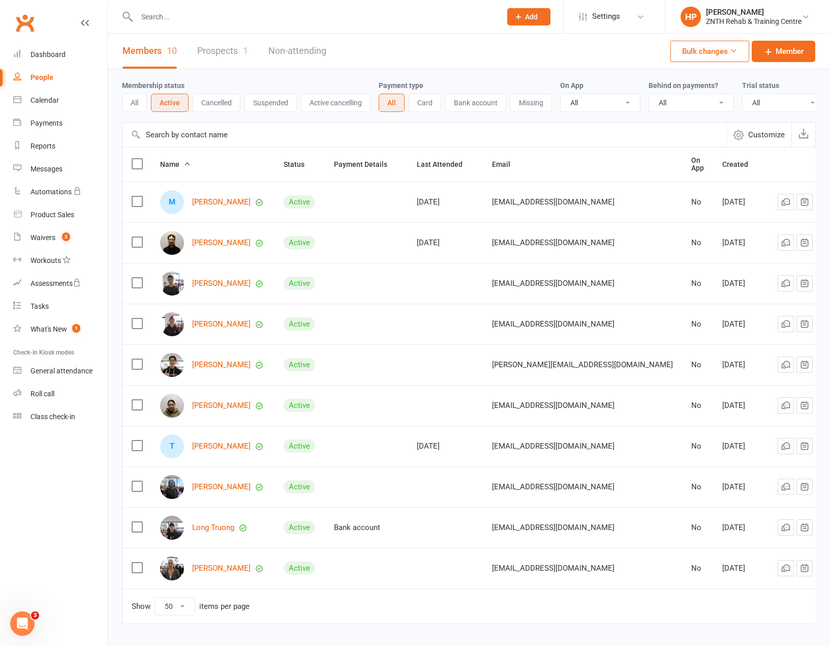
scroll to position [37, 0]
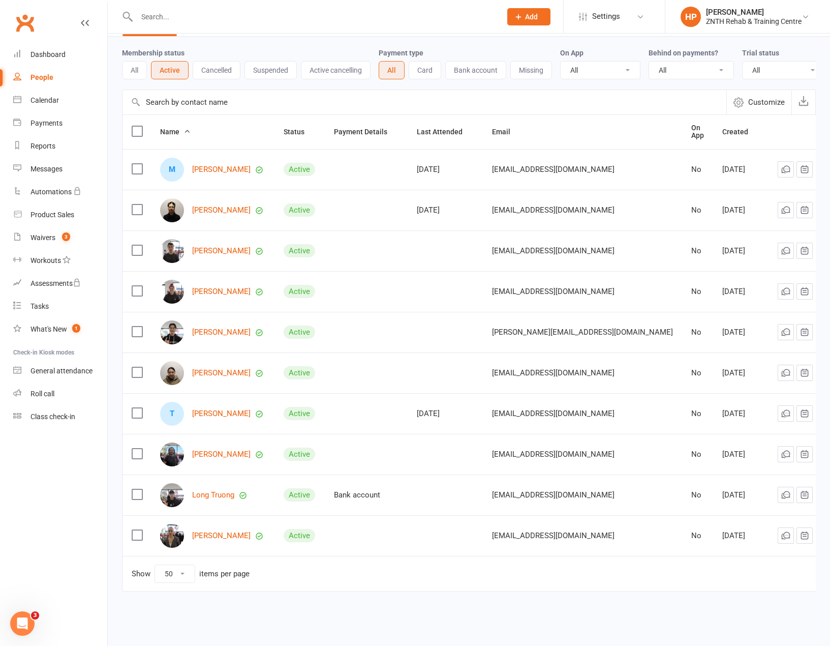
click at [211, 64] on button "Cancelled" at bounding box center [217, 70] width 48 height 18
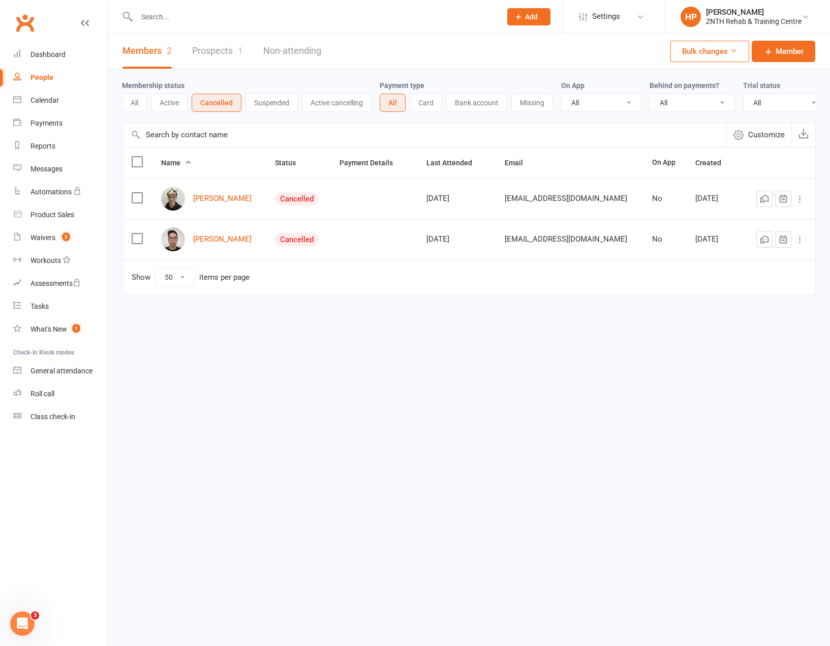
scroll to position [0, 0]
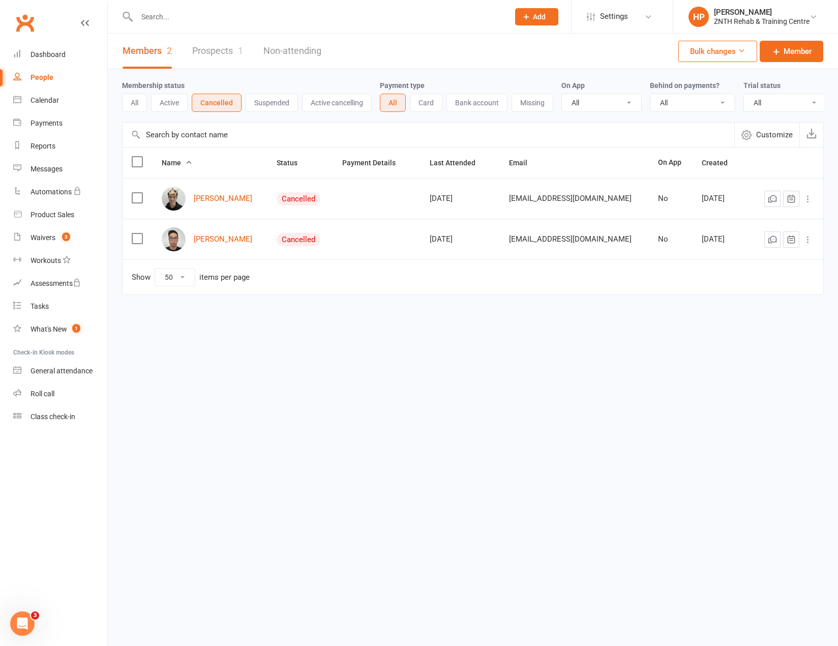
click at [284, 105] on button "Suspended" at bounding box center [272, 103] width 52 height 18
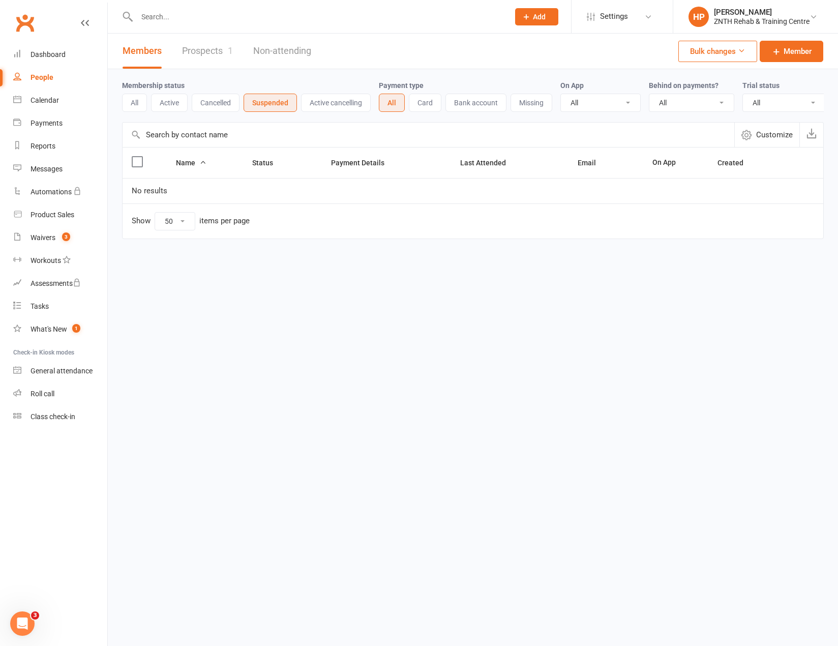
click at [331, 100] on button "Active cancelling" at bounding box center [336, 103] width 70 height 18
click at [141, 108] on button "All" at bounding box center [134, 103] width 25 height 18
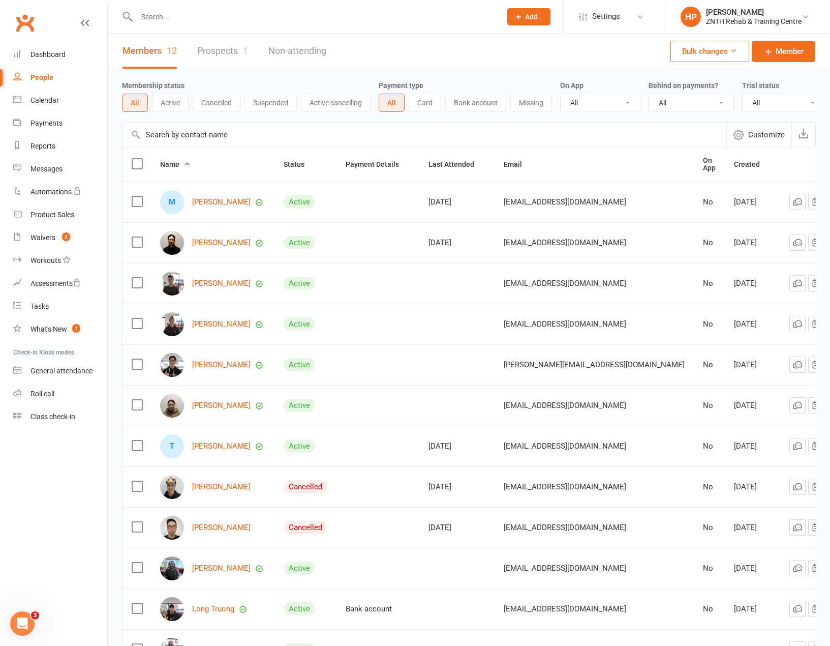
click at [37, 80] on div "People" at bounding box center [42, 77] width 23 height 8
click at [163, 103] on button "Active" at bounding box center [170, 103] width 37 height 18
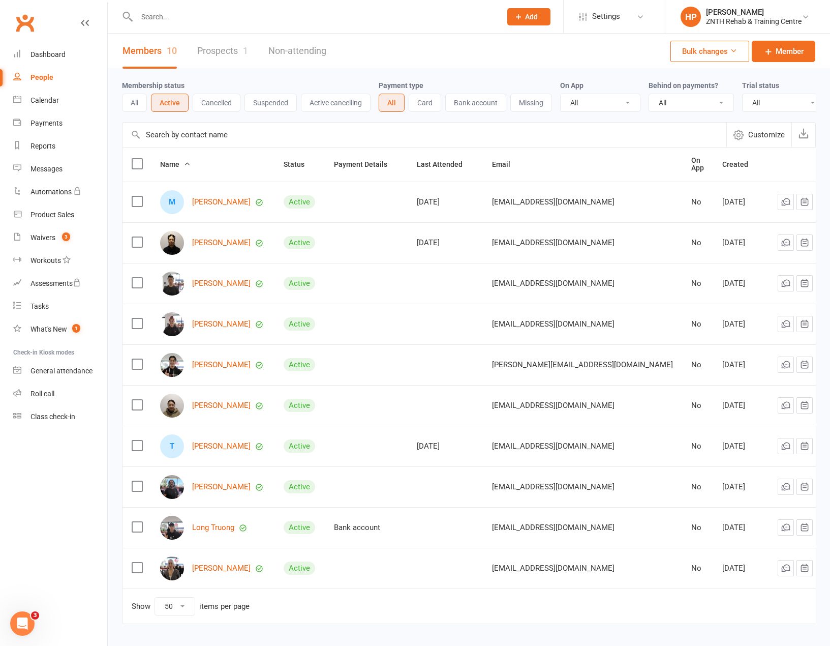
click at [132, 102] on button "All" at bounding box center [134, 103] width 25 height 18
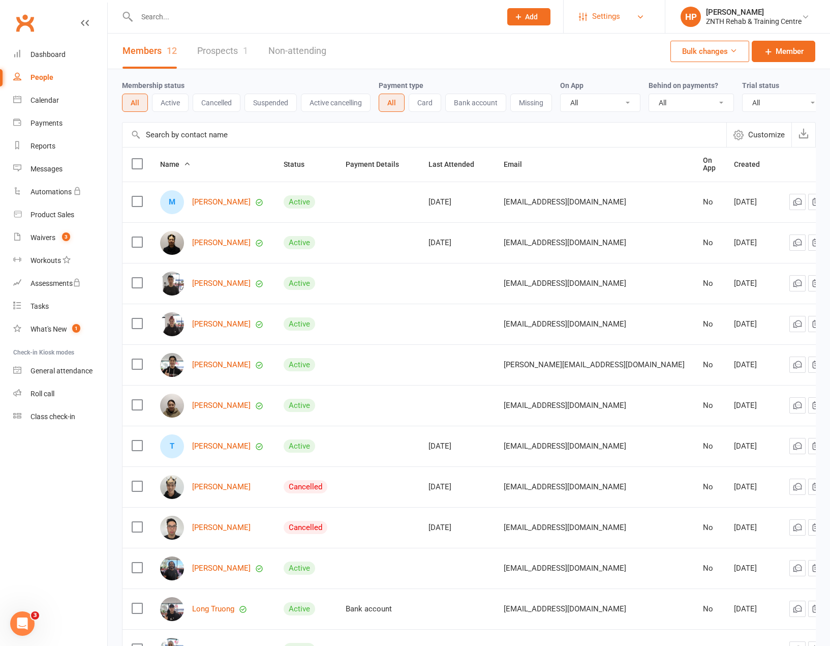
click at [615, 12] on span "Settings" at bounding box center [606, 16] width 28 height 23
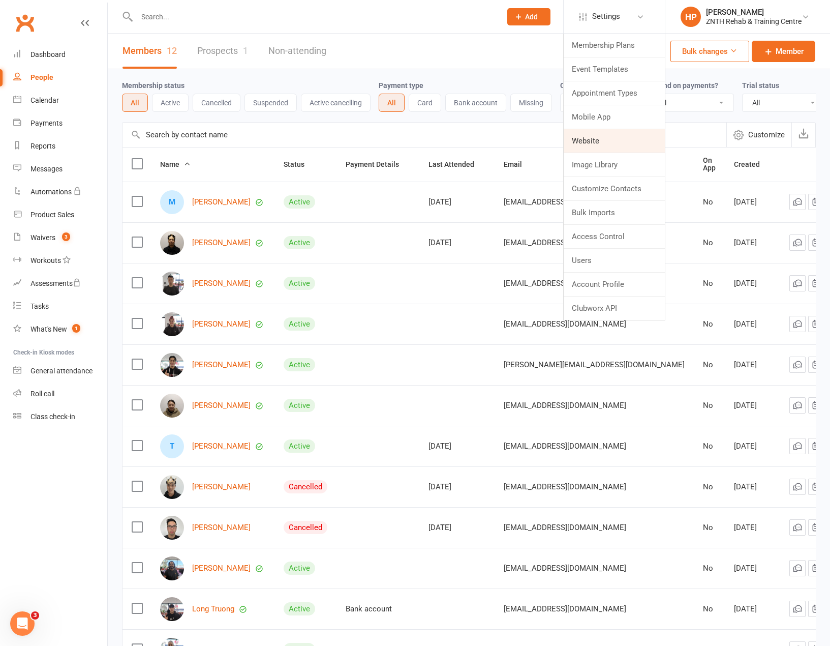
click at [601, 138] on link "Website" at bounding box center [614, 140] width 101 height 23
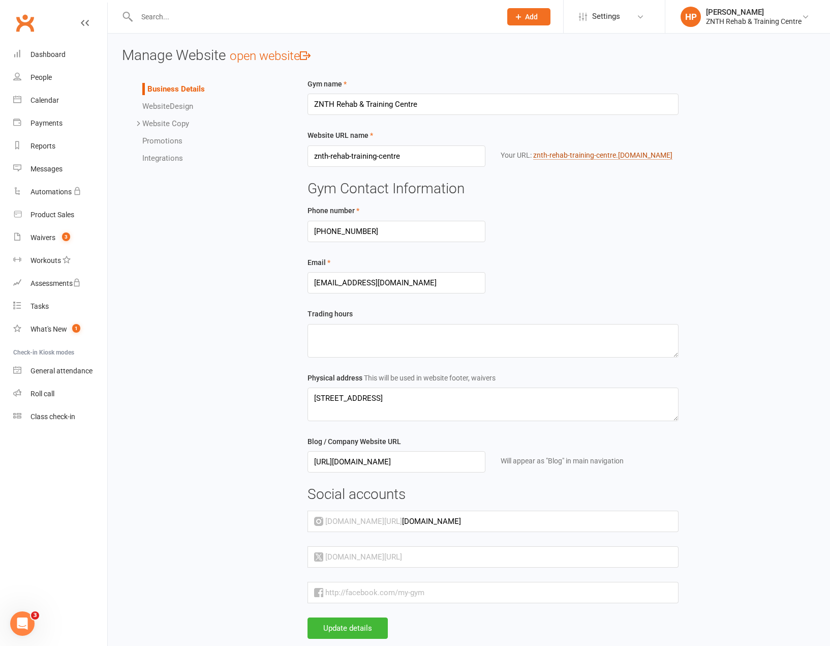
click at [561, 153] on link "znth-rehab-training-centre .clubworx.com" at bounding box center [602, 155] width 139 height 9
drag, startPoint x: 622, startPoint y: 19, endPoint x: 624, endPoint y: 27, distance: 8.4
click at [622, 20] on link "Settings" at bounding box center [614, 16] width 71 height 23
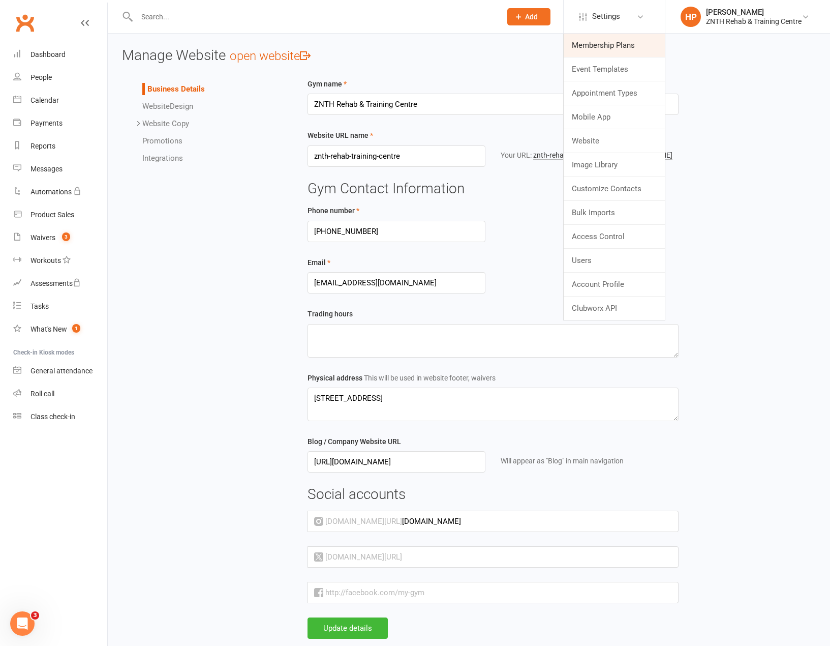
click at [624, 48] on link "Membership Plans" at bounding box center [614, 45] width 101 height 23
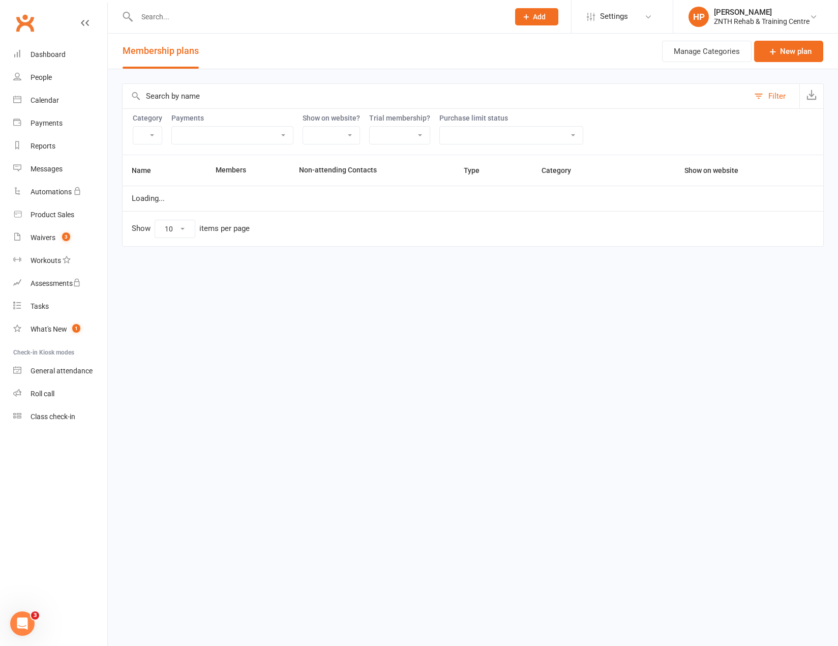
select select "25"
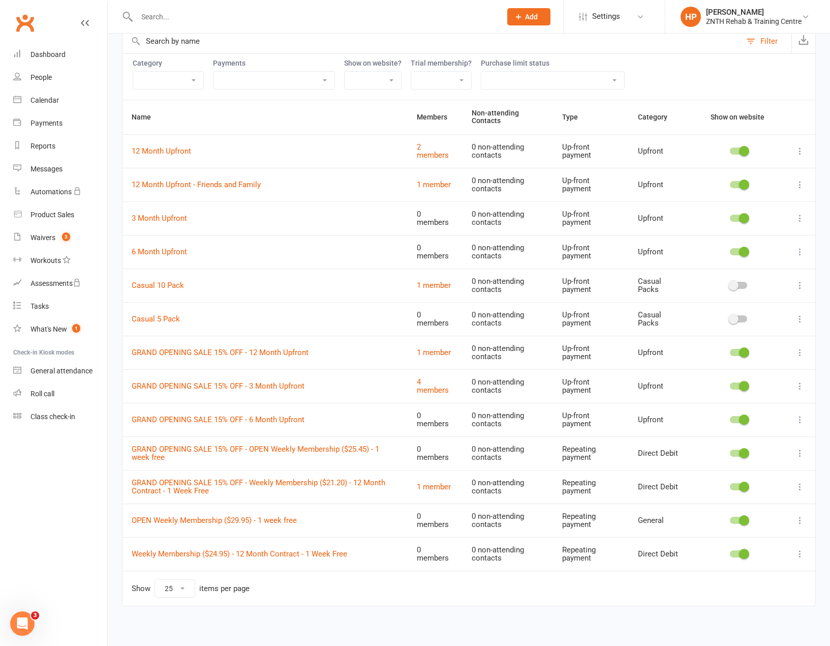
scroll to position [58, 0]
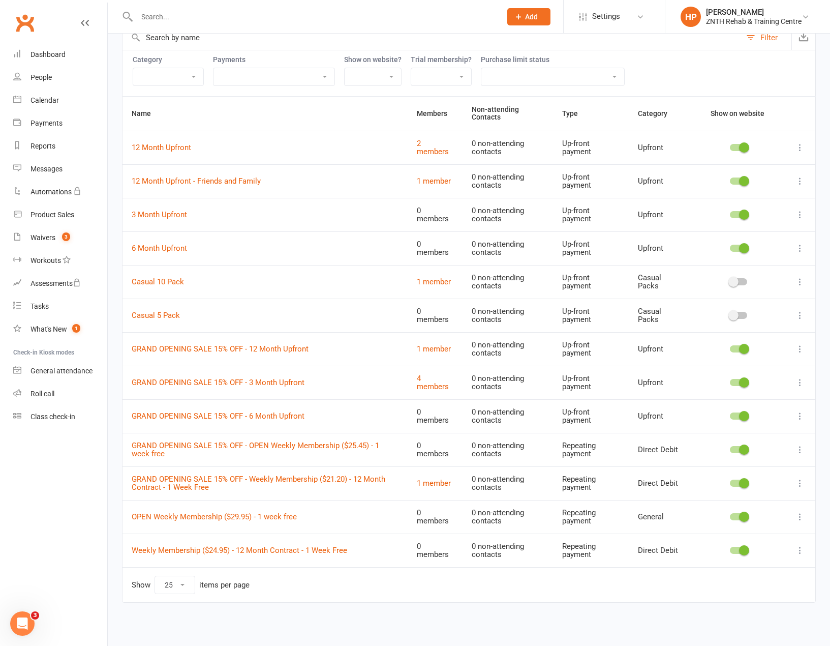
click at [740, 347] on span at bounding box center [744, 349] width 10 height 10
click at [730, 347] on input "checkbox" at bounding box center [730, 347] width 0 height 0
click at [740, 375] on td at bounding box center [739, 383] width 93 height 34
click at [737, 379] on div at bounding box center [738, 382] width 17 height 7
click at [730, 381] on input "checkbox" at bounding box center [730, 381] width 0 height 0
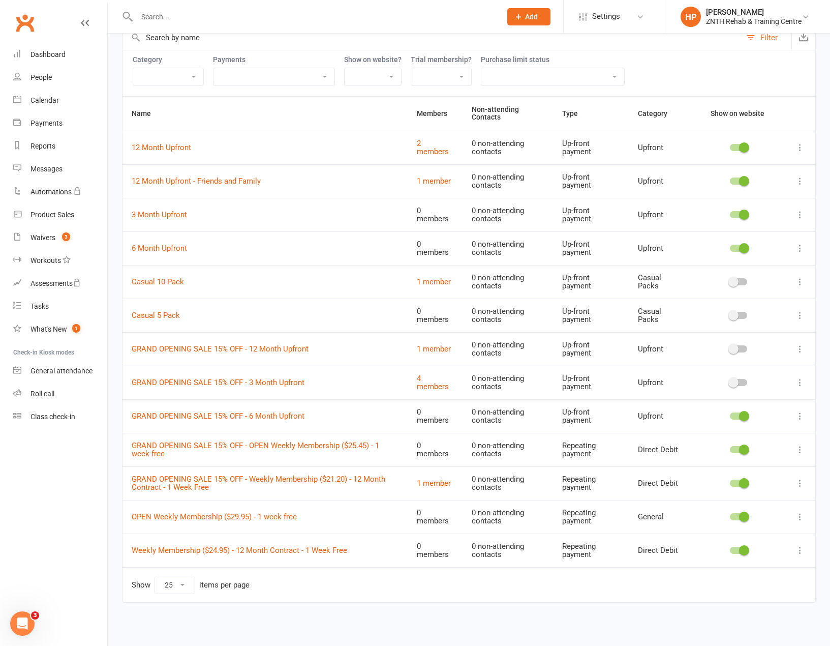
click at [740, 411] on div at bounding box center [739, 416] width 74 height 11
click at [742, 414] on span at bounding box center [744, 416] width 10 height 10
click at [730, 414] on input "checkbox" at bounding box center [730, 414] width 0 height 0
click at [742, 449] on span at bounding box center [744, 449] width 10 height 10
click at [730, 448] on input "checkbox" at bounding box center [730, 448] width 0 height 0
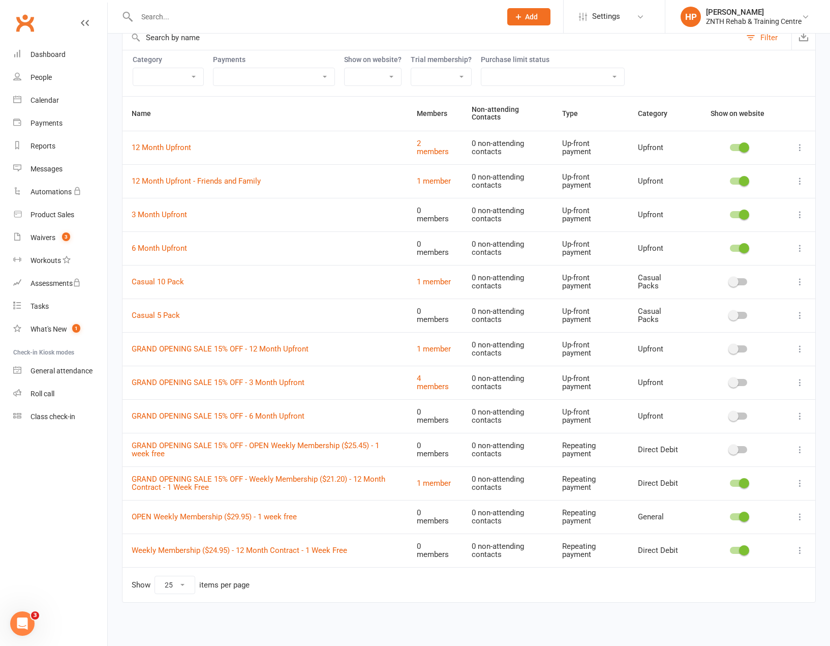
click at [741, 485] on span at bounding box center [744, 483] width 10 height 10
click at [730, 482] on input "checkbox" at bounding box center [730, 482] width 0 height 0
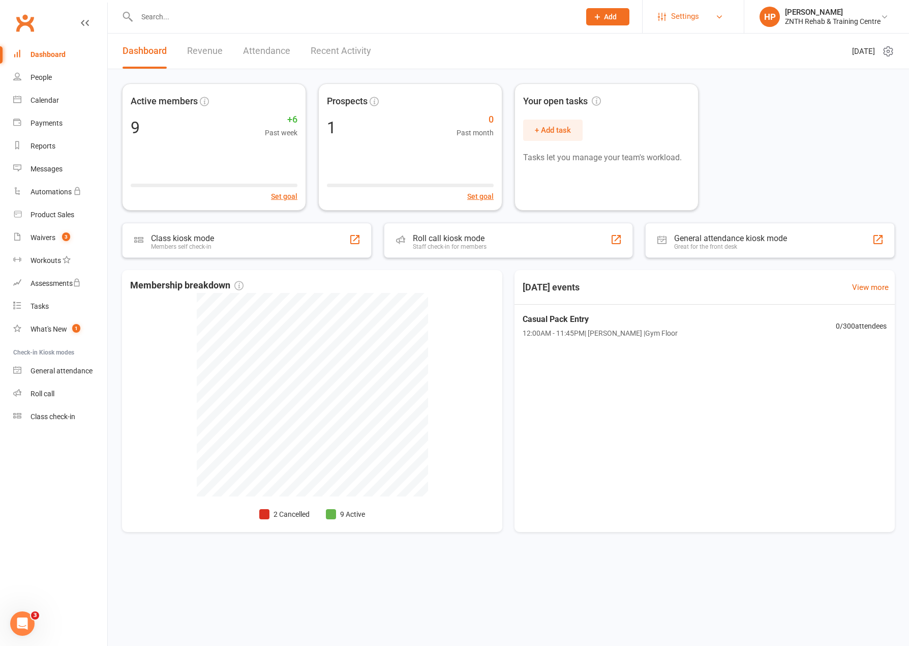
click at [692, 23] on span "Settings" at bounding box center [685, 16] width 28 height 23
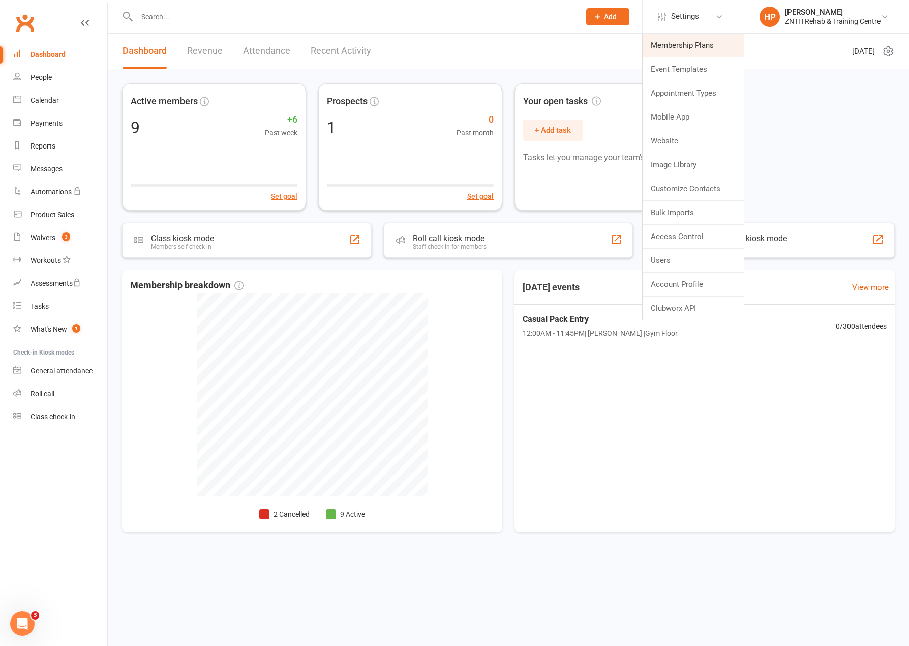
click at [661, 48] on link "Membership Plans" at bounding box center [693, 45] width 101 height 23
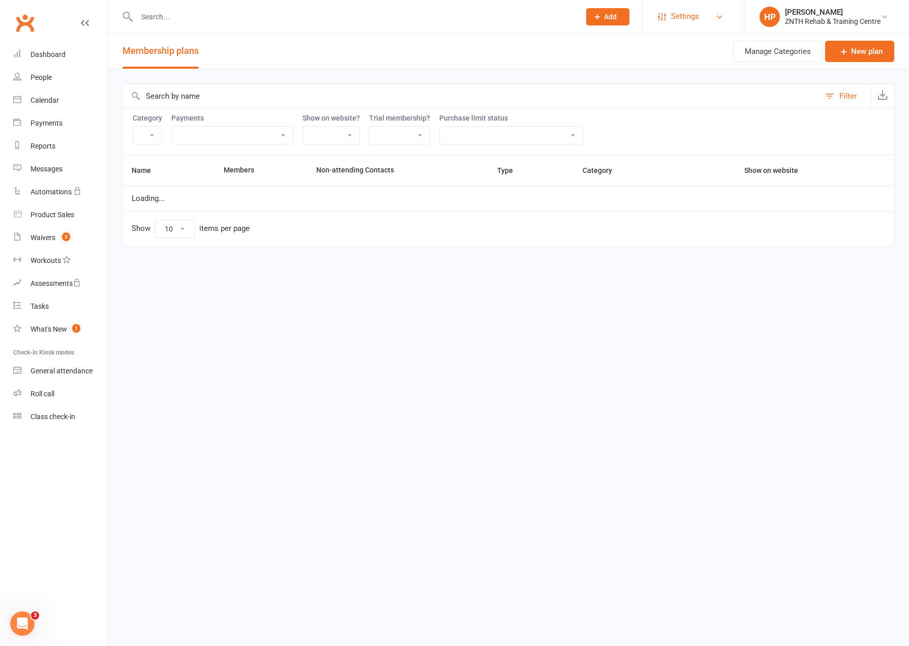
select select "25"
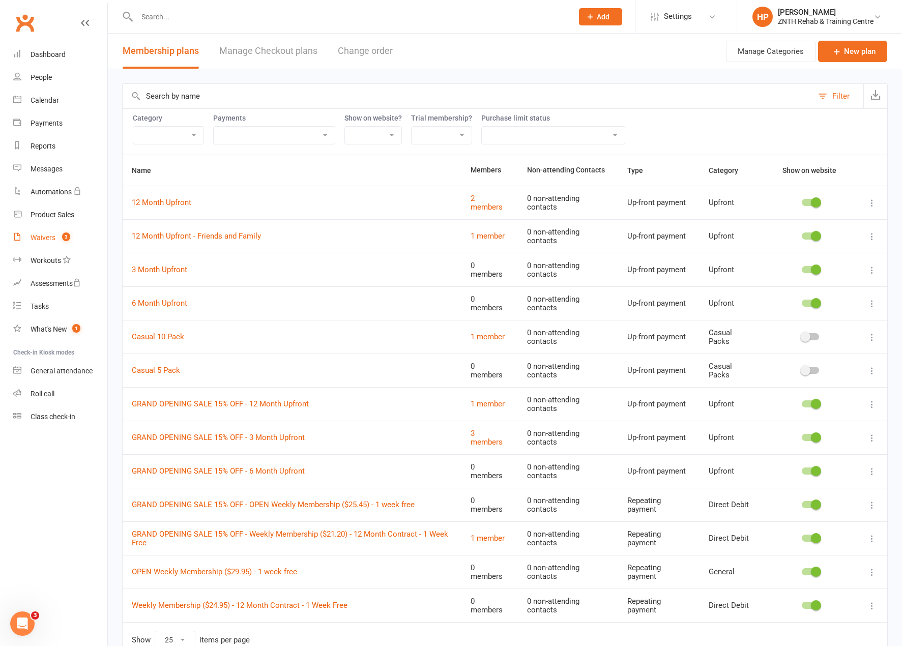
click at [50, 235] on div "Waivers" at bounding box center [43, 237] width 25 height 8
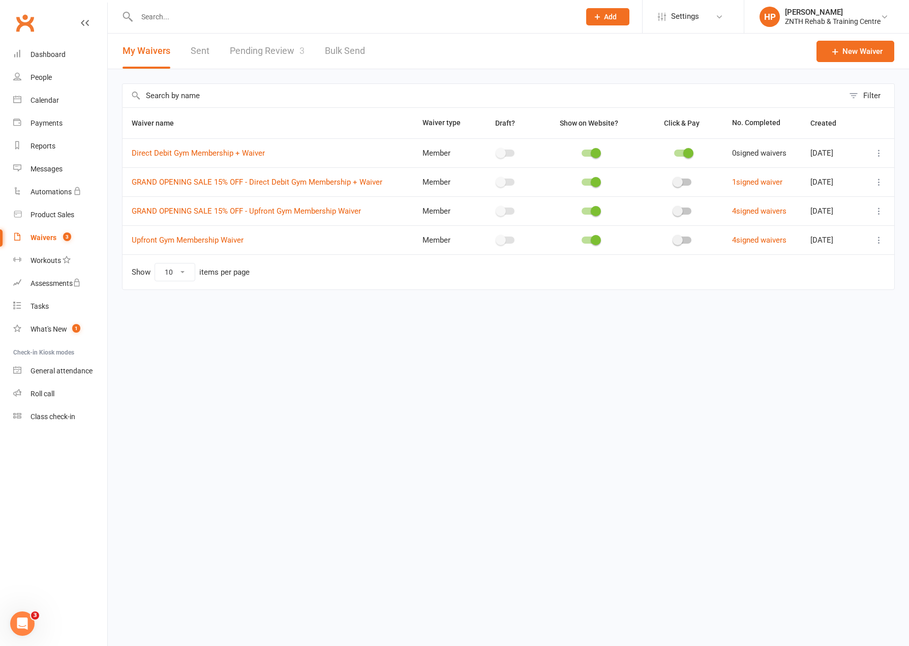
click at [878, 212] on icon at bounding box center [879, 211] width 10 height 10
click at [832, 273] on link "Copy external link to clipboard" at bounding box center [825, 271] width 120 height 20
click at [599, 333] on html "Prospect Member Non-attending contact Class / event Appointment Task Membership…" at bounding box center [454, 166] width 909 height 333
drag, startPoint x: 879, startPoint y: 239, endPoint x: 880, endPoint y: 245, distance: 6.2
click at [879, 240] on icon at bounding box center [879, 240] width 10 height 10
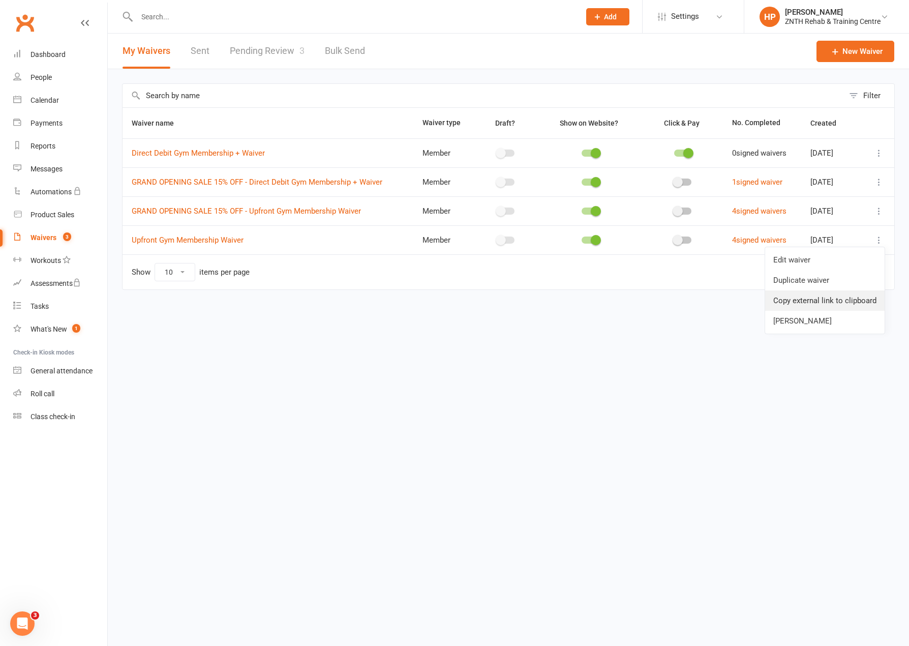
click at [845, 299] on link "Copy external link to clipboard" at bounding box center [825, 300] width 120 height 20
drag, startPoint x: 661, startPoint y: 366, endPoint x: 811, endPoint y: 206, distance: 218.7
click at [661, 333] on html "Prospect Member Non-attending contact Class / event Appointment Task Membership…" at bounding box center [454, 166] width 909 height 333
click at [879, 155] on icon at bounding box center [879, 153] width 10 height 10
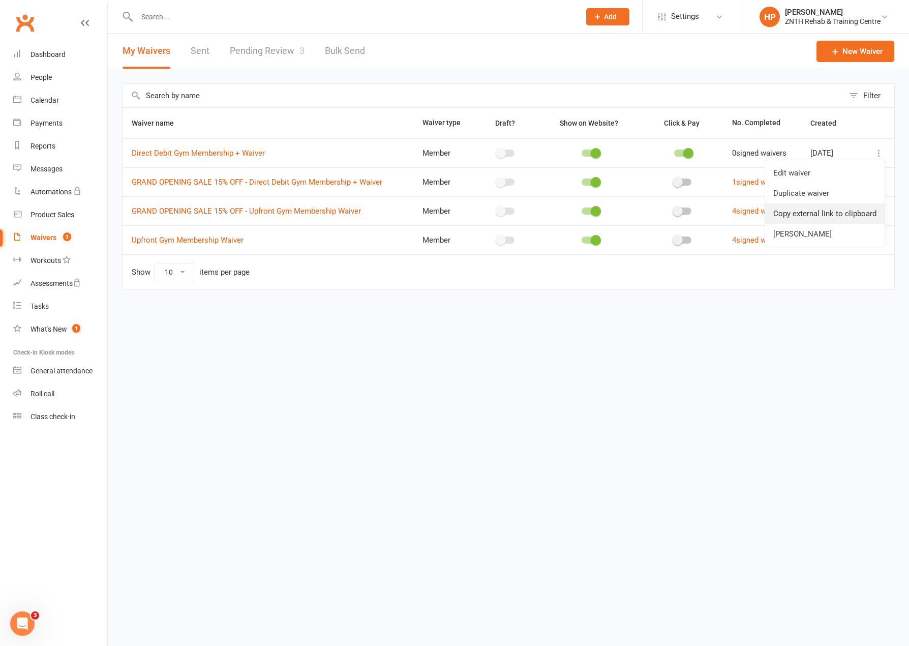
click at [813, 218] on link "Copy external link to clipboard" at bounding box center [825, 213] width 120 height 20
click at [65, 78] on link "People" at bounding box center [60, 77] width 94 height 23
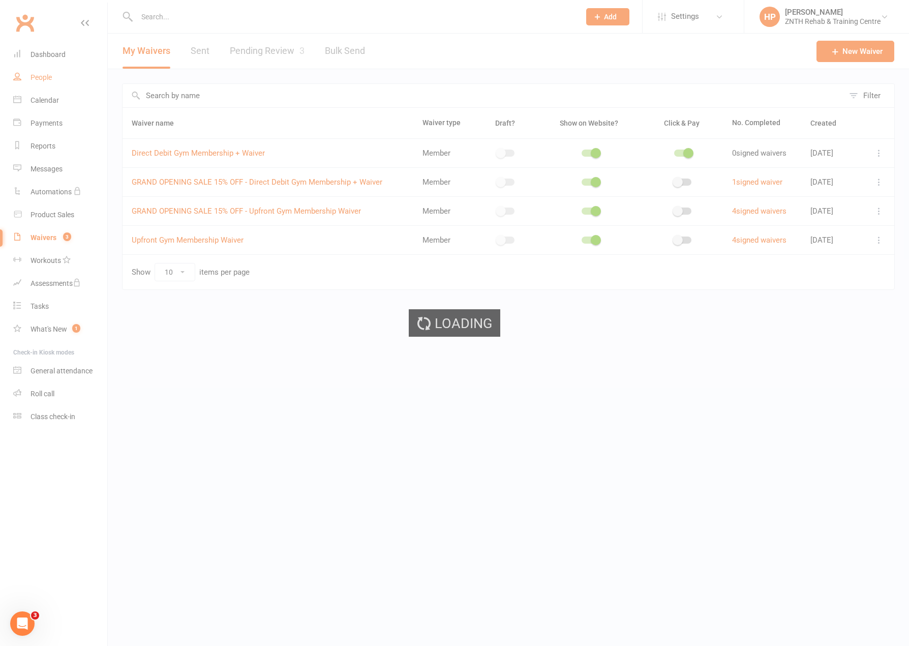
select select "50"
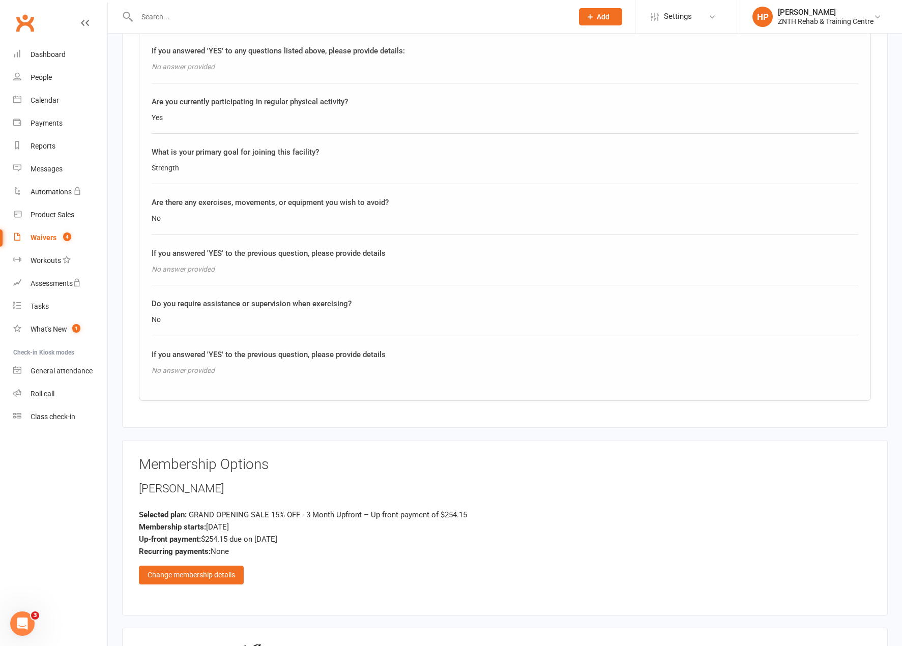
scroll to position [1241, 0]
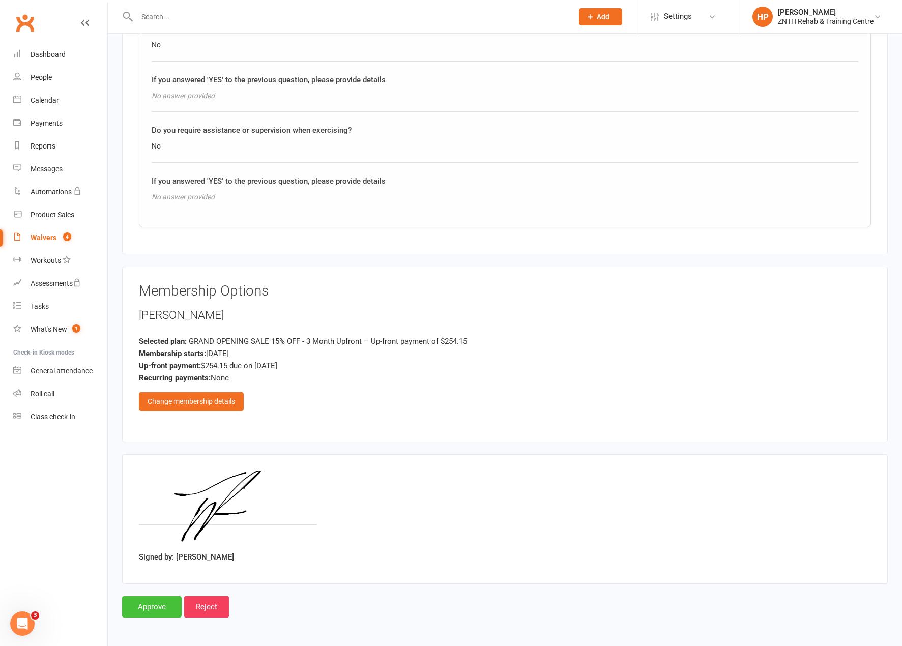
click at [139, 612] on input "Approve" at bounding box center [152, 606] width 60 height 21
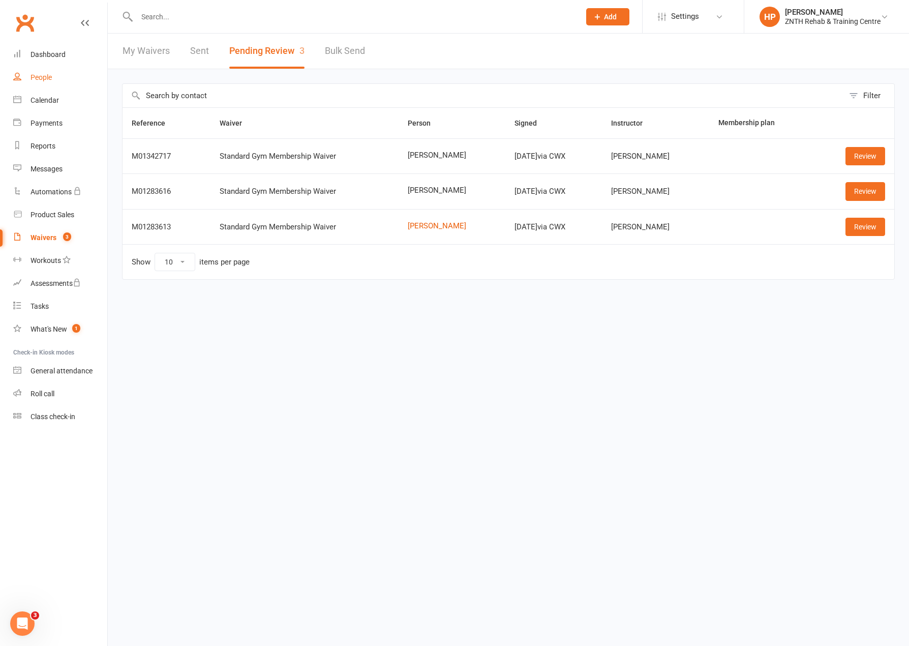
click at [73, 77] on link "People" at bounding box center [60, 77] width 94 height 23
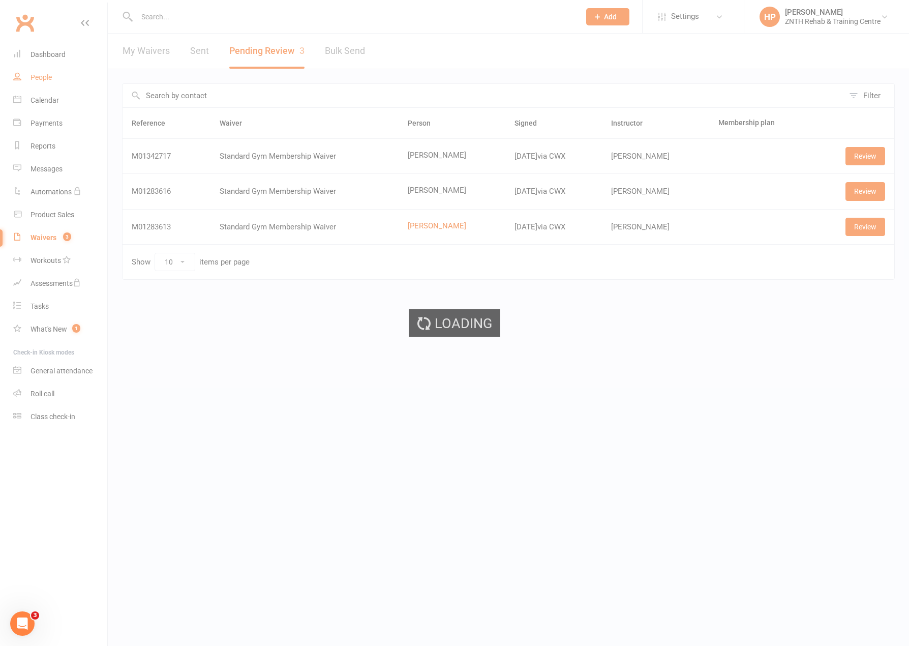
select select "50"
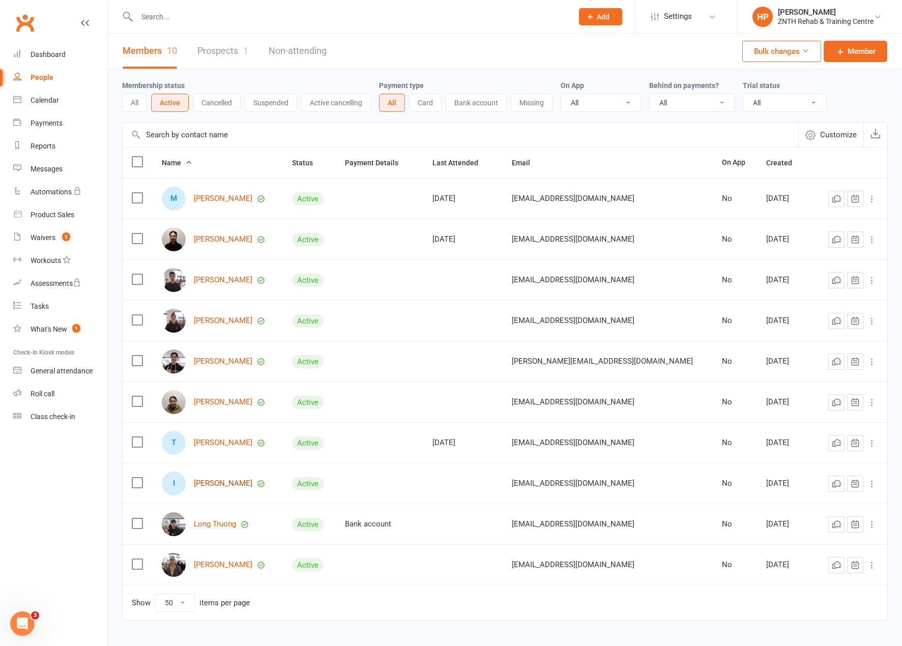
click at [226, 482] on link "[PERSON_NAME]" at bounding box center [223, 483] width 58 height 9
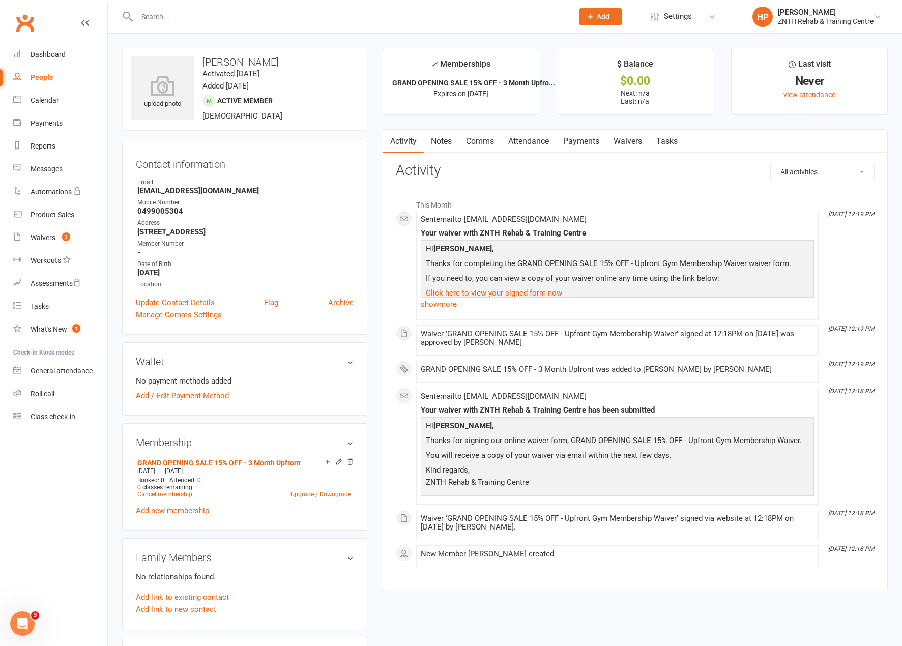
click at [591, 137] on link "Payments" at bounding box center [581, 141] width 50 height 23
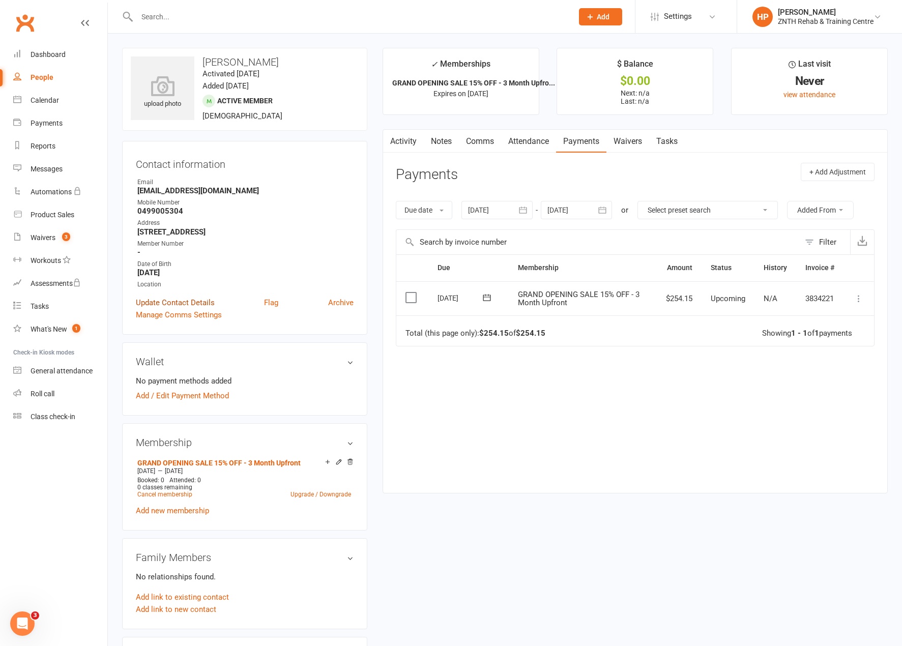
click at [200, 303] on link "Update Contact Details" at bounding box center [175, 302] width 79 height 12
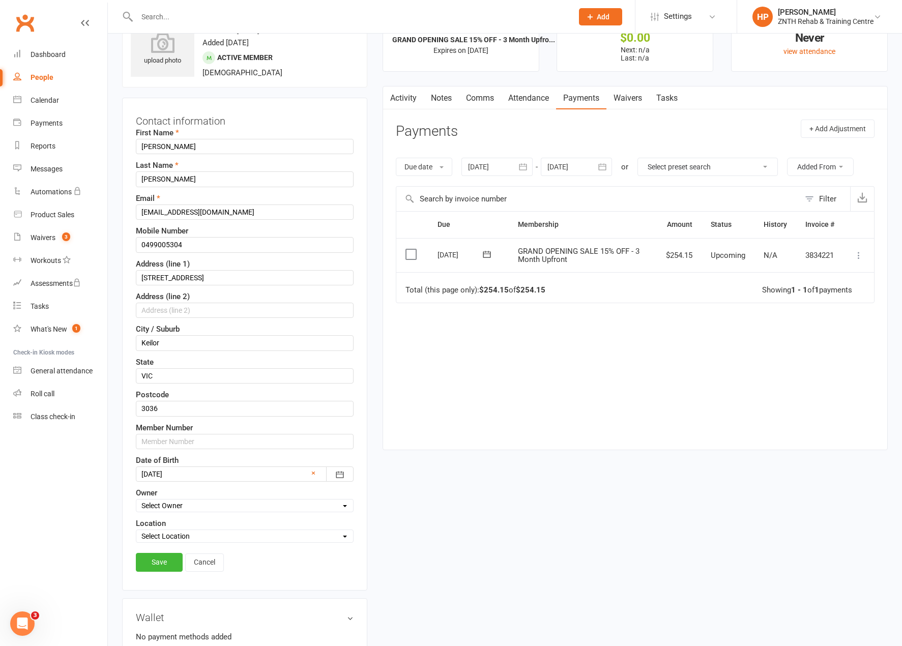
scroll to position [48, 0]
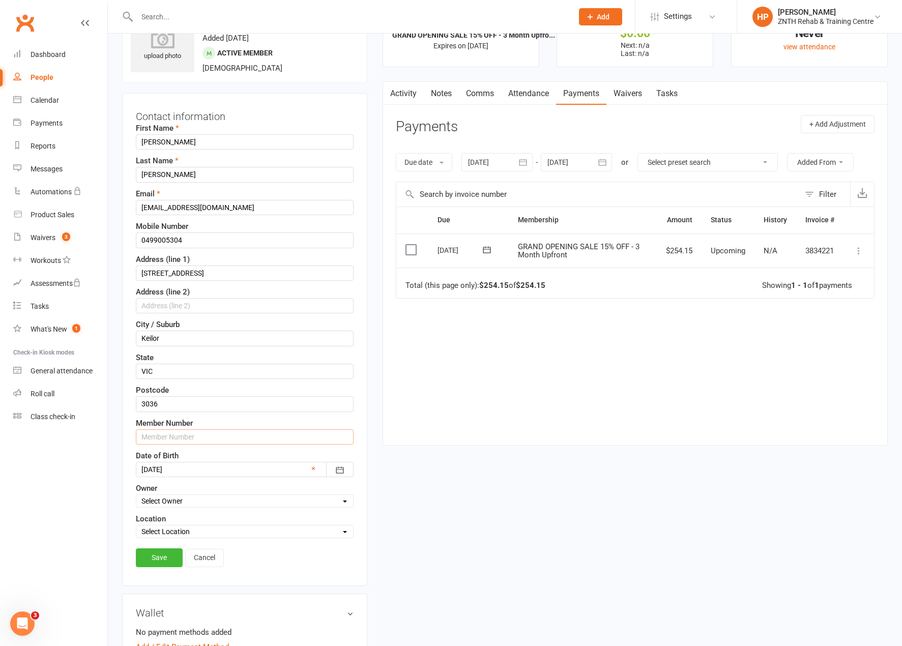
click at [182, 440] on input "text" at bounding box center [245, 436] width 218 height 15
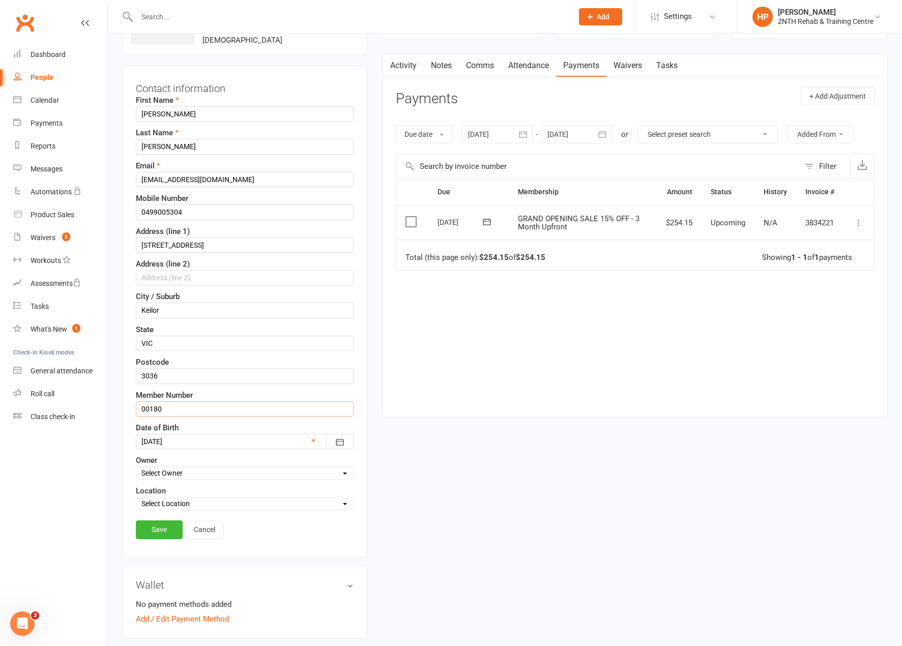
scroll to position [46, 0]
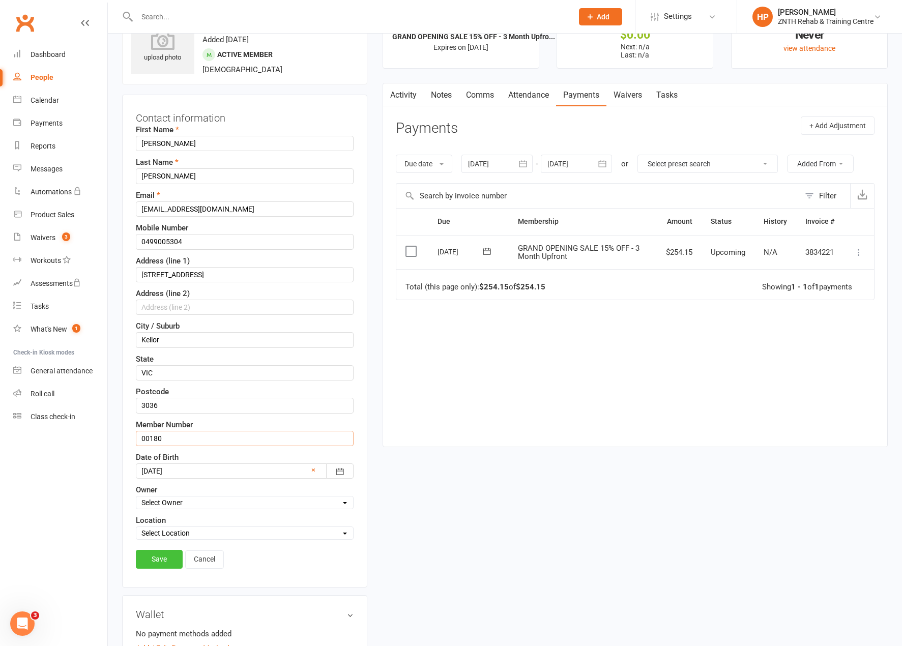
type input "00180"
click at [158, 568] on link "Save" at bounding box center [159, 559] width 47 height 18
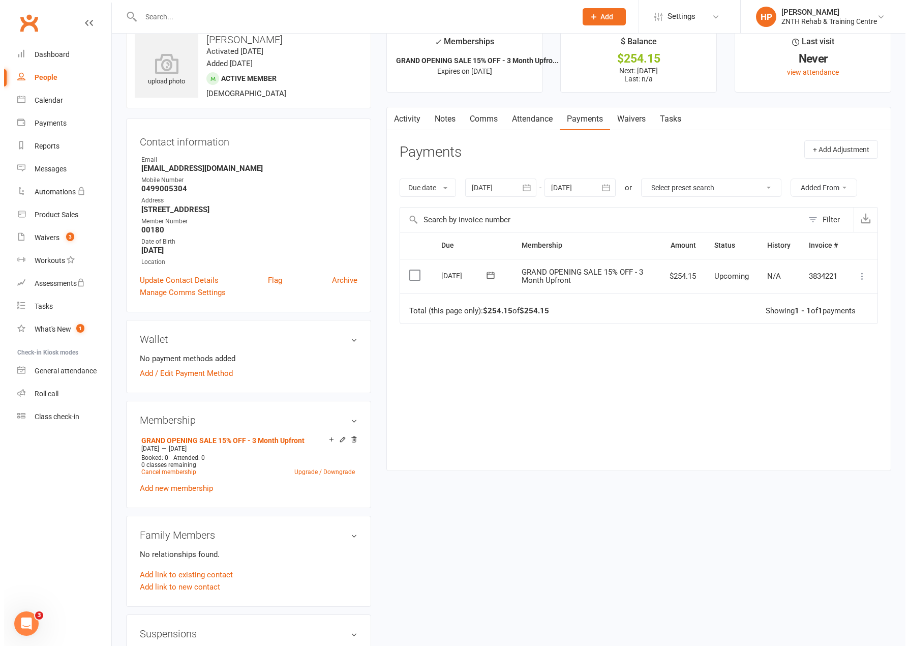
scroll to position [0, 0]
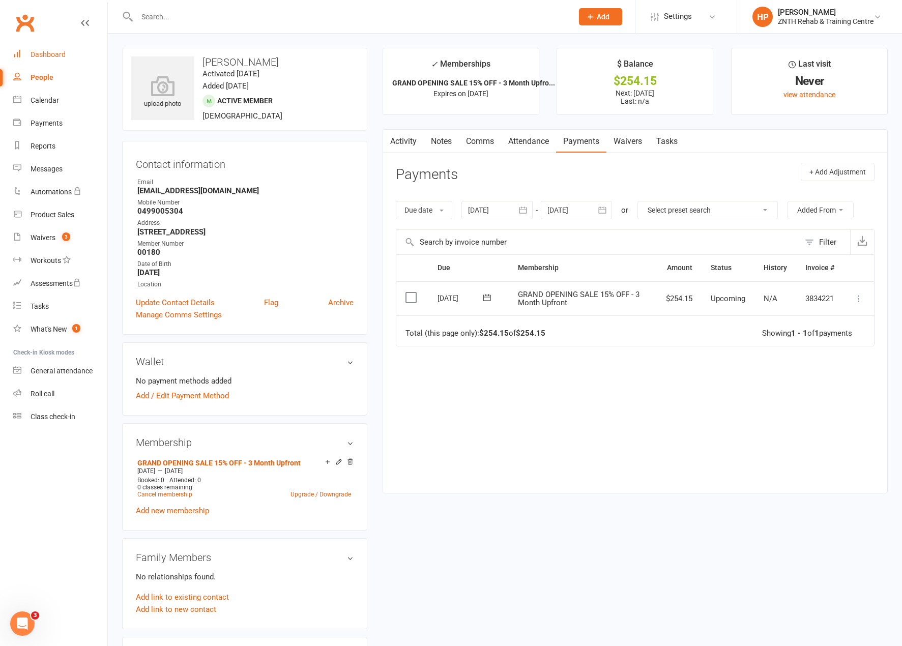
click at [75, 49] on link "Dashboard" at bounding box center [60, 54] width 94 height 23
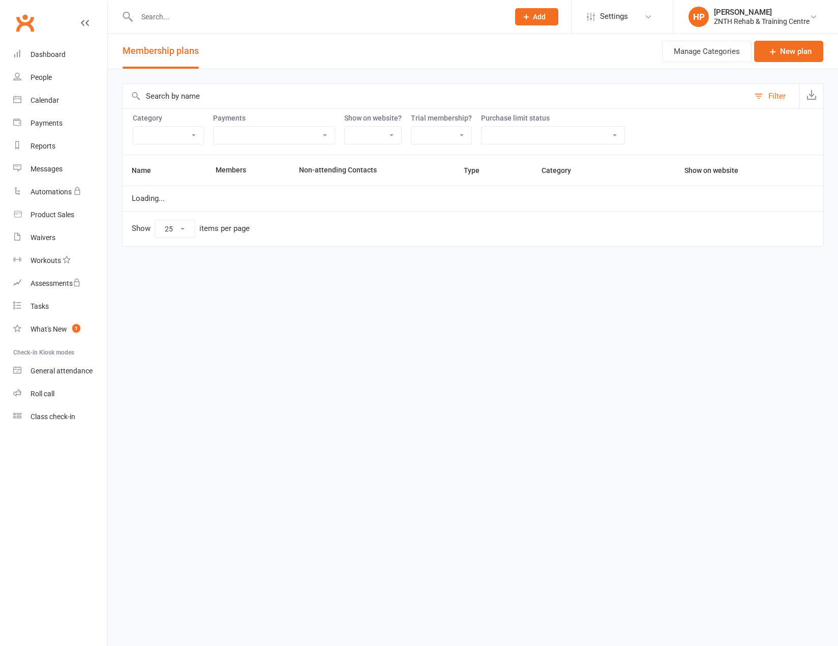
select select "25"
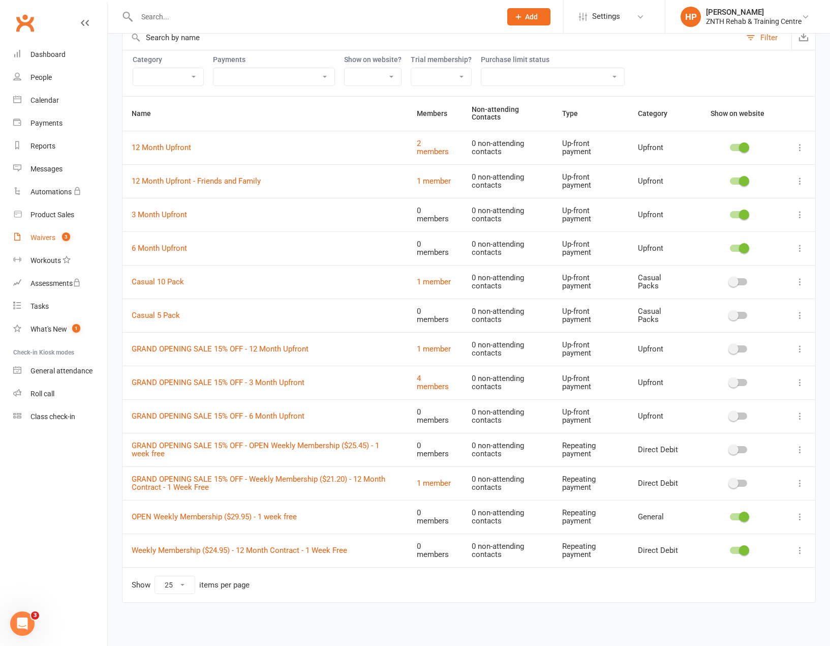
click at [45, 237] on div "Waivers" at bounding box center [43, 237] width 25 height 8
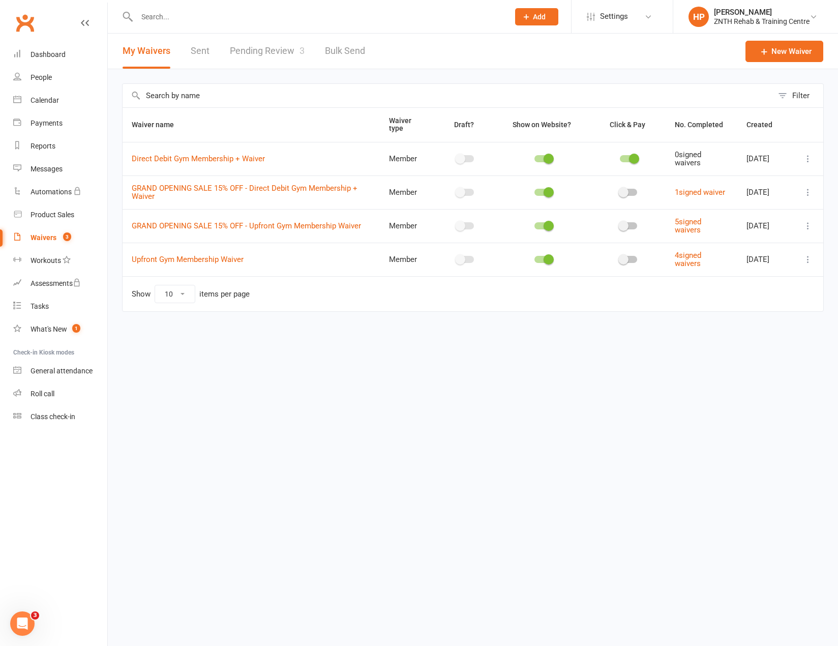
click at [809, 258] on icon at bounding box center [808, 259] width 10 height 10
click at [316, 289] on td "Show 10 25 50 100 items per page" at bounding box center [473, 293] width 701 height 35
click at [215, 255] on link "Upfront Gym Membership Waiver" at bounding box center [188, 259] width 112 height 9
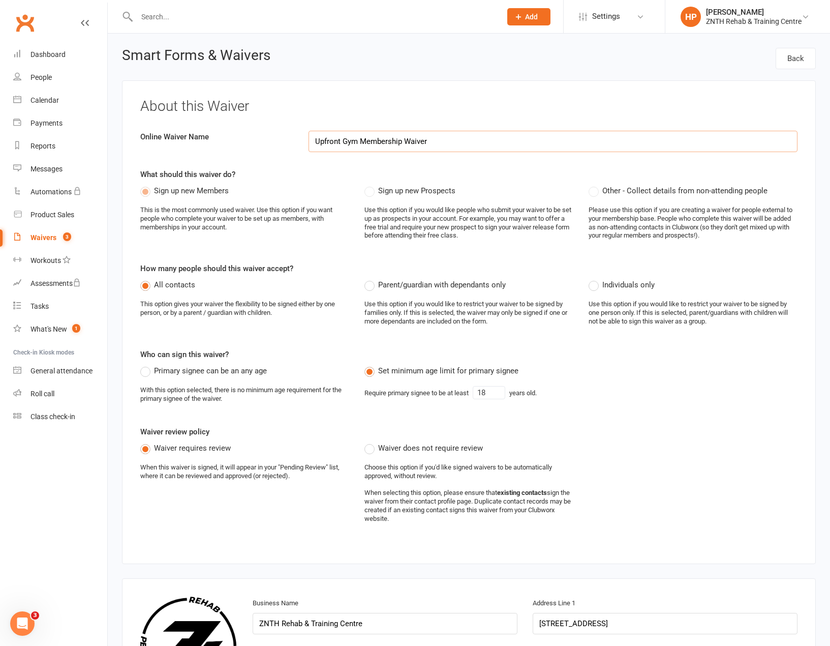
select select "applies_to_all_signees"
select select "select"
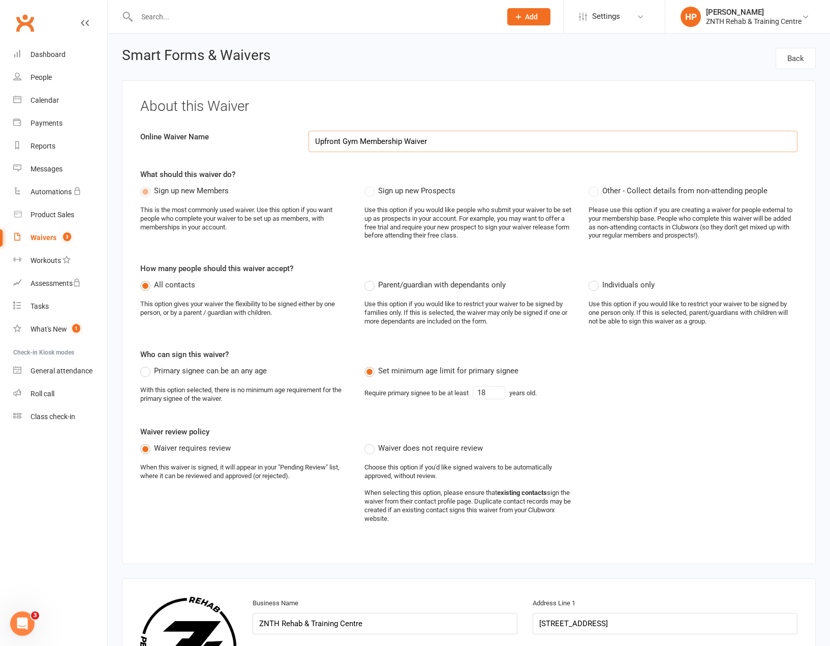
select select "select"
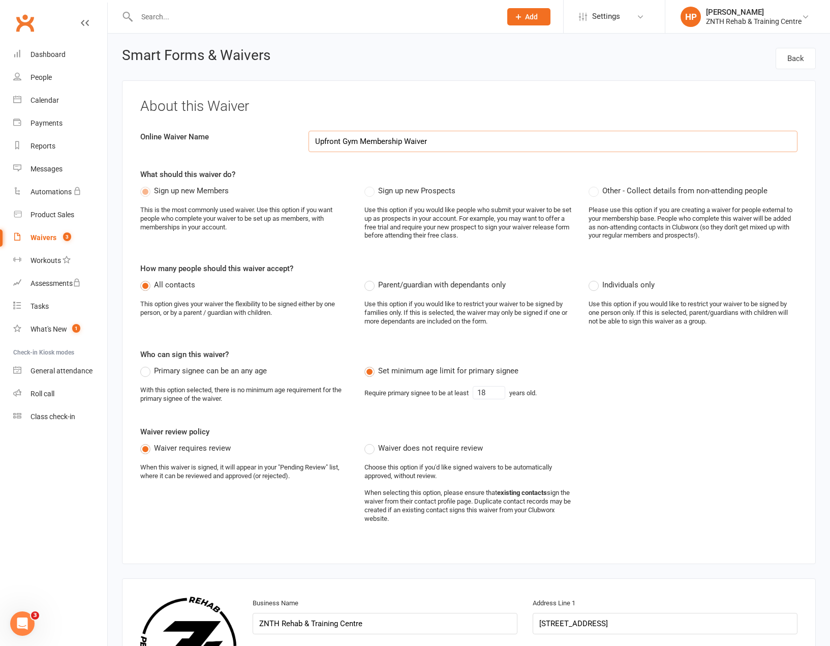
select select "select"
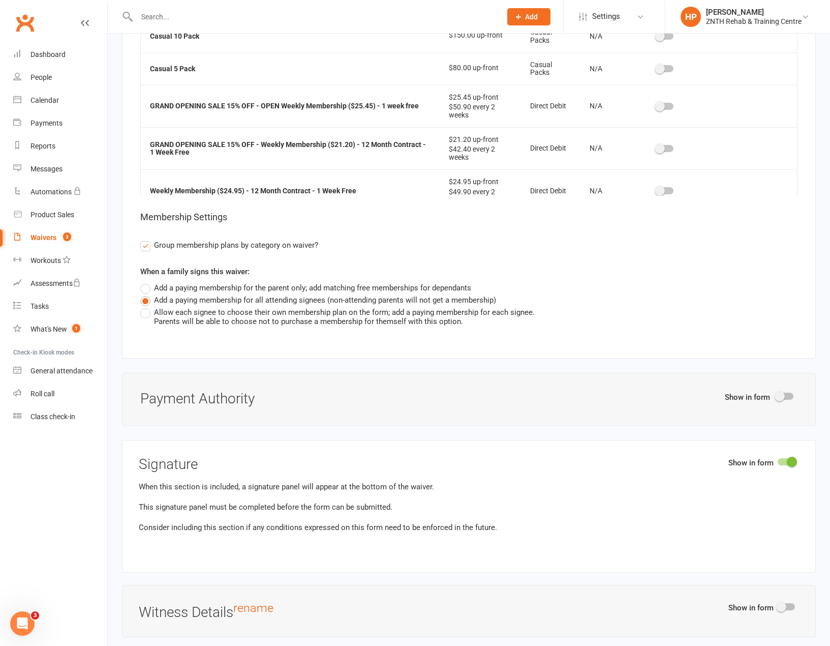
scroll to position [6001, 0]
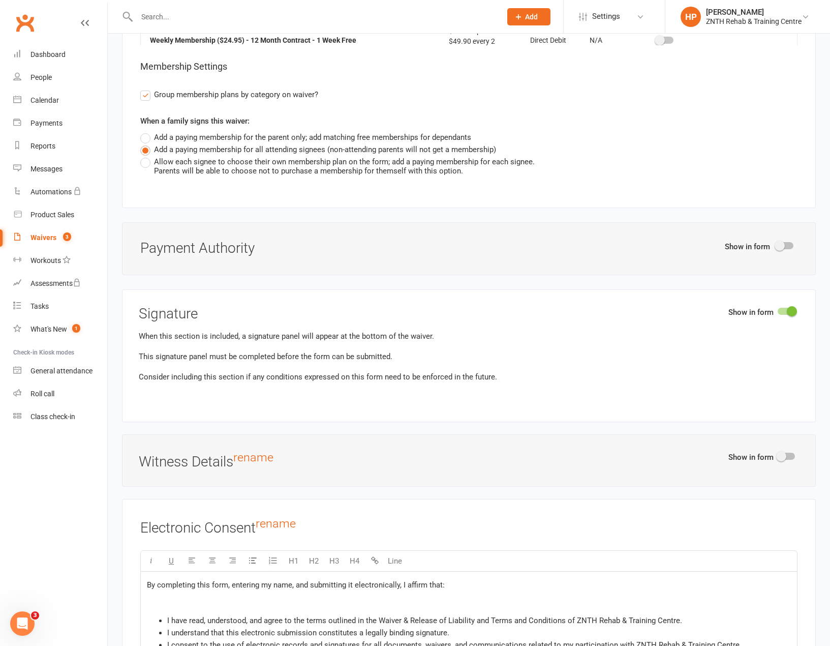
click at [795, 242] on switch at bounding box center [785, 246] width 25 height 9
click at [783, 241] on span at bounding box center [780, 246] width 10 height 10
click at [777, 244] on input "checkbox" at bounding box center [777, 244] width 0 height 0
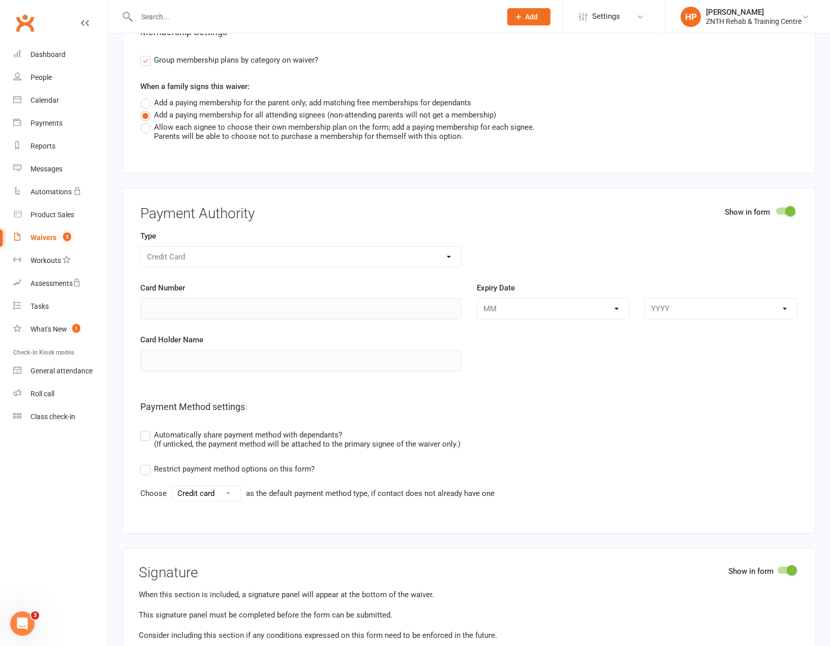
scroll to position [6052, 0]
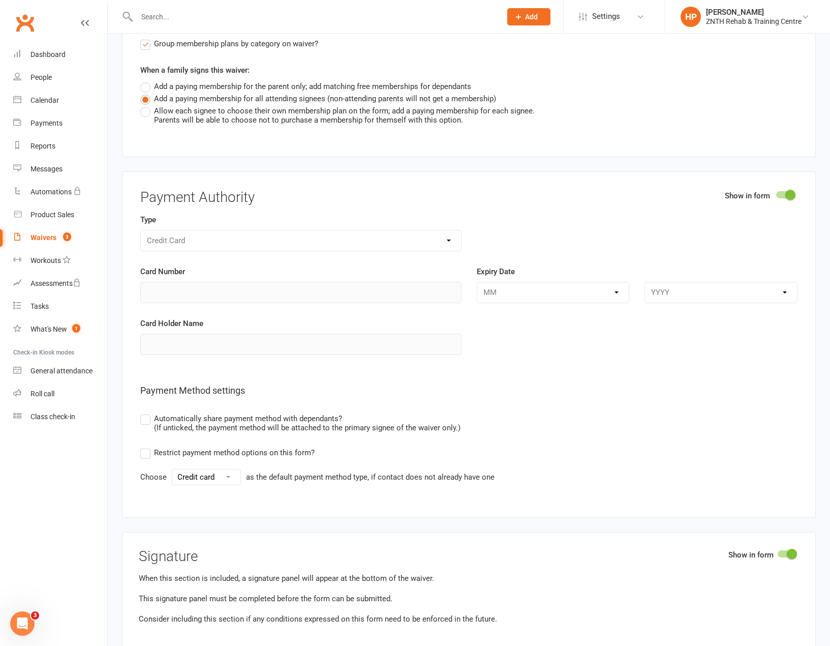
click at [788, 194] on span at bounding box center [791, 195] width 10 height 10
click at [777, 193] on input "checkbox" at bounding box center [777, 193] width 0 height 0
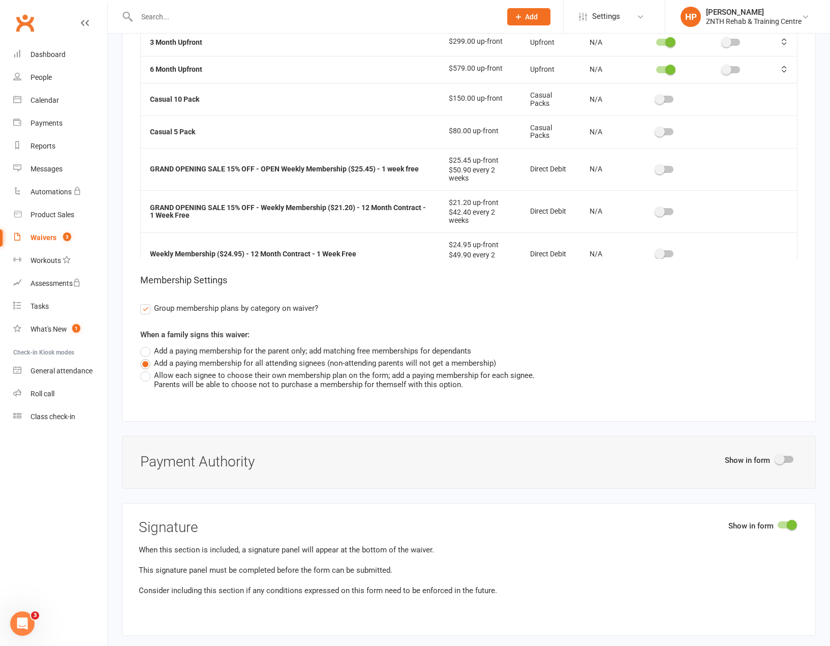
scroll to position [5925, 0]
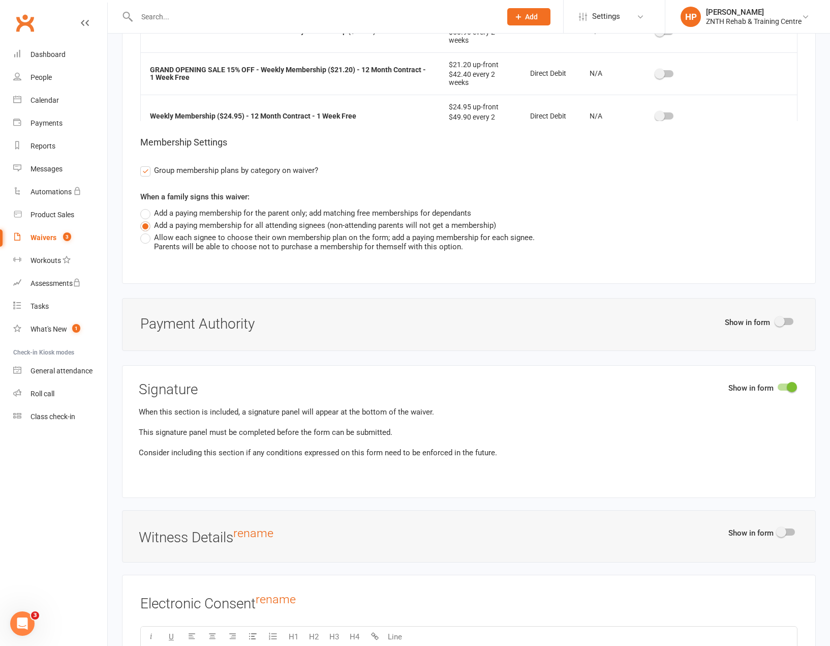
click at [776, 318] on span at bounding box center [780, 321] width 10 height 10
click at [777, 320] on input "checkbox" at bounding box center [777, 320] width 0 height 0
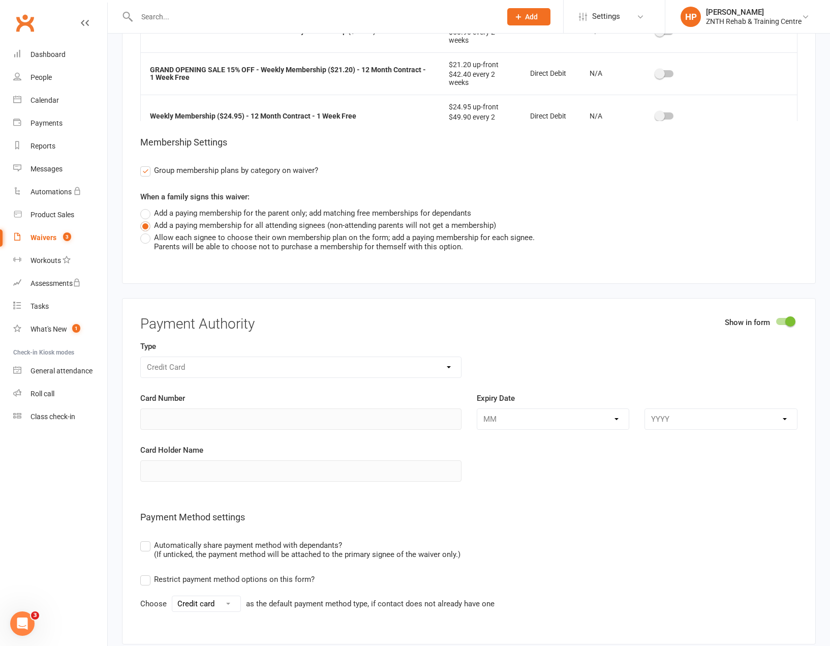
click at [781, 318] on div at bounding box center [785, 321] width 17 height 7
click at [777, 320] on input "checkbox" at bounding box center [777, 320] width 0 height 0
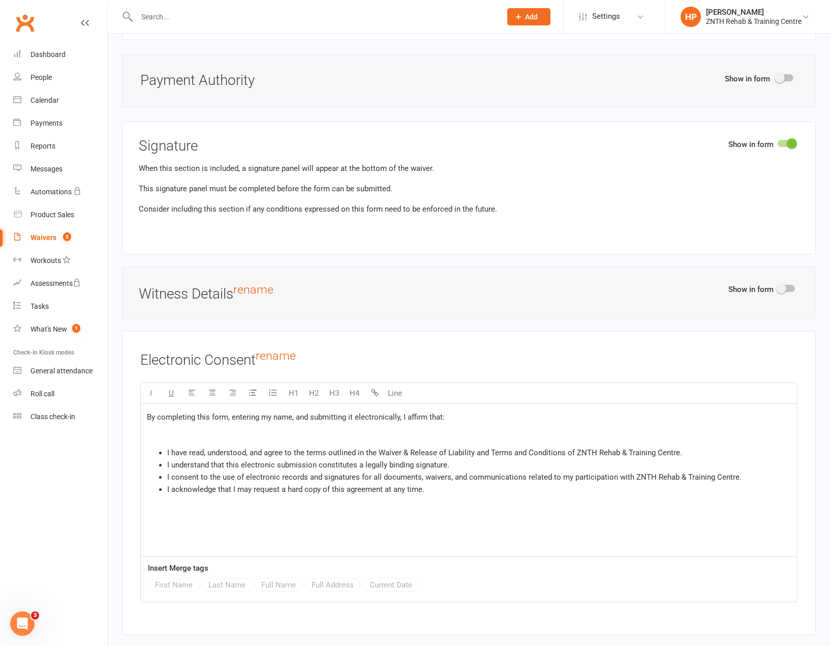
scroll to position [6179, 0]
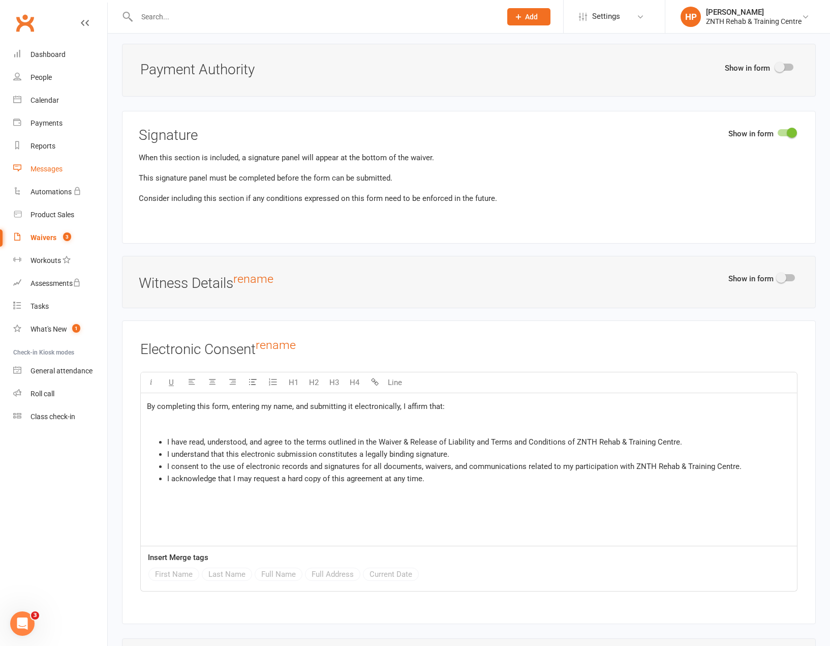
click at [62, 172] on div "Messages" at bounding box center [47, 169] width 32 height 8
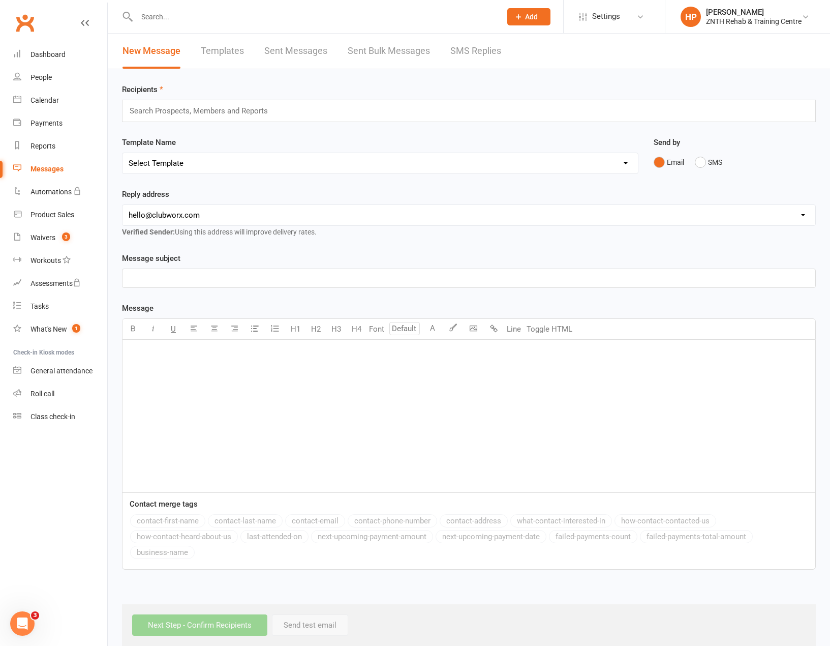
scroll to position [15, 0]
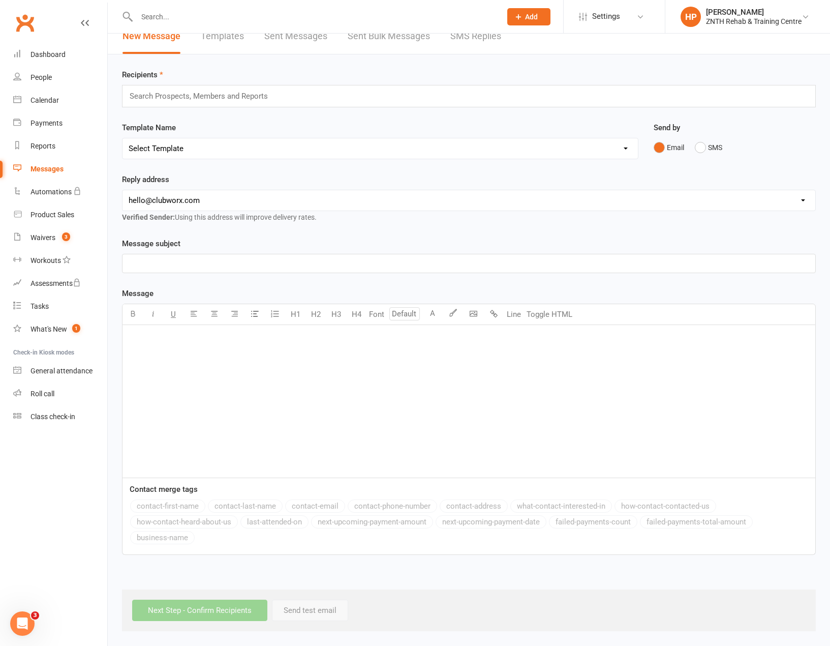
click at [427, 390] on div "﻿" at bounding box center [469, 401] width 693 height 153
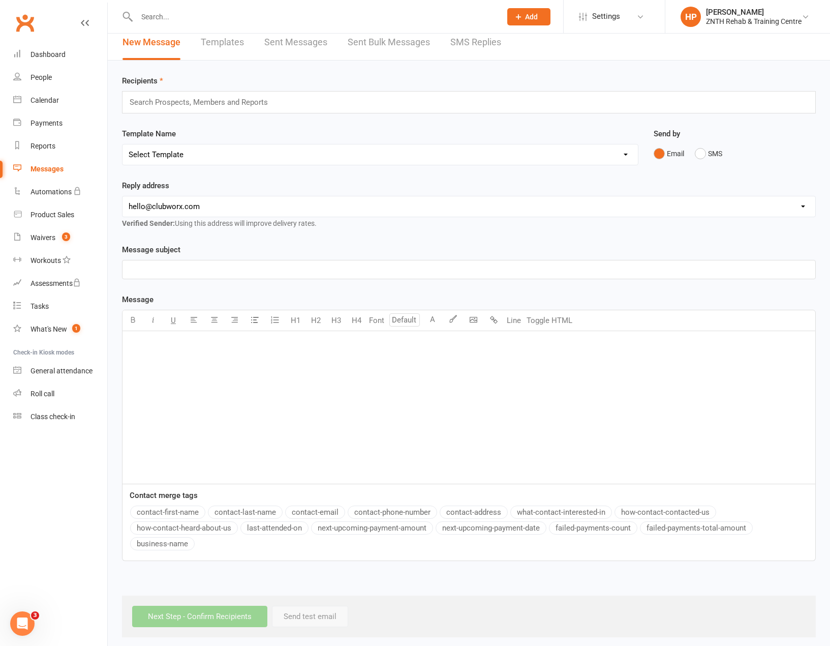
scroll to position [0, 0]
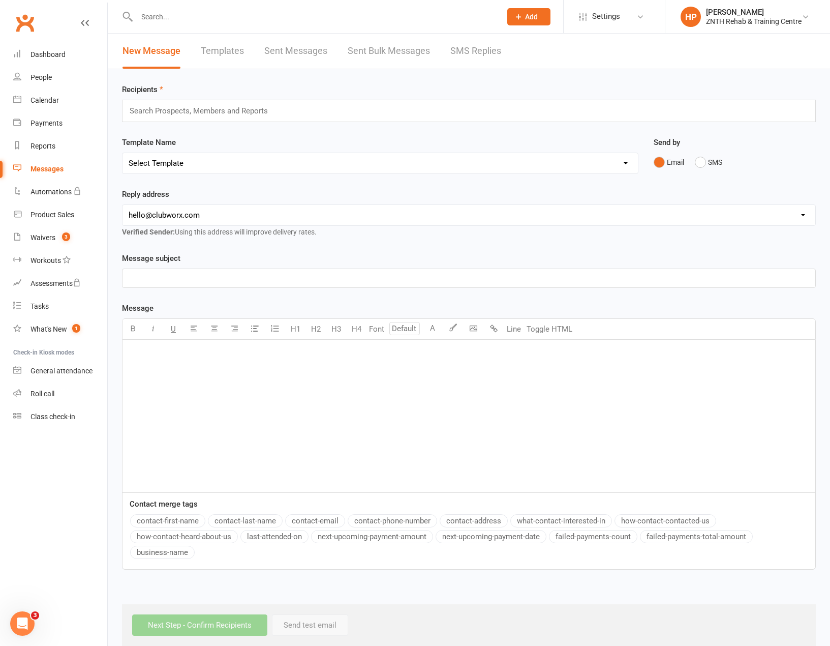
click at [394, 245] on div "Reply address [EMAIL_ADDRESS][DOMAIN_NAME] [EMAIL_ADDRESS][DOMAIN_NAME] Verifie…" at bounding box center [468, 220] width 709 height 64
click at [289, 111] on div "Search Prospects, Members and Reports" at bounding box center [469, 111] width 694 height 22
drag, startPoint x: 58, startPoint y: 82, endPoint x: 64, endPoint y: 76, distance: 8.7
click at [58, 82] on link "People" at bounding box center [60, 77] width 94 height 23
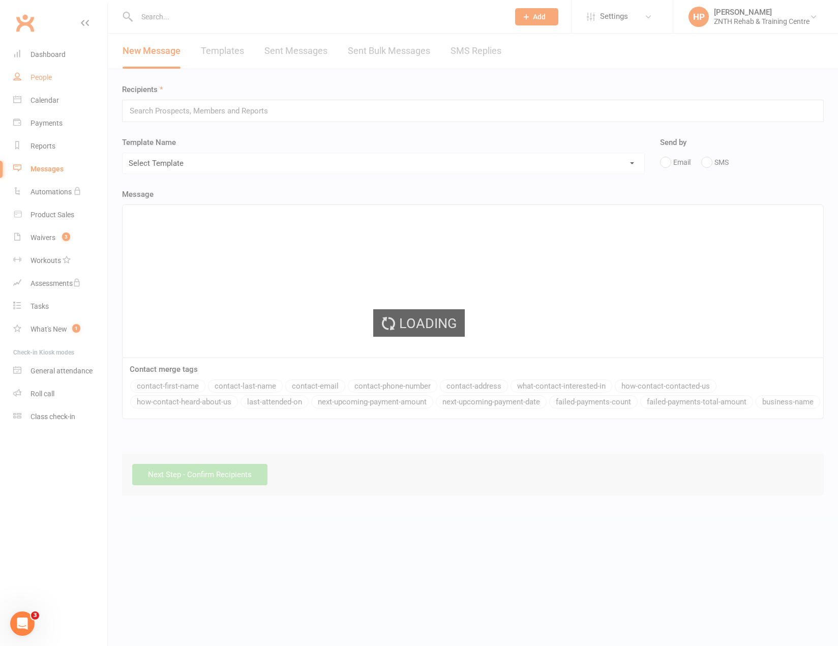
select select "50"
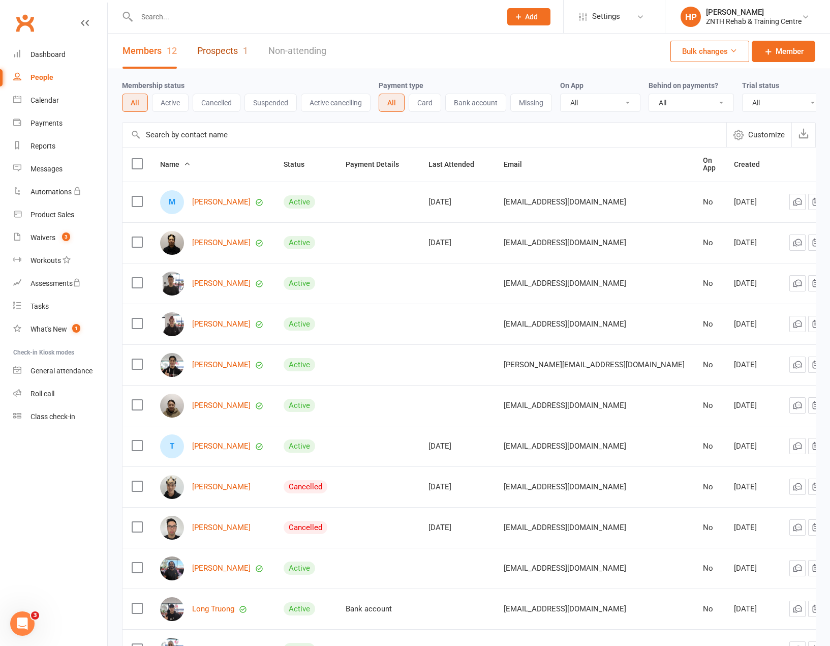
click at [217, 64] on link "Prospects 1" at bounding box center [222, 51] width 51 height 35
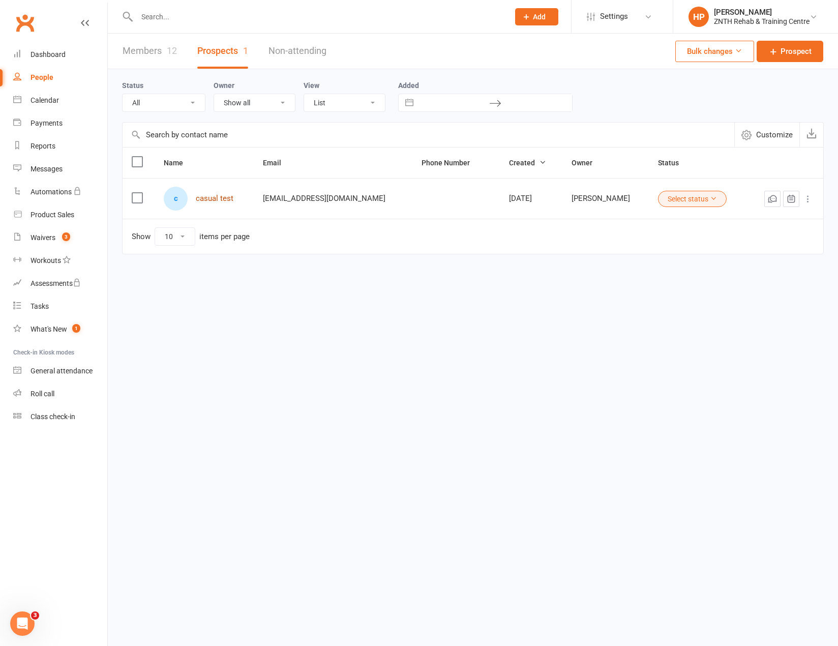
click at [231, 195] on link "casual test" at bounding box center [215, 198] width 38 height 9
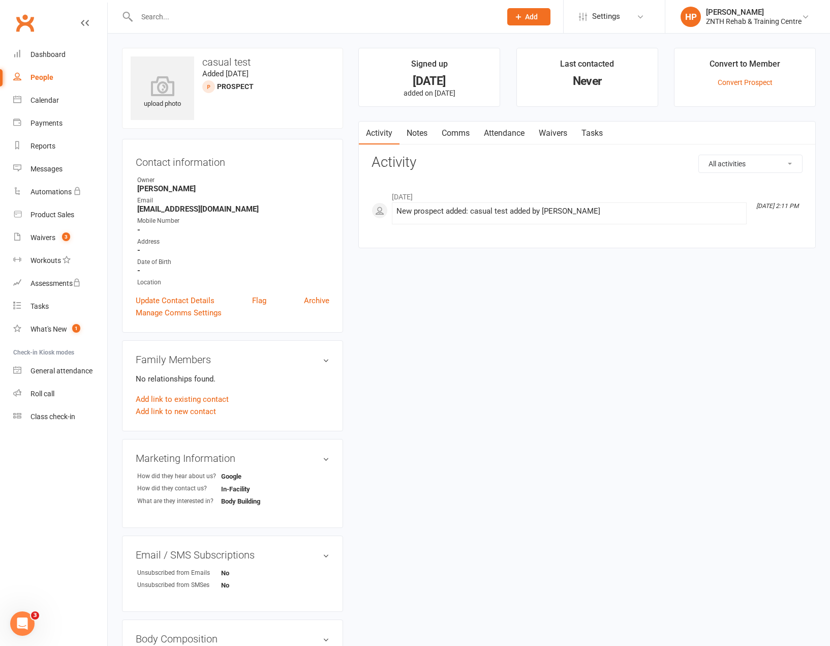
click at [556, 134] on link "Waivers" at bounding box center [553, 133] width 43 height 23
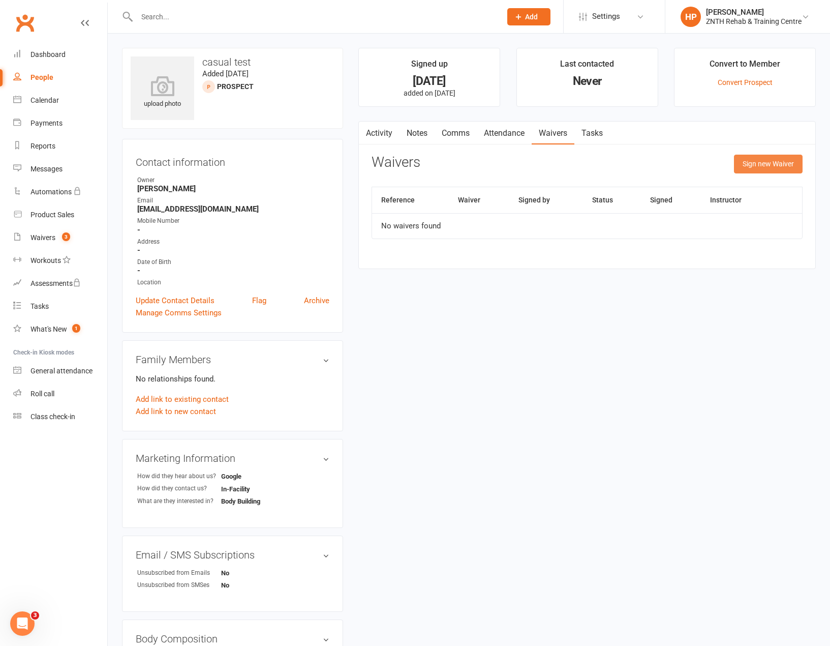
click at [775, 158] on button "Sign new Waiver" at bounding box center [768, 164] width 69 height 18
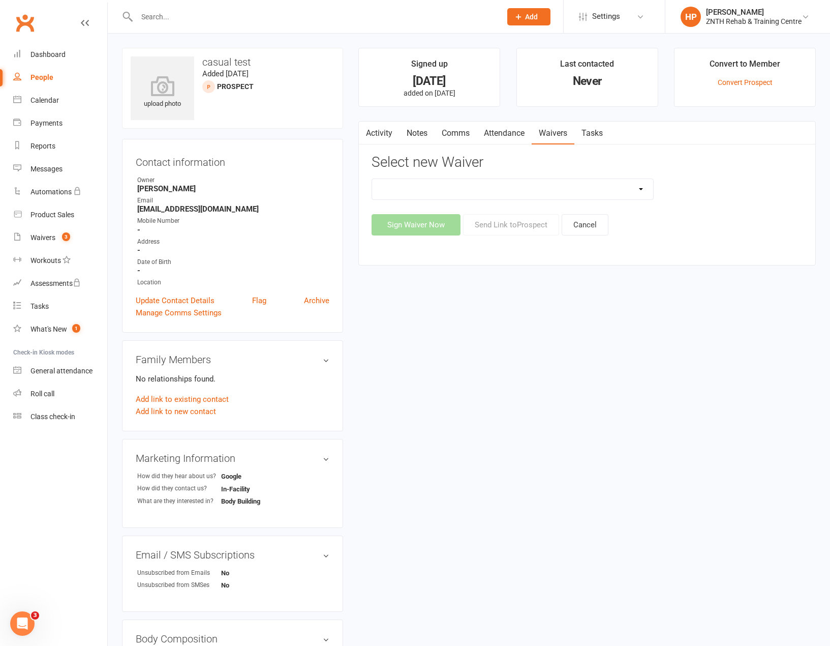
drag, startPoint x: 598, startPoint y: 188, endPoint x: 591, endPoint y: 190, distance: 7.1
click at [598, 188] on select "Direct Debit Gym Membership + Waiver GRAND OPENING SALE 15% OFF - Direct Debit …" at bounding box center [512, 189] width 281 height 20
drag, startPoint x: 592, startPoint y: 406, endPoint x: 589, endPoint y: 401, distance: 5.5
click at [590, 401] on div "upload photo casual test Added [DATE] prospect Contact information Owner [PERSO…" at bounding box center [468, 511] width 709 height 927
click at [47, 57] on div "Dashboard" at bounding box center [48, 54] width 35 height 8
